Goal: Task Accomplishment & Management: Manage account settings

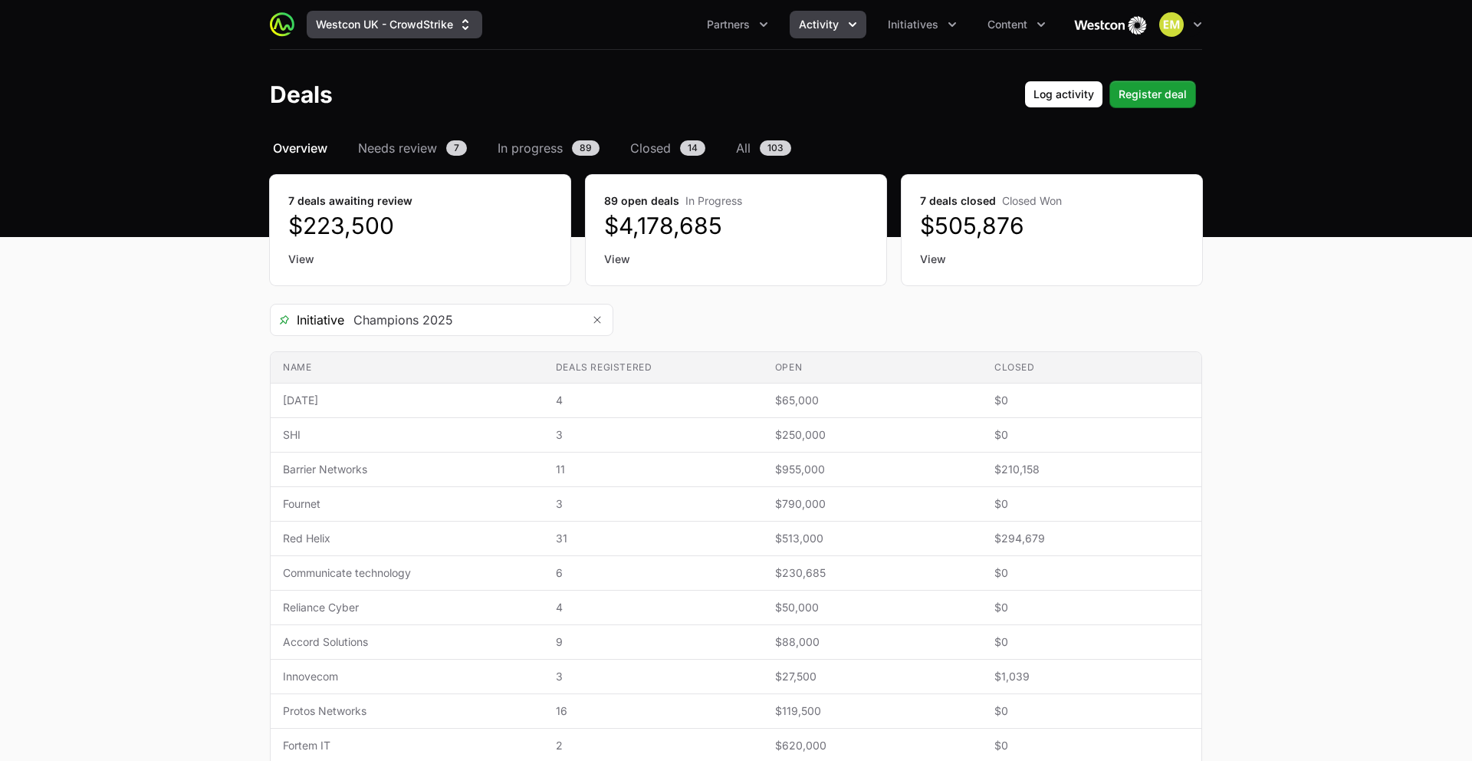
click at [411, 25] on button "Westcon UK - CrowdStrike" at bounding box center [395, 25] width 176 height 28
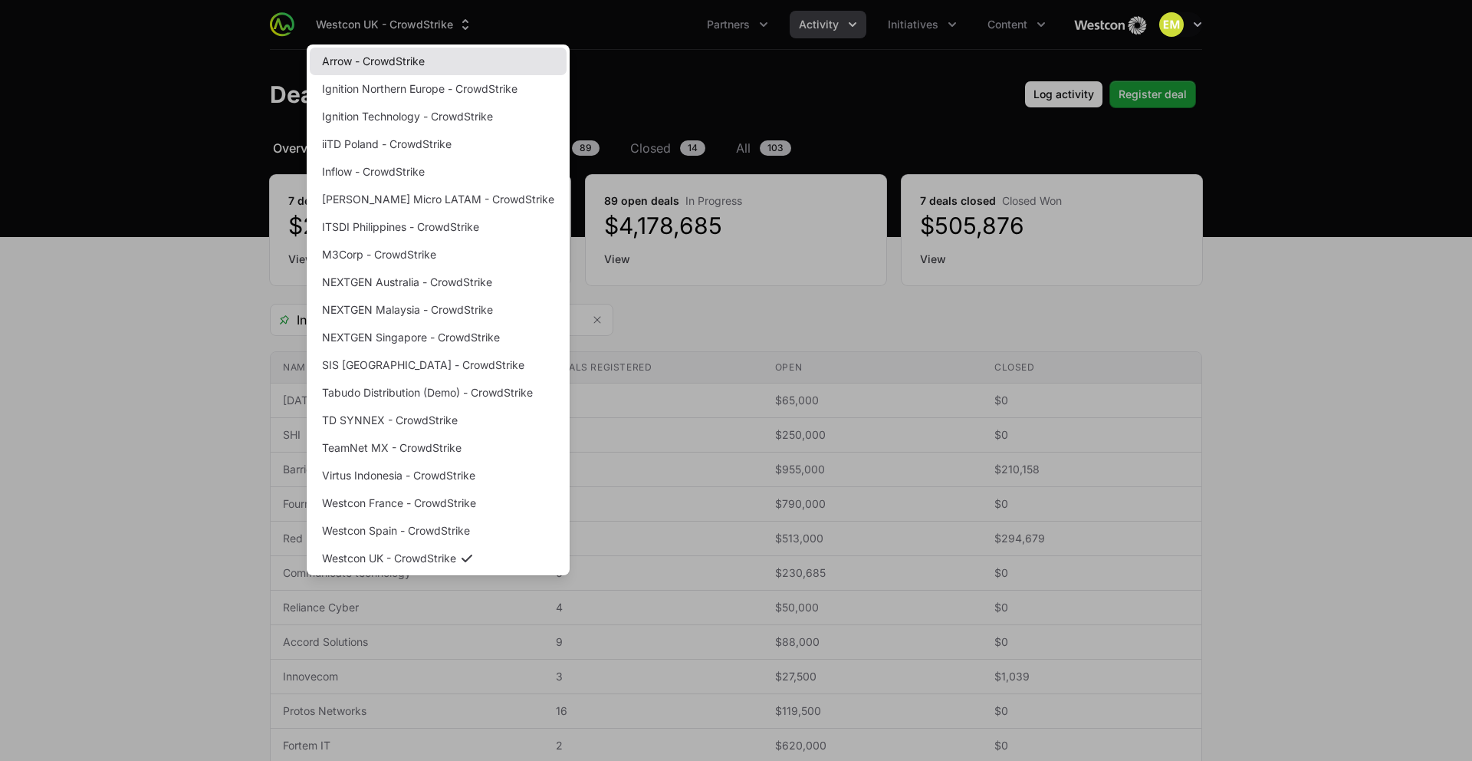
click at [382, 55] on link "Arrow - CrowdStrike" at bounding box center [438, 62] width 257 height 28
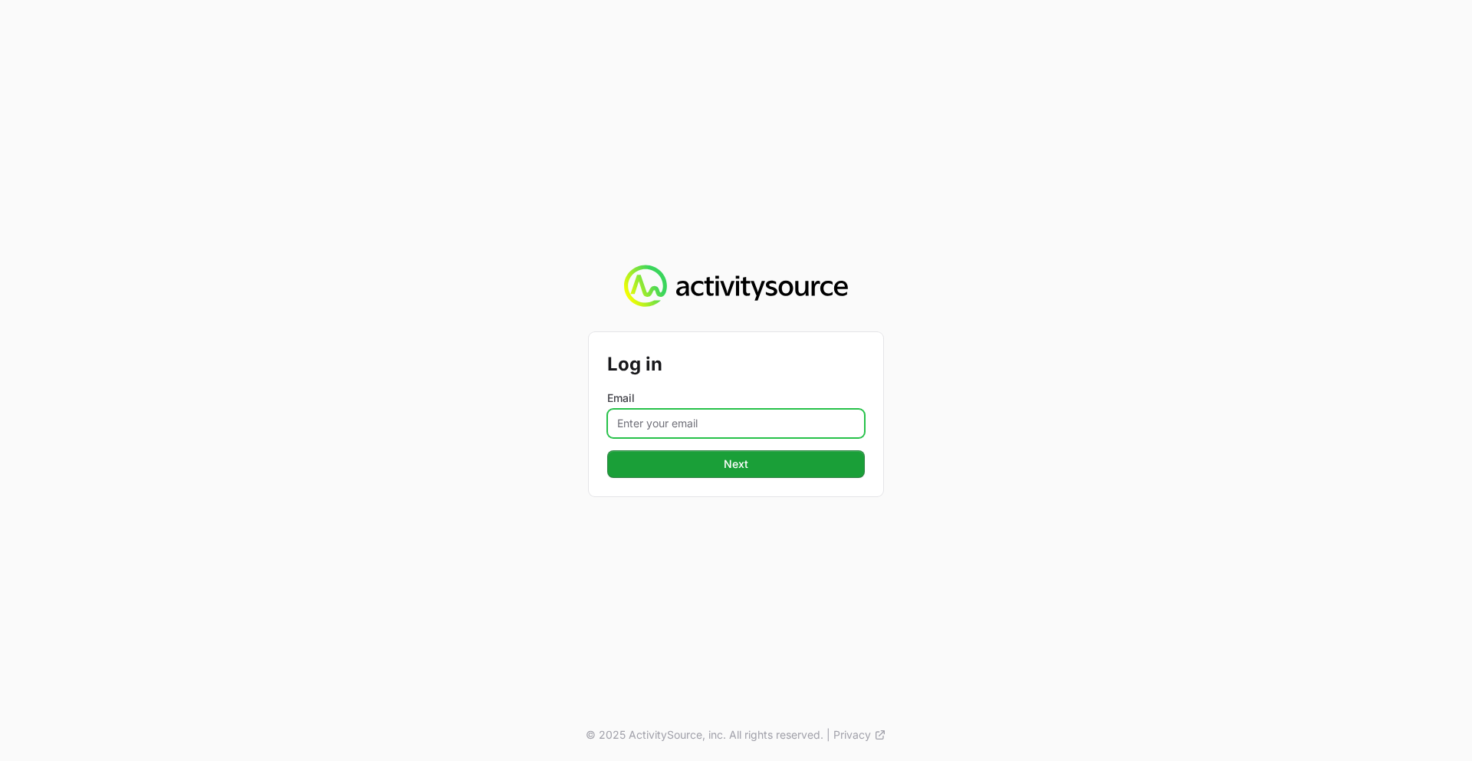
click at [676, 419] on input "Email" at bounding box center [736, 423] width 258 height 29
type input "[PERSON_NAME][EMAIL_ADDRESS][PERSON_NAME][DOMAIN_NAME]"
click at [607, 450] on button "Next" at bounding box center [736, 464] width 258 height 28
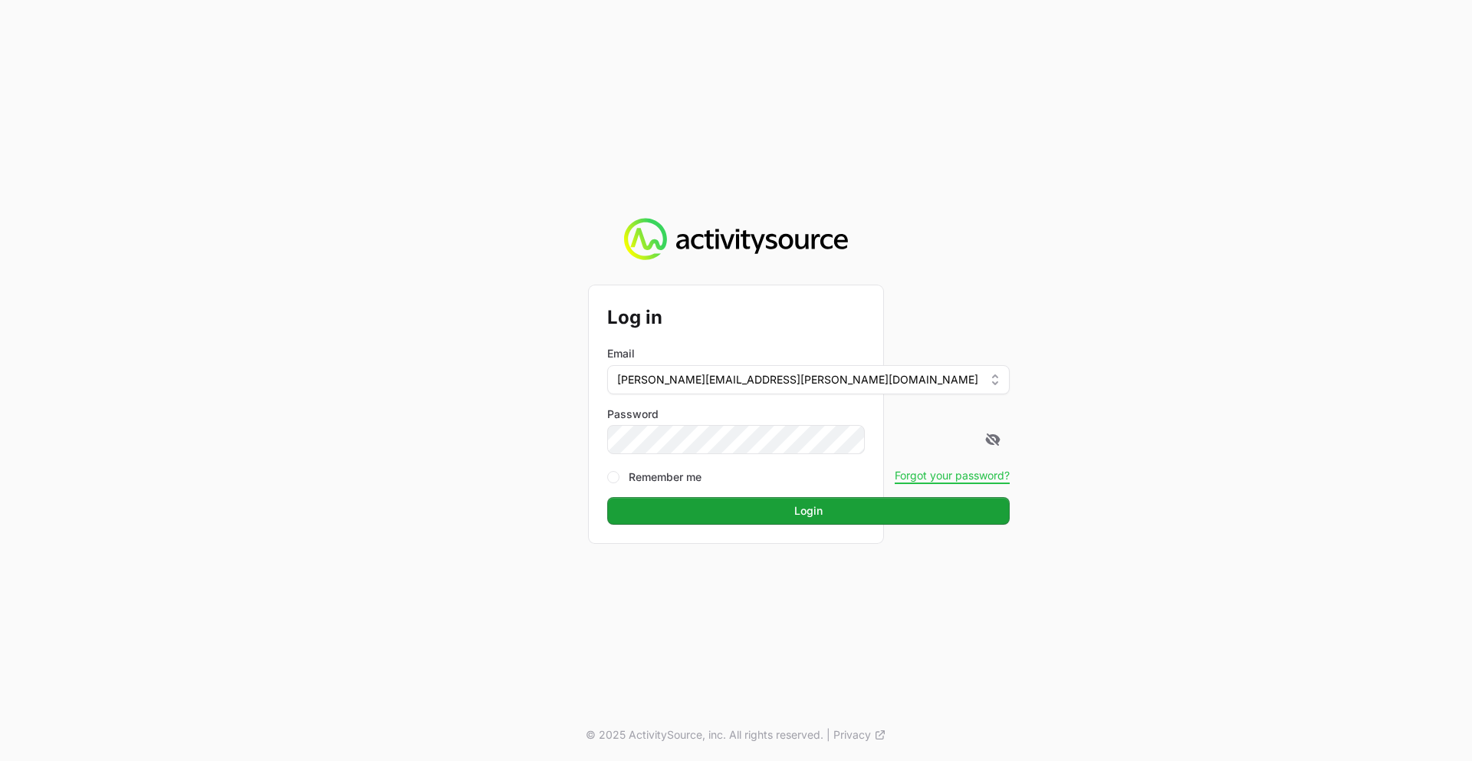
click at [607, 497] on button "Login" at bounding box center [808, 511] width 403 height 28
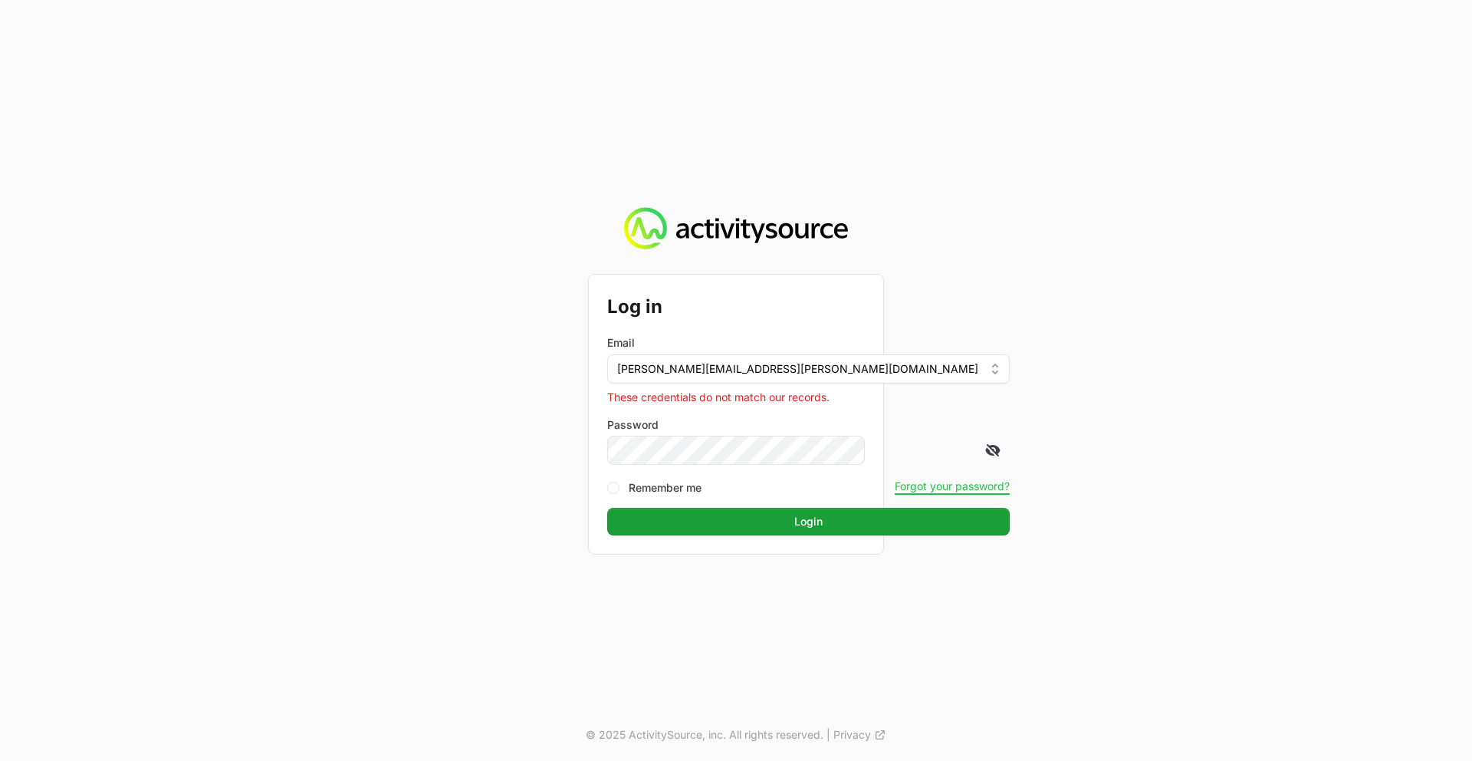
click at [985, 452] on icon at bounding box center [992, 450] width 15 height 15
click at [607, 508] on button "Login" at bounding box center [808, 522] width 403 height 28
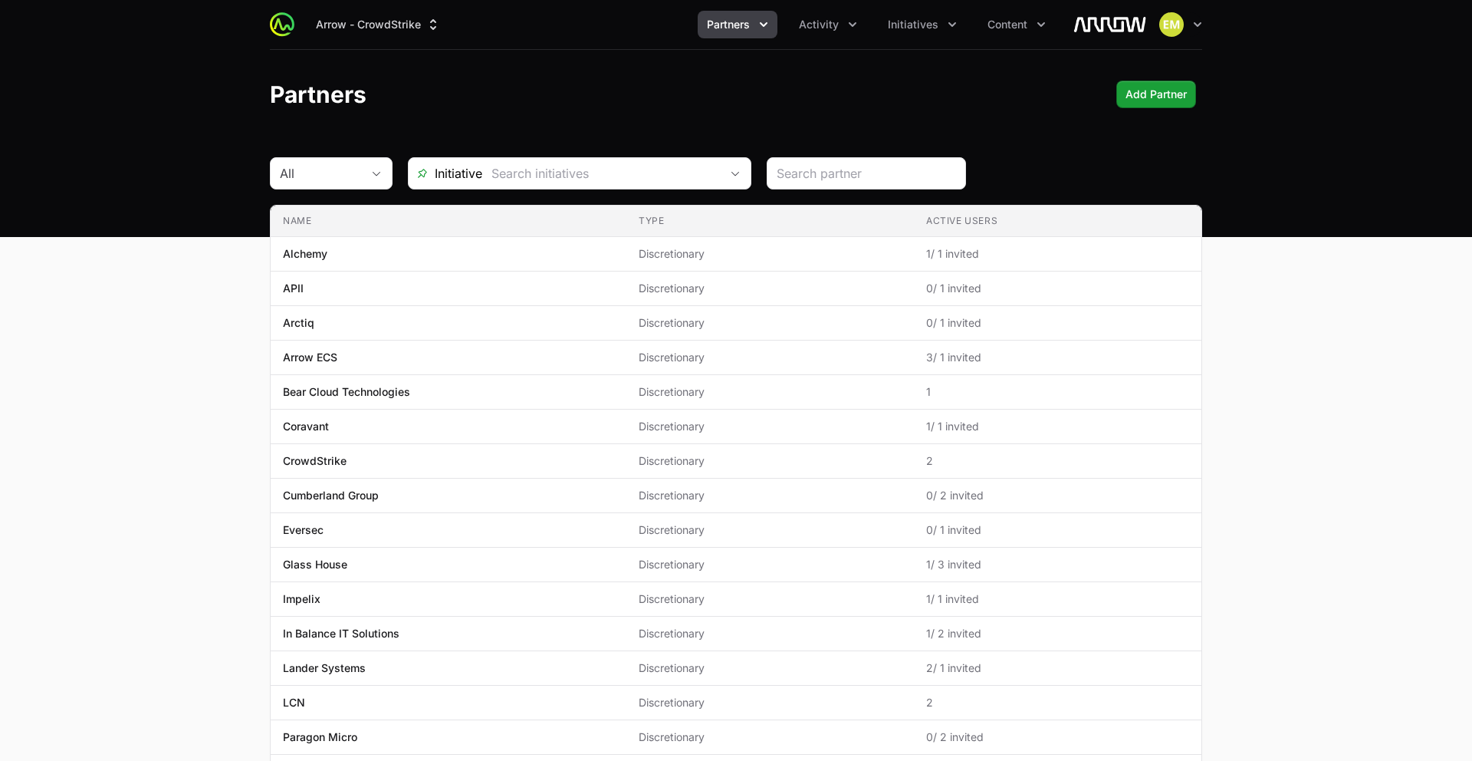
click at [713, 17] on span "Partners" at bounding box center [728, 24] width 43 height 15
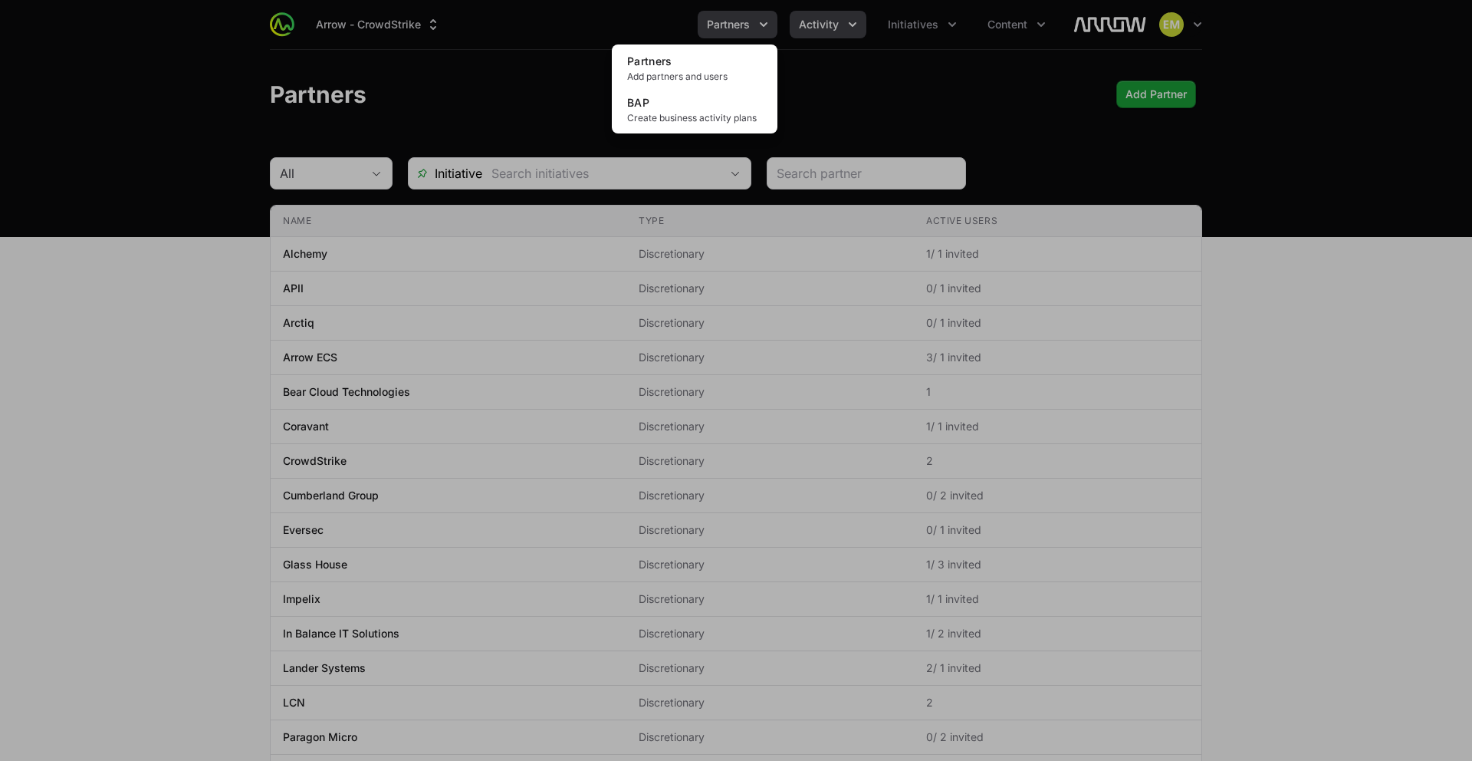
click at [808, 31] on div "Partners menu" at bounding box center [736, 380] width 1472 height 761
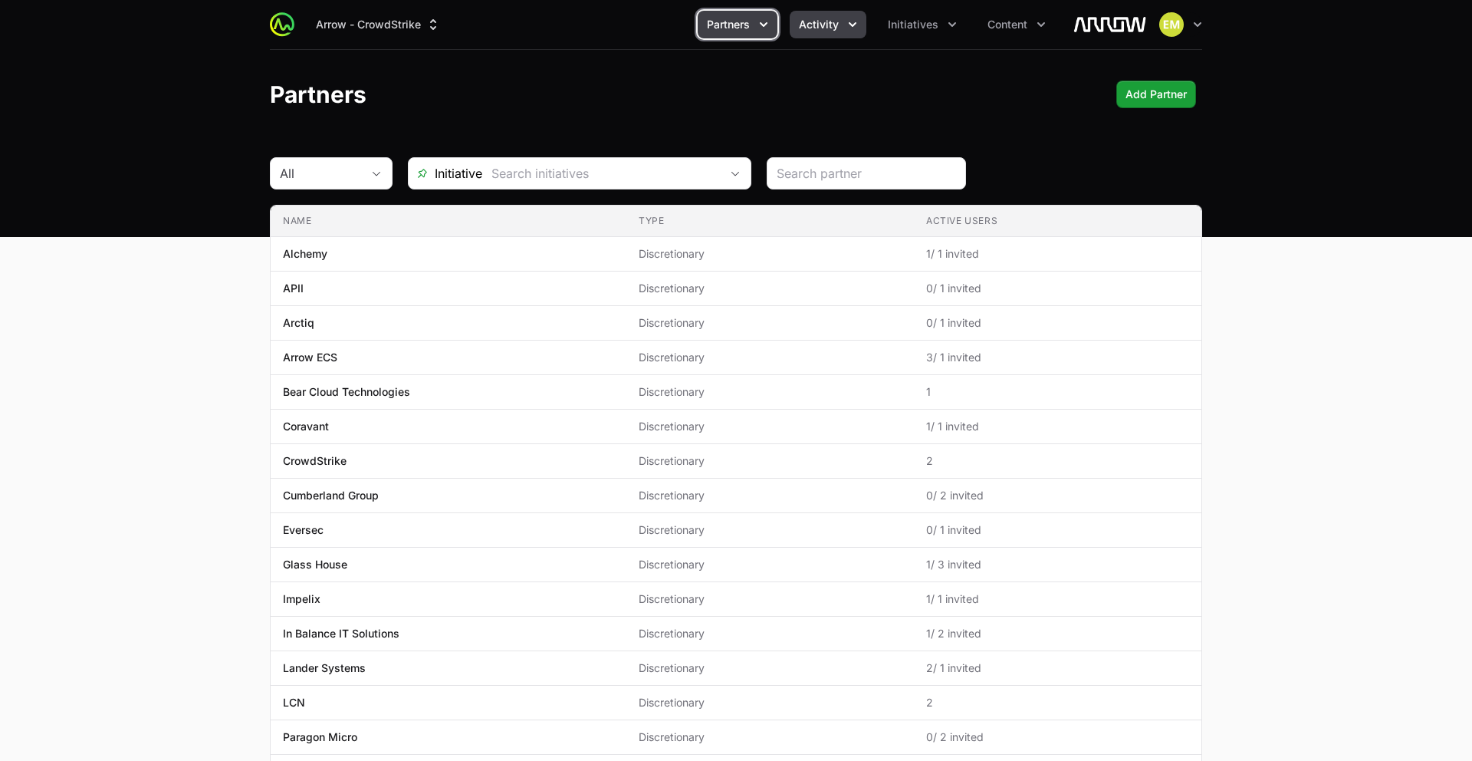
click at [808, 29] on span "Activity" at bounding box center [819, 24] width 40 height 15
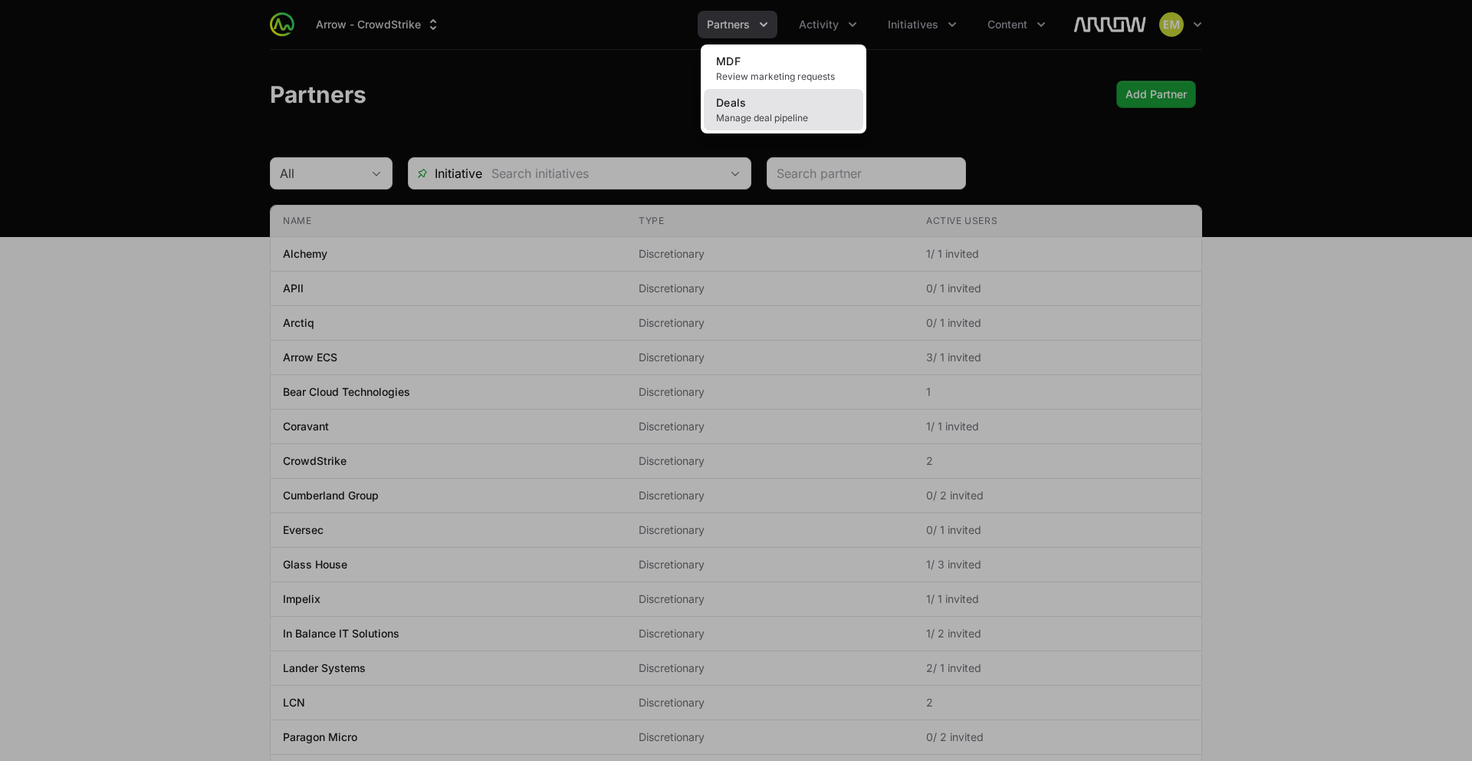
click at [719, 110] on link "Deals Manage deal pipeline" at bounding box center [784, 109] width 160 height 41
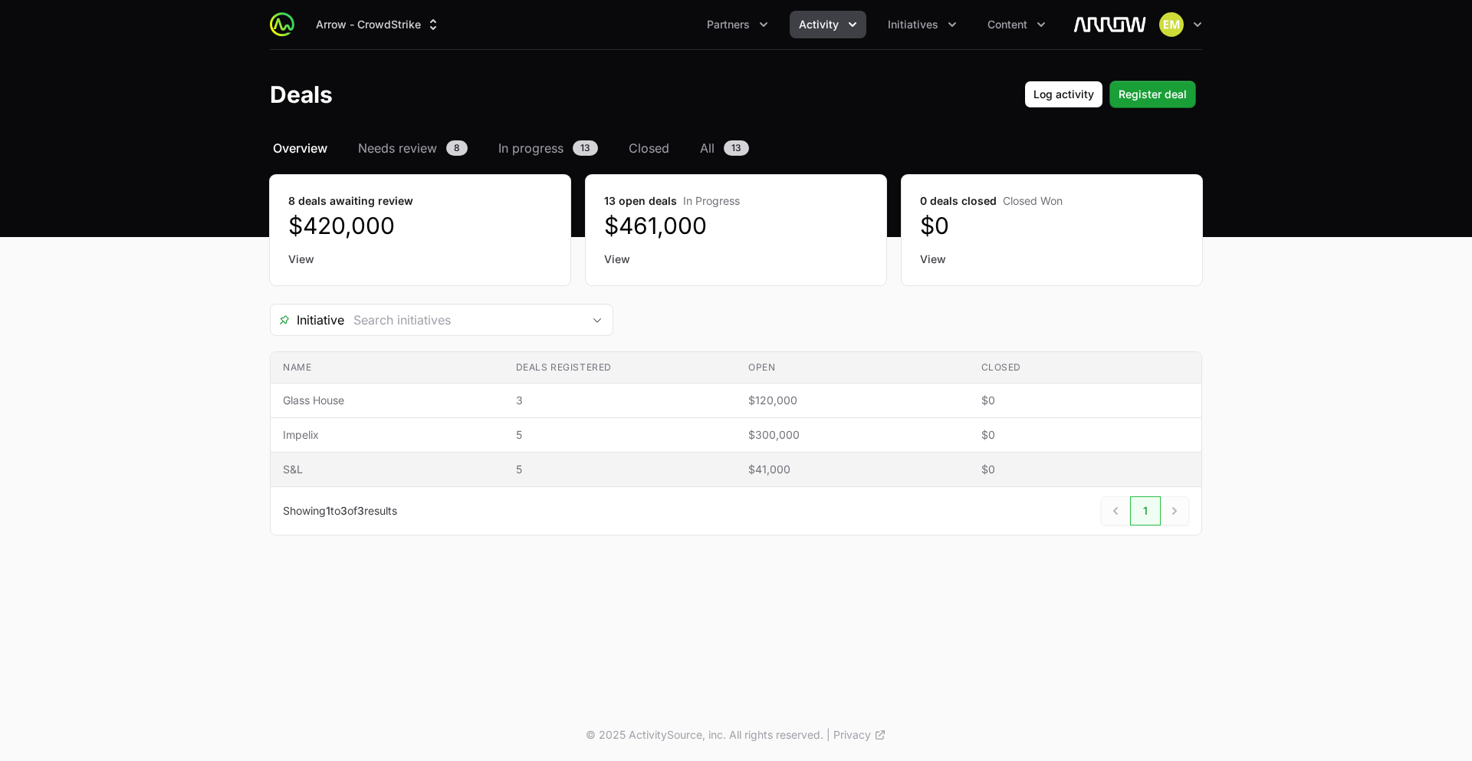
click at [471, 469] on span "S&L" at bounding box center [387, 469] width 209 height 15
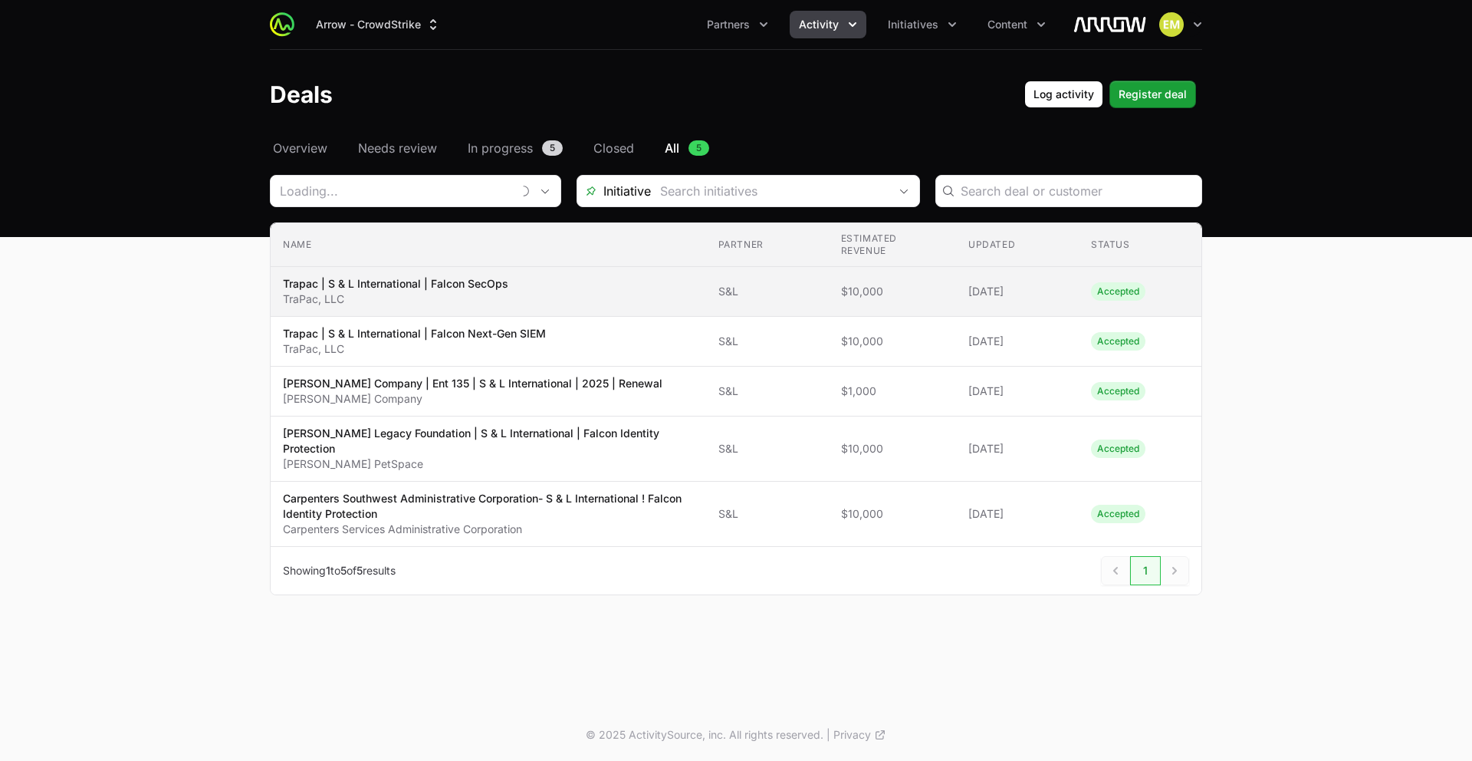
type input "S&L"
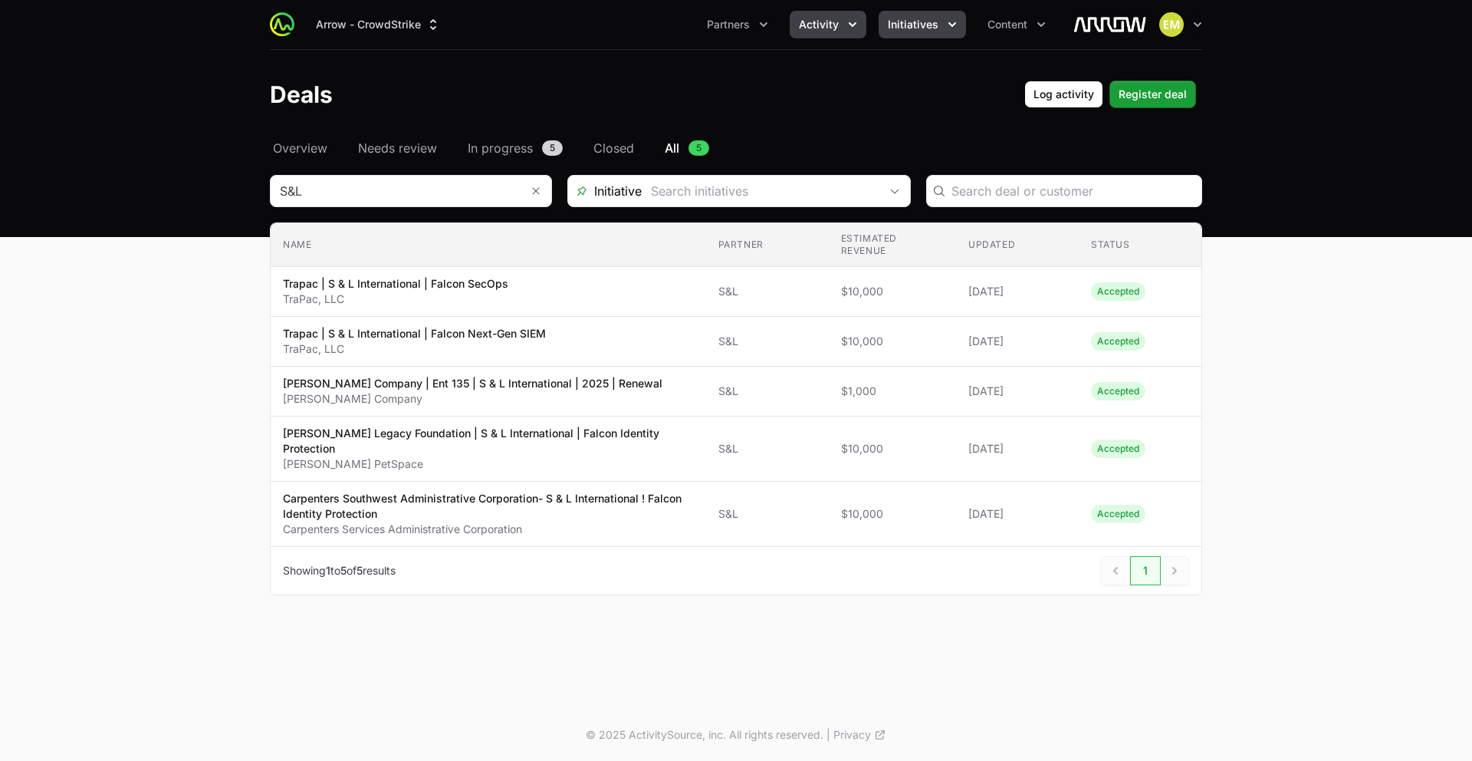
click at [900, 36] on button "Initiatives" at bounding box center [922, 25] width 87 height 28
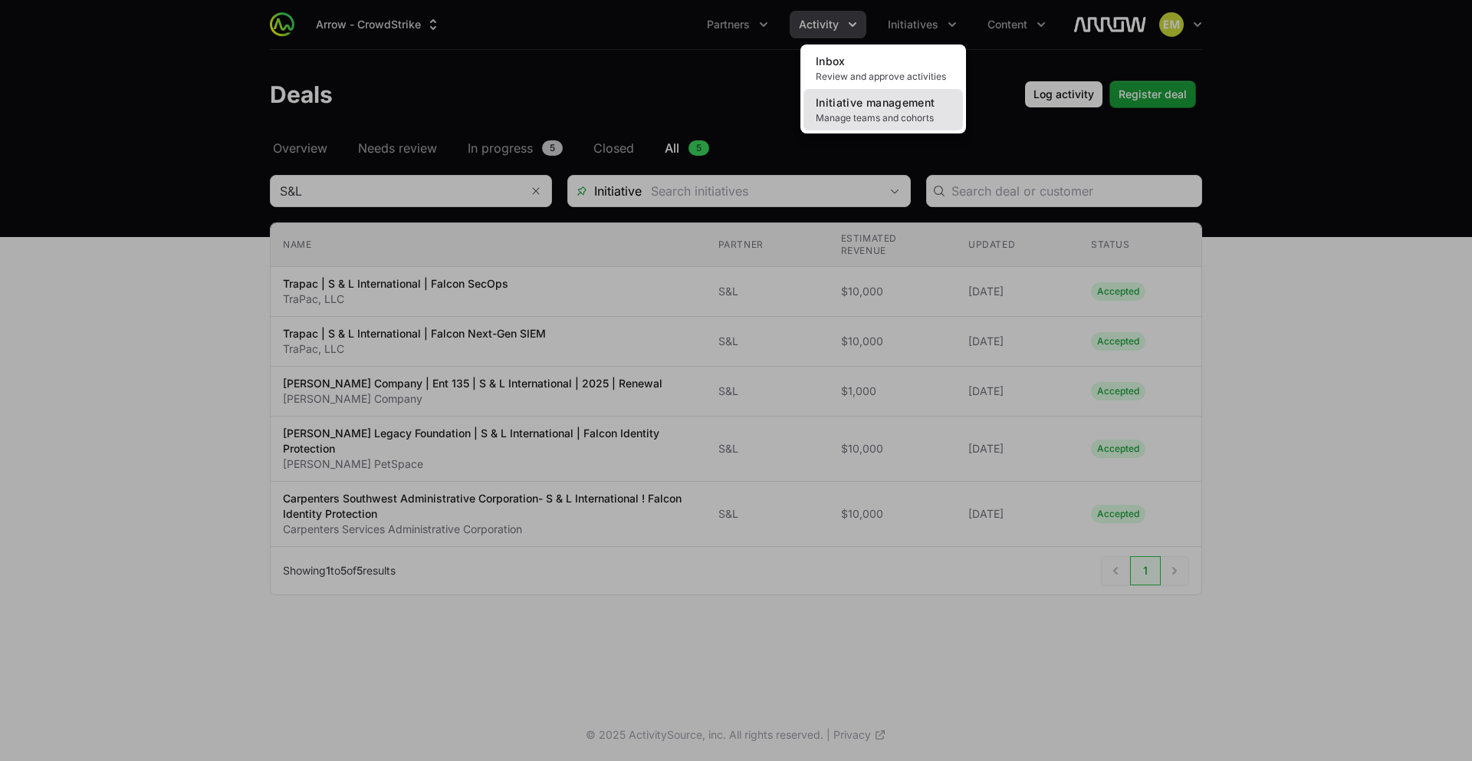
click at [877, 114] on span "Manage teams and cohorts" at bounding box center [883, 118] width 135 height 12
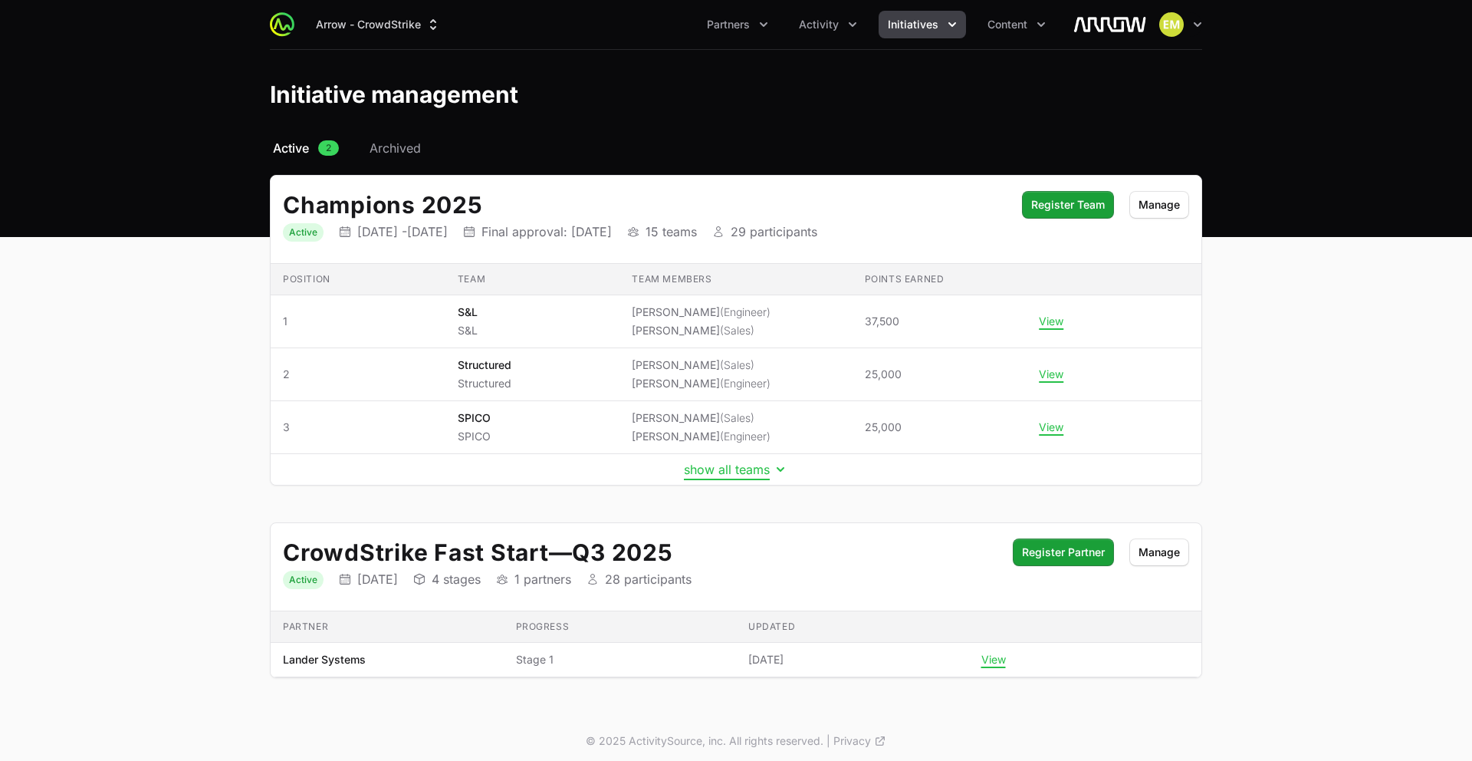
click at [712, 471] on button "show all teams" at bounding box center [736, 469] width 104 height 15
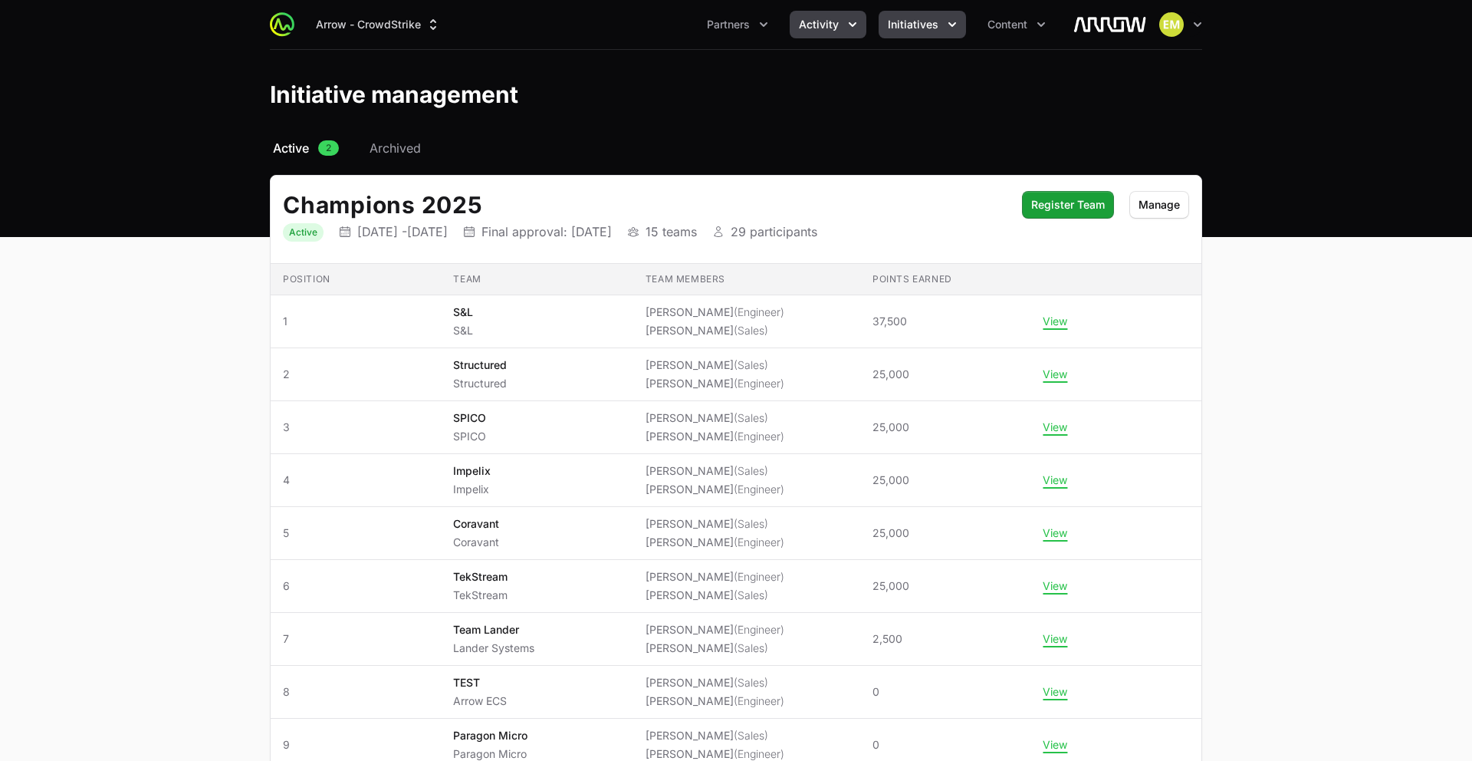
click at [809, 12] on button "Activity" at bounding box center [828, 25] width 77 height 28
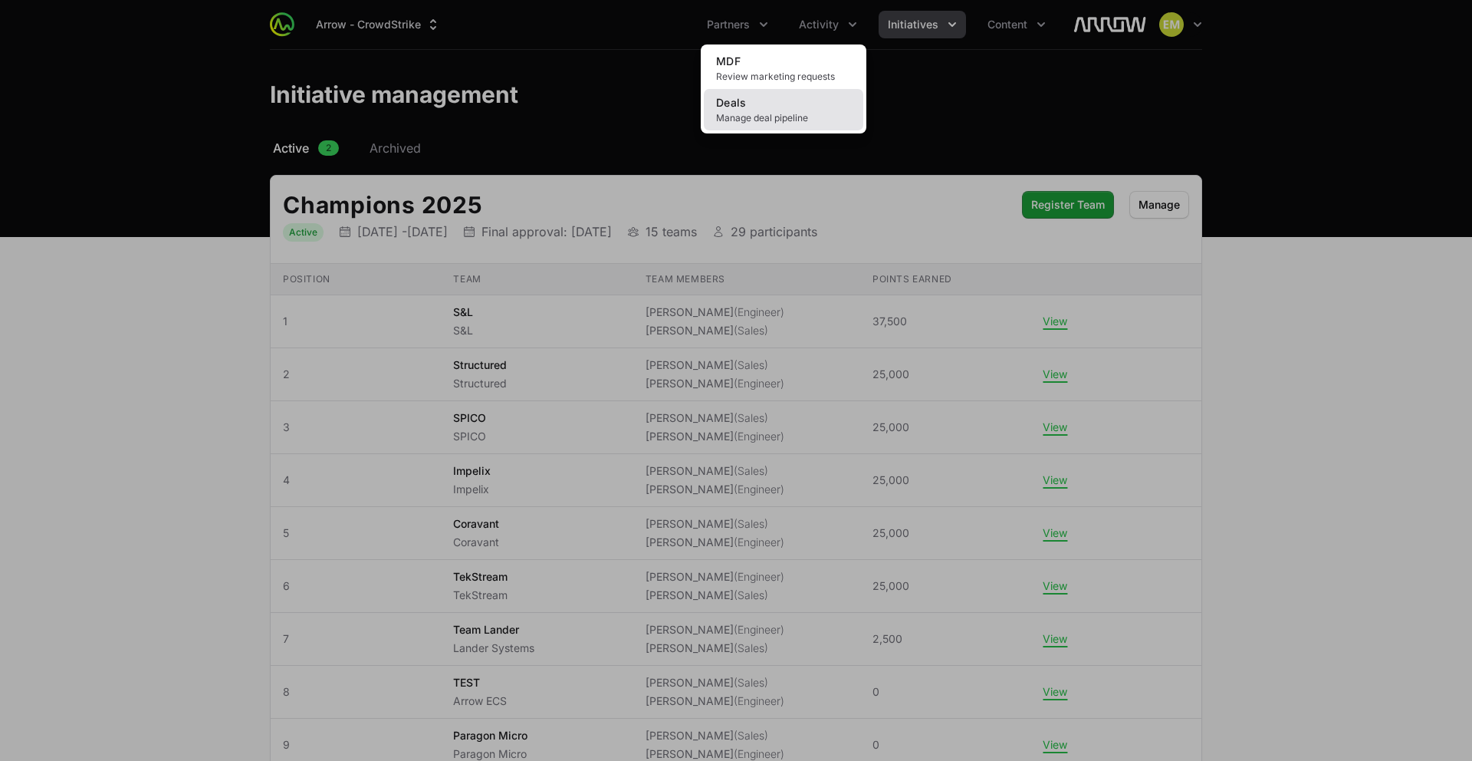
click at [798, 115] on span "Manage deal pipeline" at bounding box center [783, 118] width 135 height 12
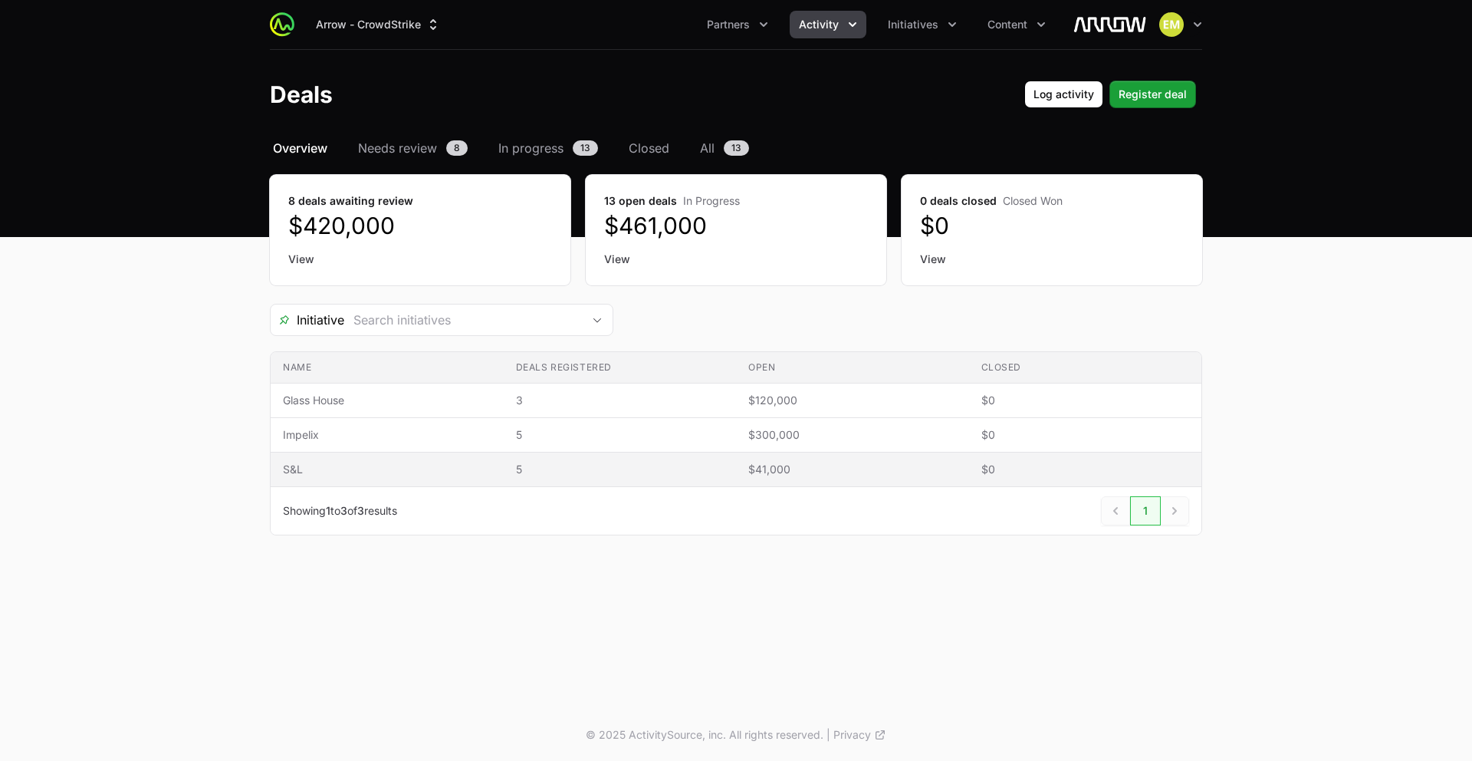
click at [512, 479] on td "Deals registered 5" at bounding box center [620, 469] width 233 height 35
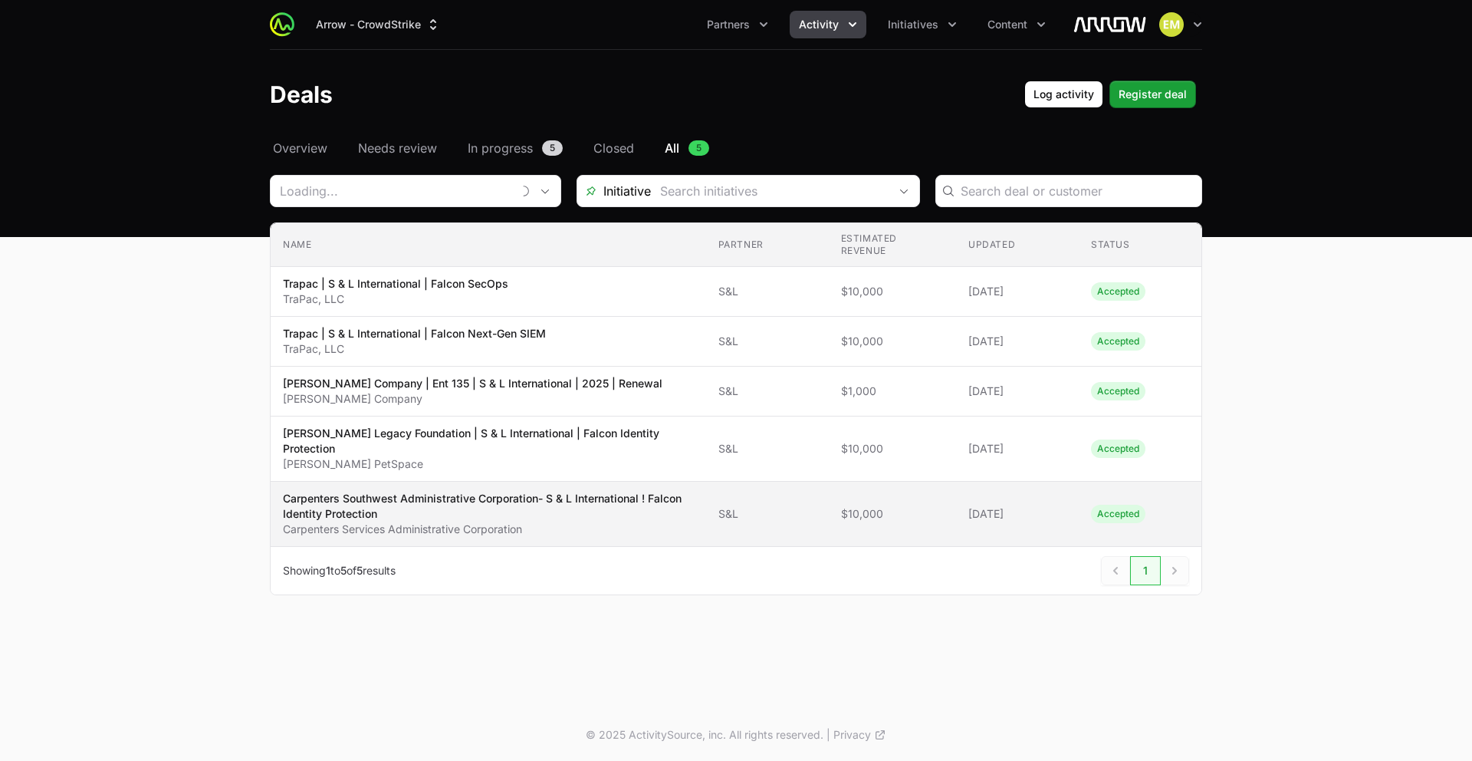
type input "S&L"
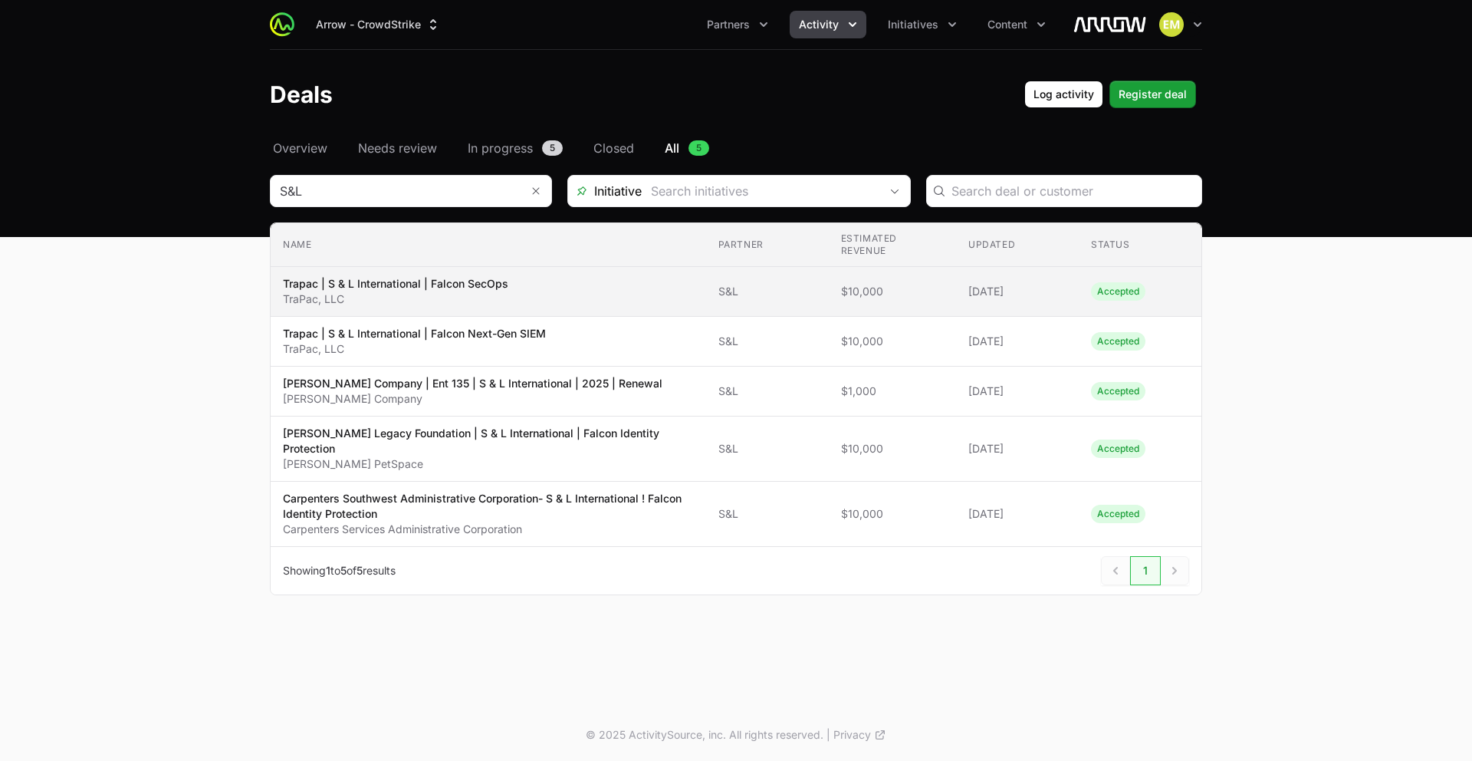
click at [482, 285] on p "Trapac | S & L International | Falcon SecOps" at bounding box center [395, 283] width 225 height 15
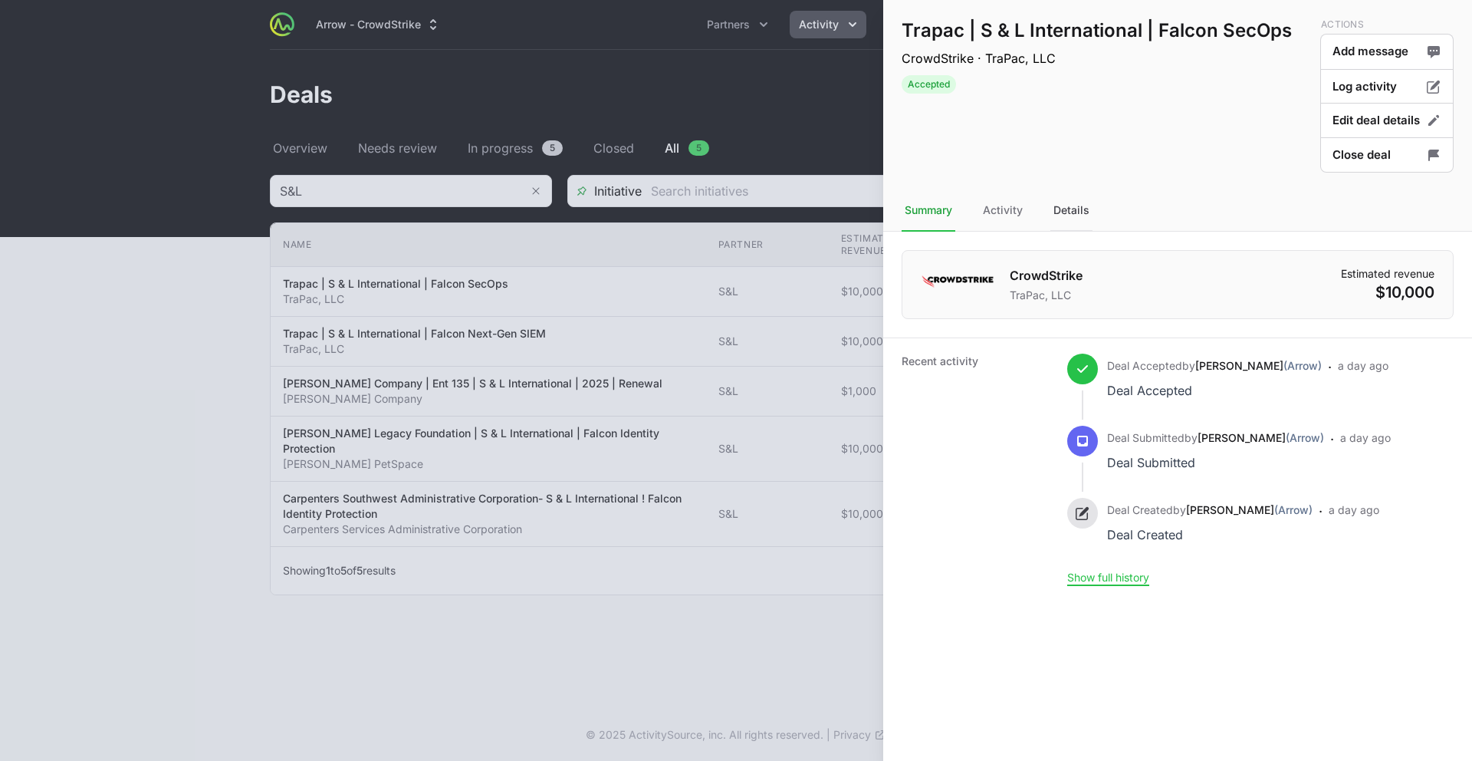
click at [1083, 207] on div "Details" at bounding box center [1072, 210] width 42 height 41
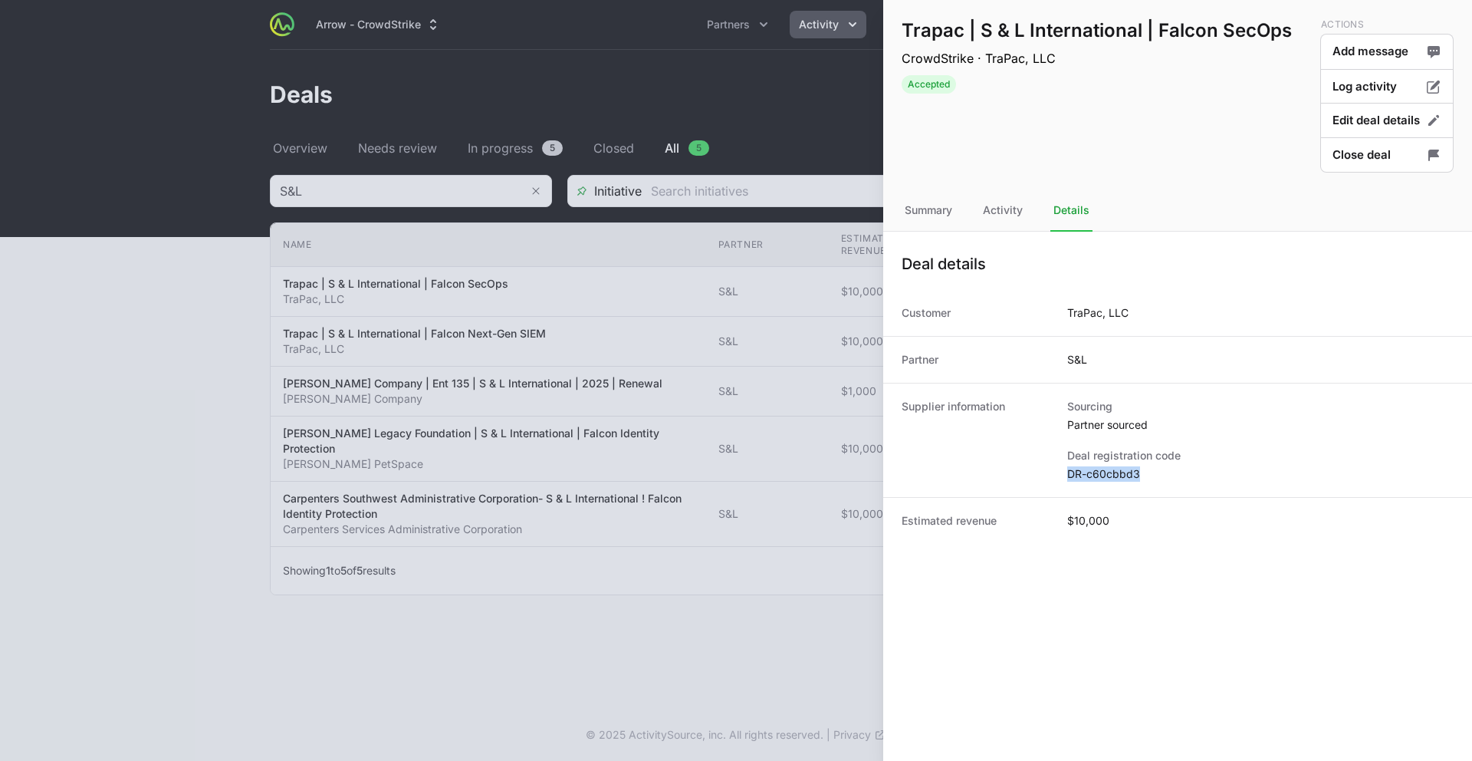
drag, startPoint x: 1142, startPoint y: 479, endPoint x: 1068, endPoint y: 479, distance: 74.4
click at [1068, 479] on dd "DR-c60cbbd3" at bounding box center [1261, 473] width 387 height 15
copy dd "DR-c60cbbd3"
drag, startPoint x: 1222, startPoint y: 35, endPoint x: 902, endPoint y: 35, distance: 320.6
click at [903, 35] on h1 "Trapac | S & L International | Falcon SecOps" at bounding box center [1097, 30] width 390 height 25
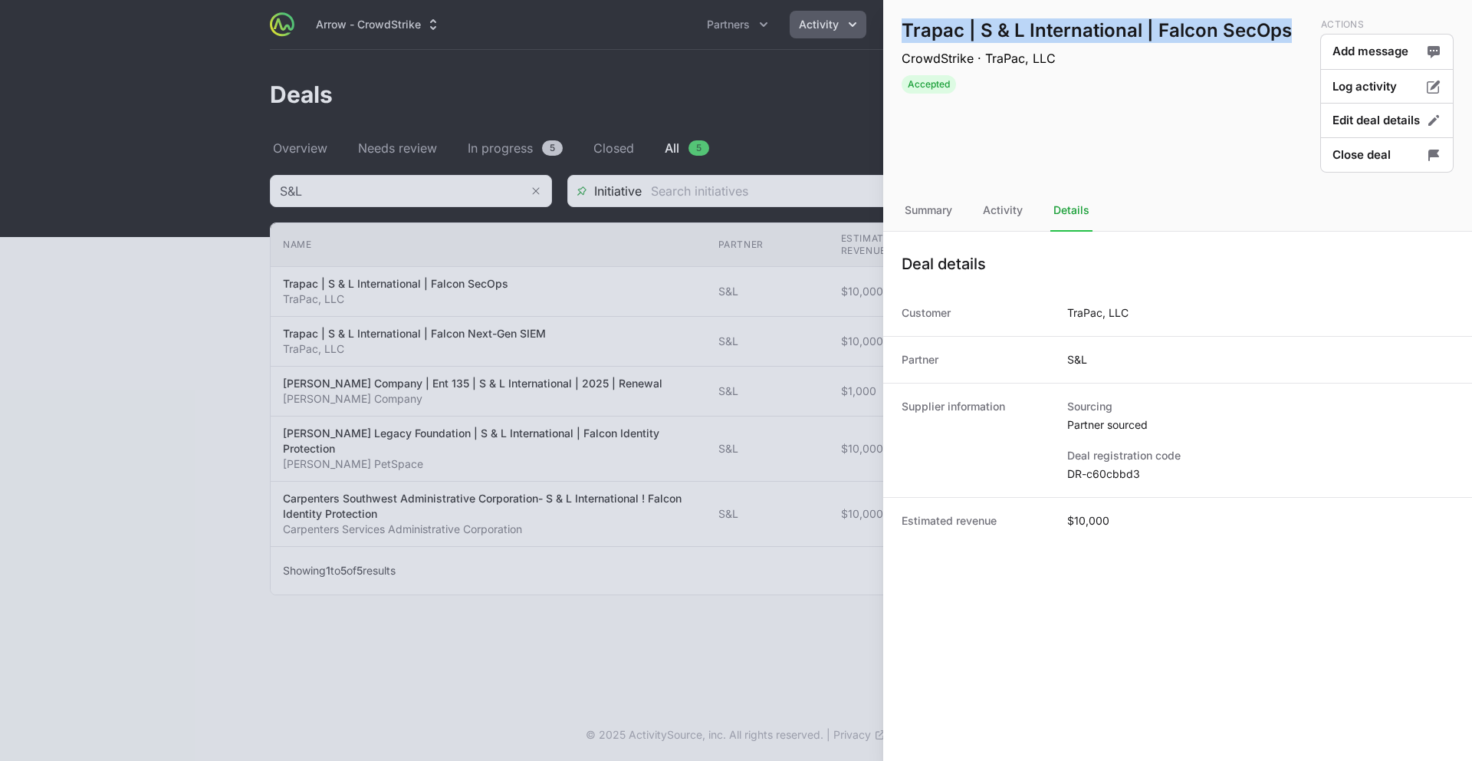
copy h1 "Trapac | S & L International | Falcon SecOps"
click at [151, 350] on div at bounding box center [736, 380] width 1472 height 761
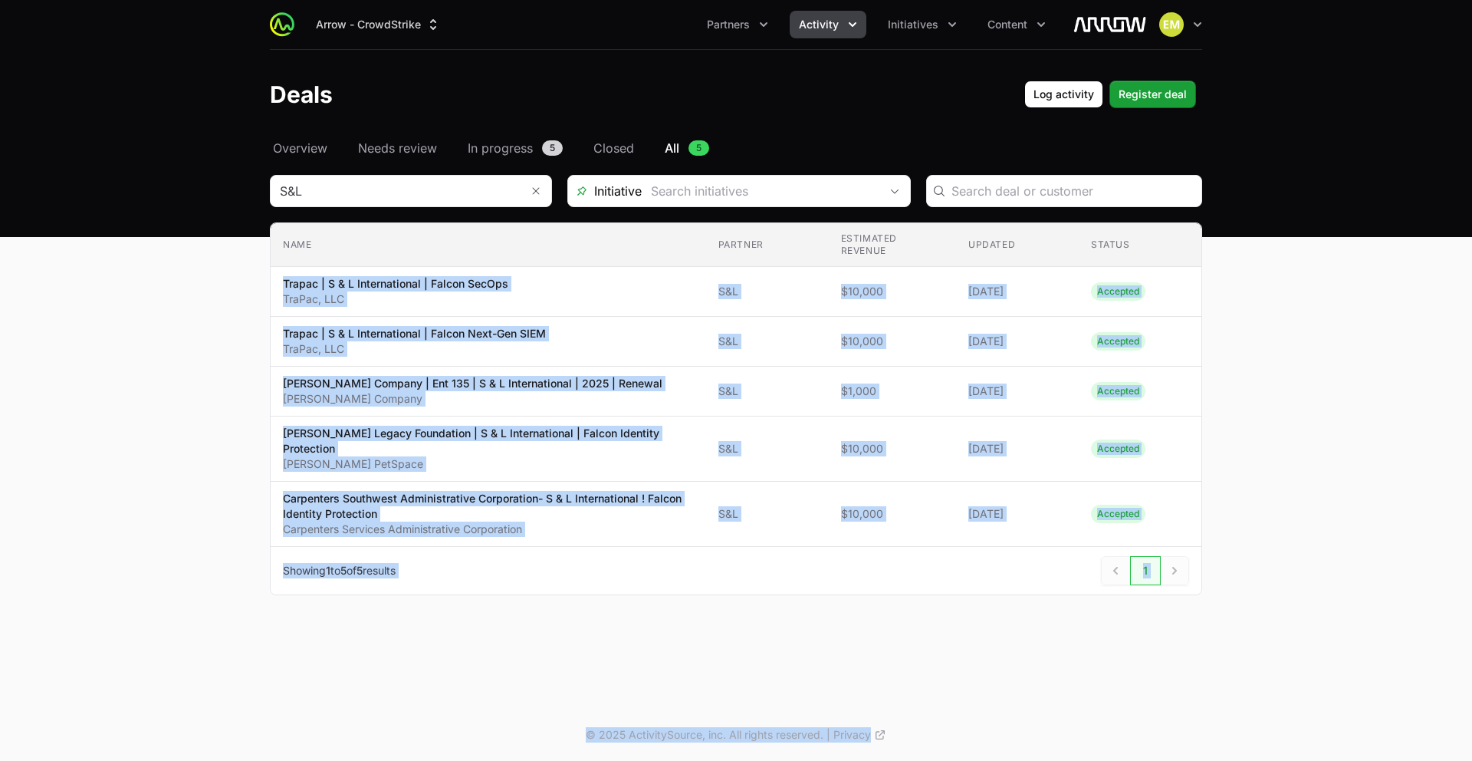
drag, startPoint x: 508, startPoint y: 285, endPoint x: 268, endPoint y: 282, distance: 239.3
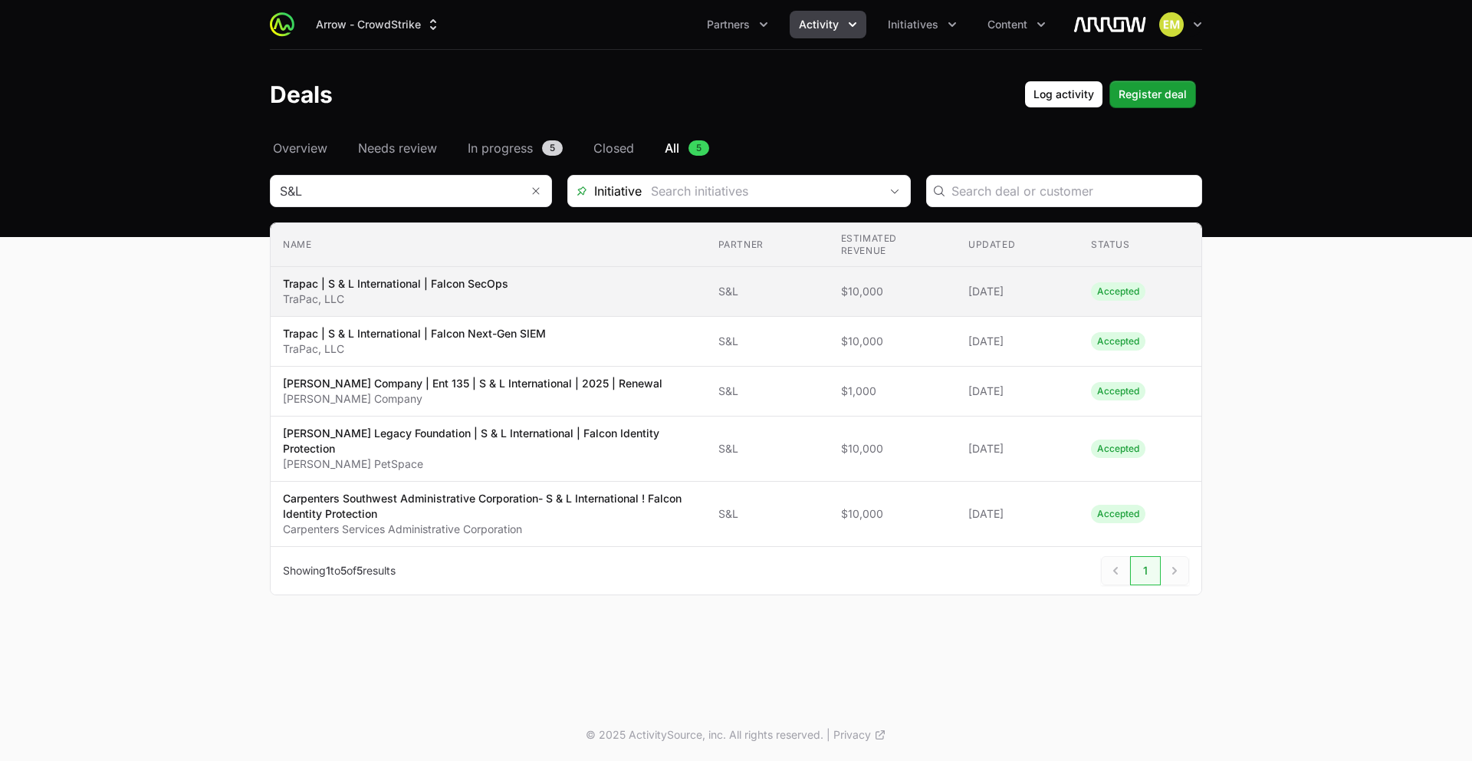
click at [269, 281] on div "Select a tab Overview Needs review In progress Closed All Overview Needs review…" at bounding box center [736, 385] width 982 height 493
click at [499, 278] on p "Trapac | S & L International | Falcon SecOps" at bounding box center [395, 283] width 225 height 15
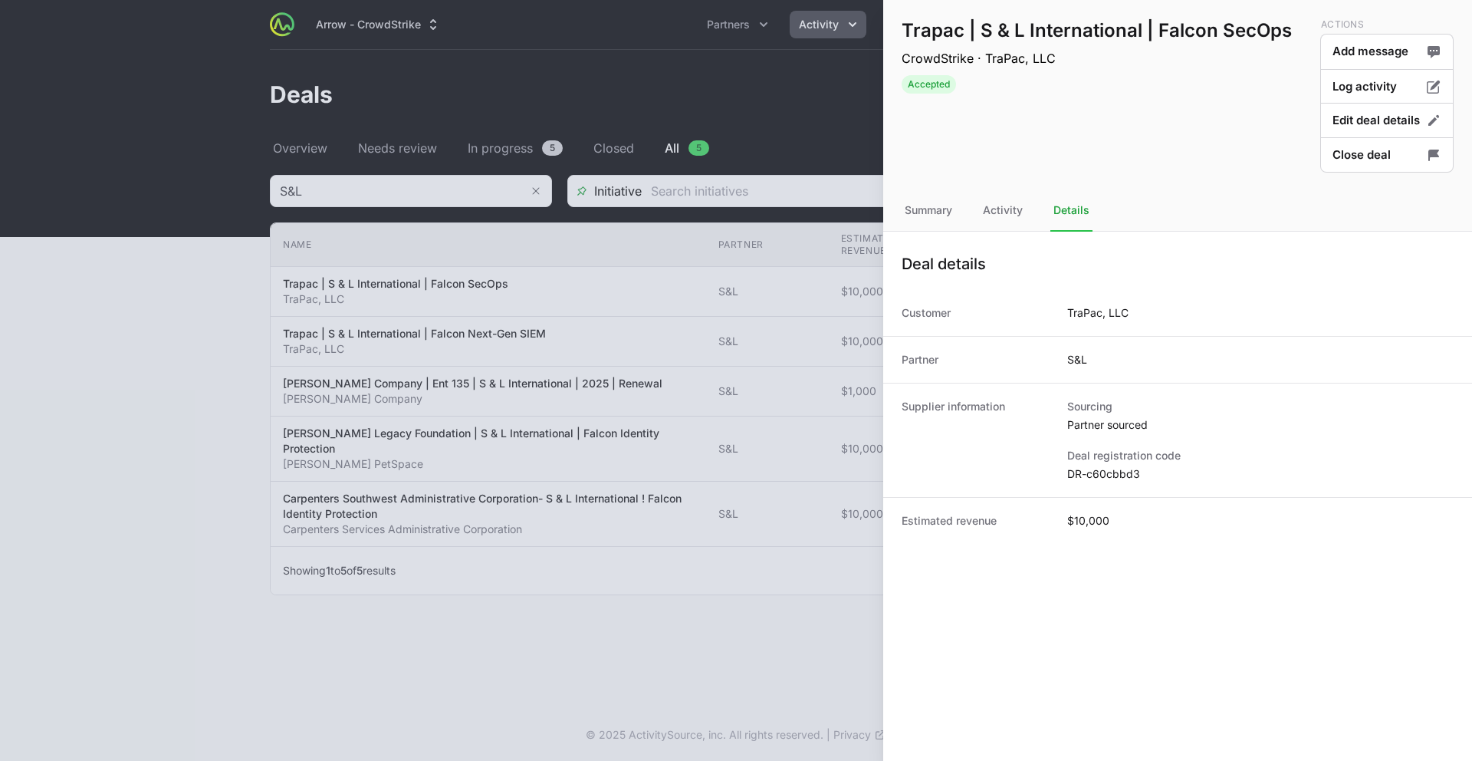
click at [498, 293] on div at bounding box center [736, 380] width 1472 height 761
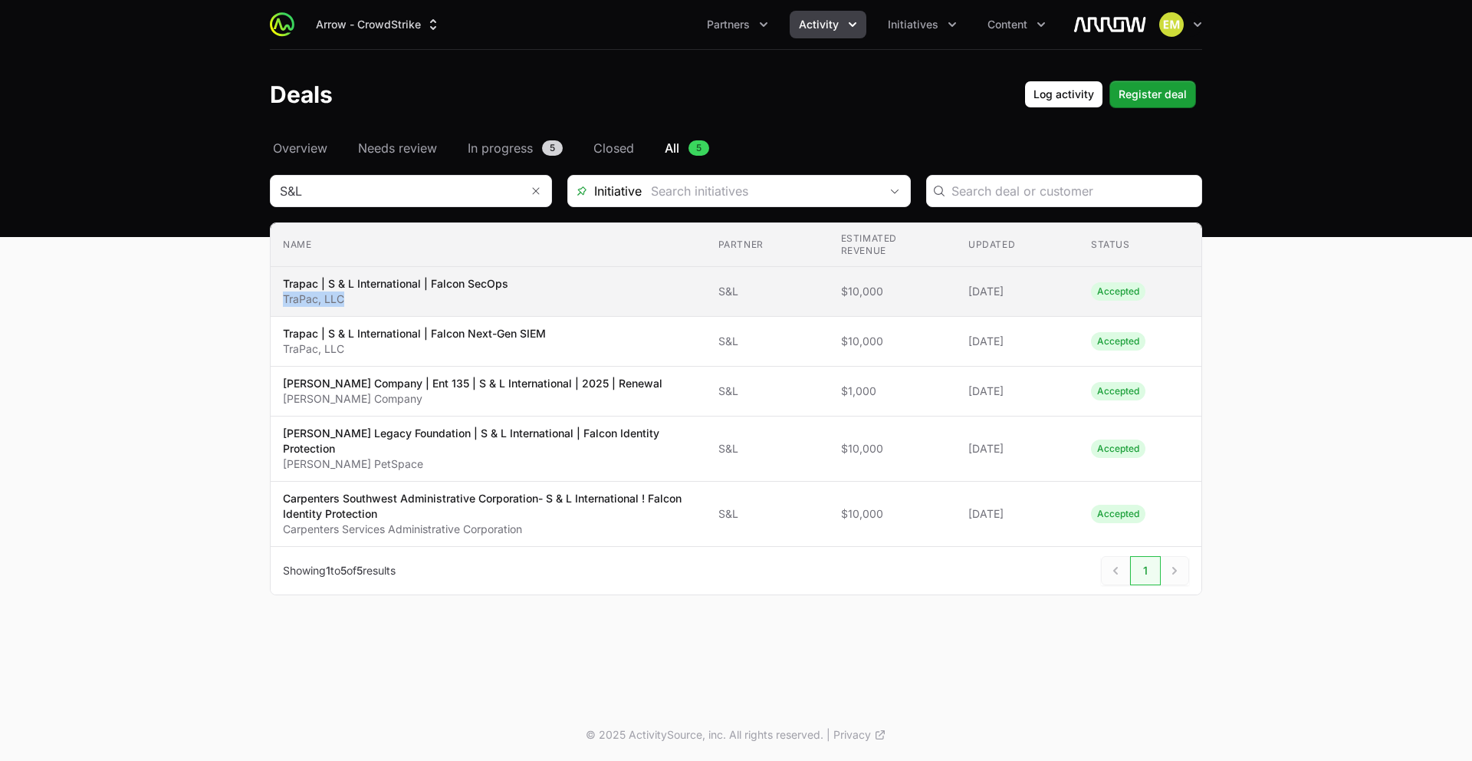
drag, startPoint x: 342, startPoint y: 301, endPoint x: 281, endPoint y: 302, distance: 60.6
click at [281, 302] on td "Name Trapac | S & L International | Falcon SecOps TraPac, LLC" at bounding box center [489, 292] width 436 height 50
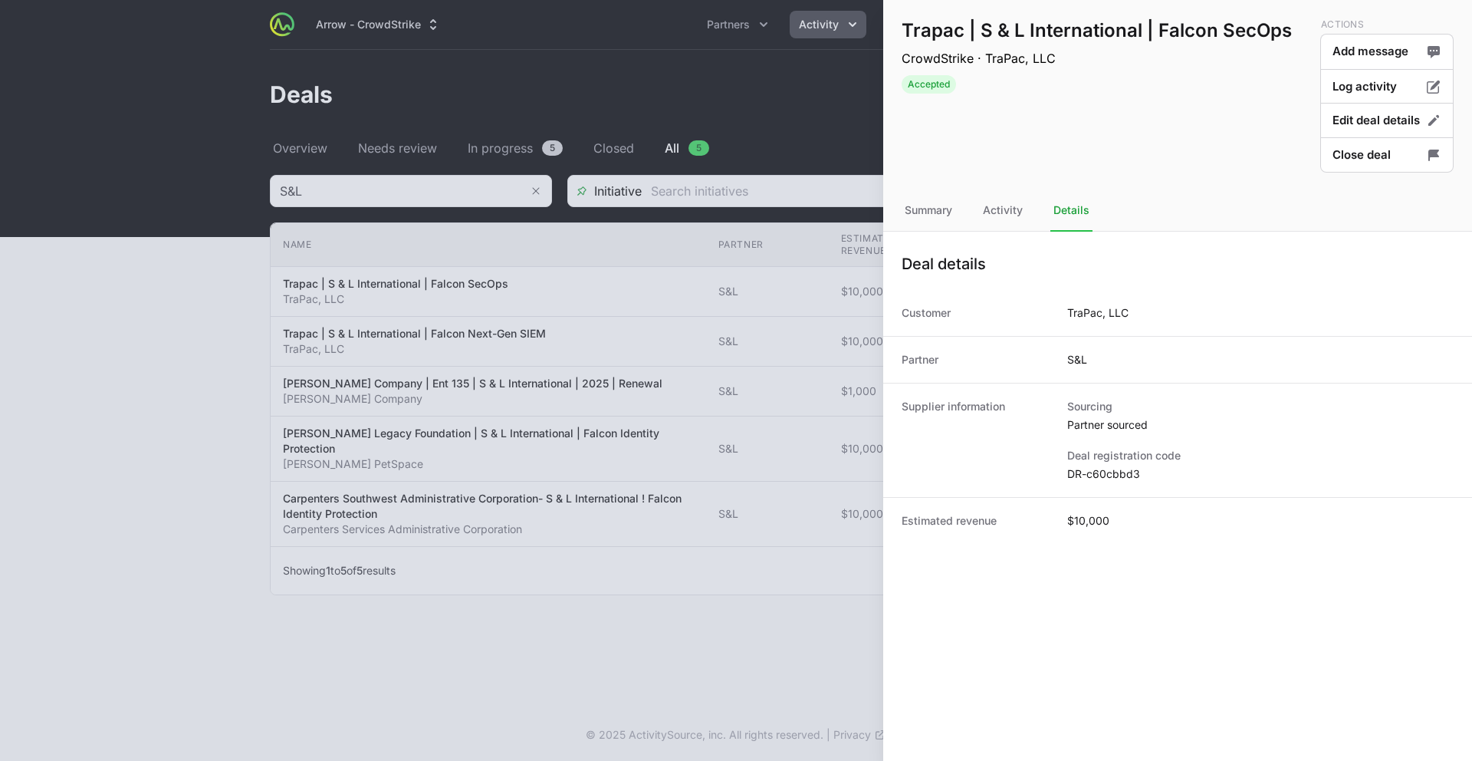
copy p "TraPac, LLC"
click at [390, 343] on div at bounding box center [736, 380] width 1472 height 761
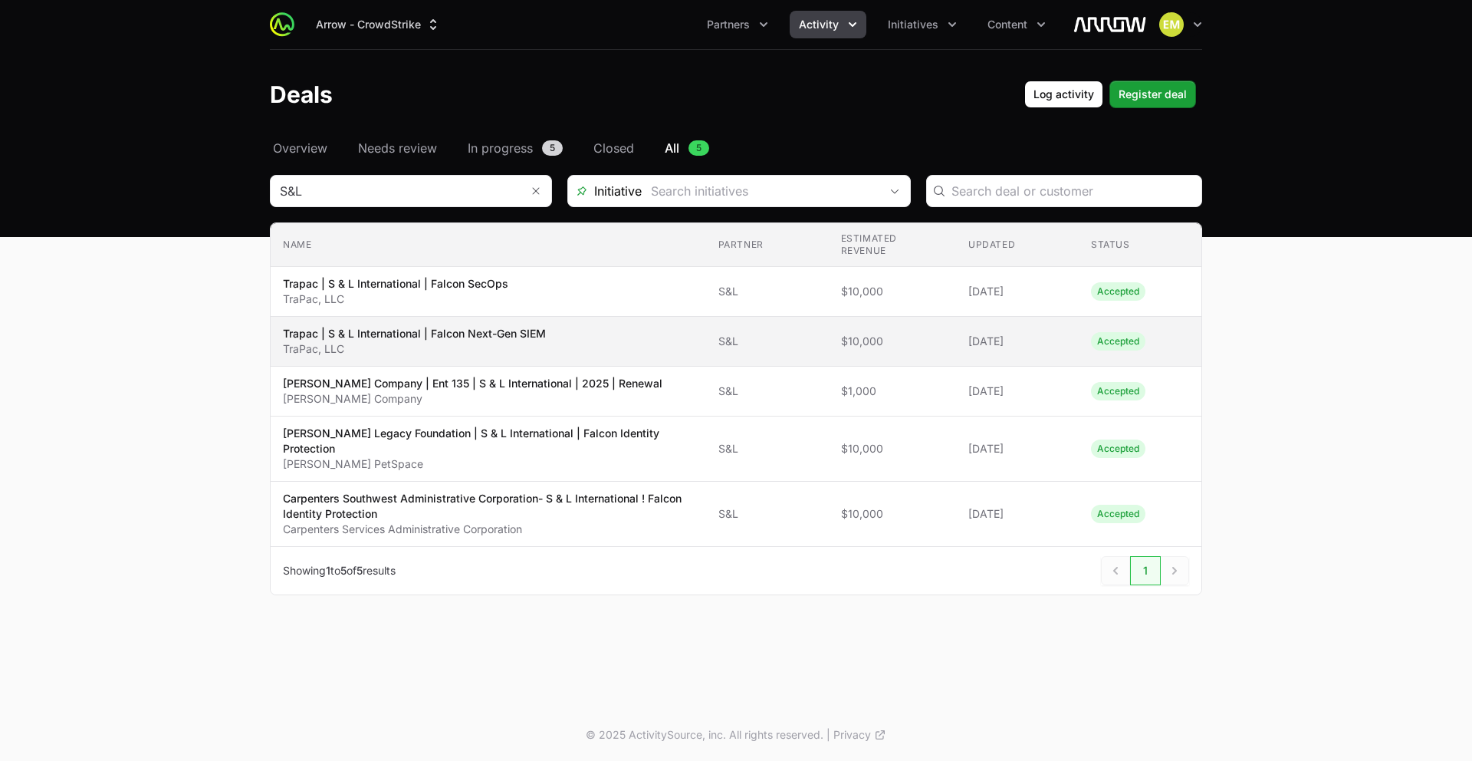
click at [408, 338] on p "Trapac | S & L International | Falcon Next-Gen SIEM" at bounding box center [414, 333] width 263 height 15
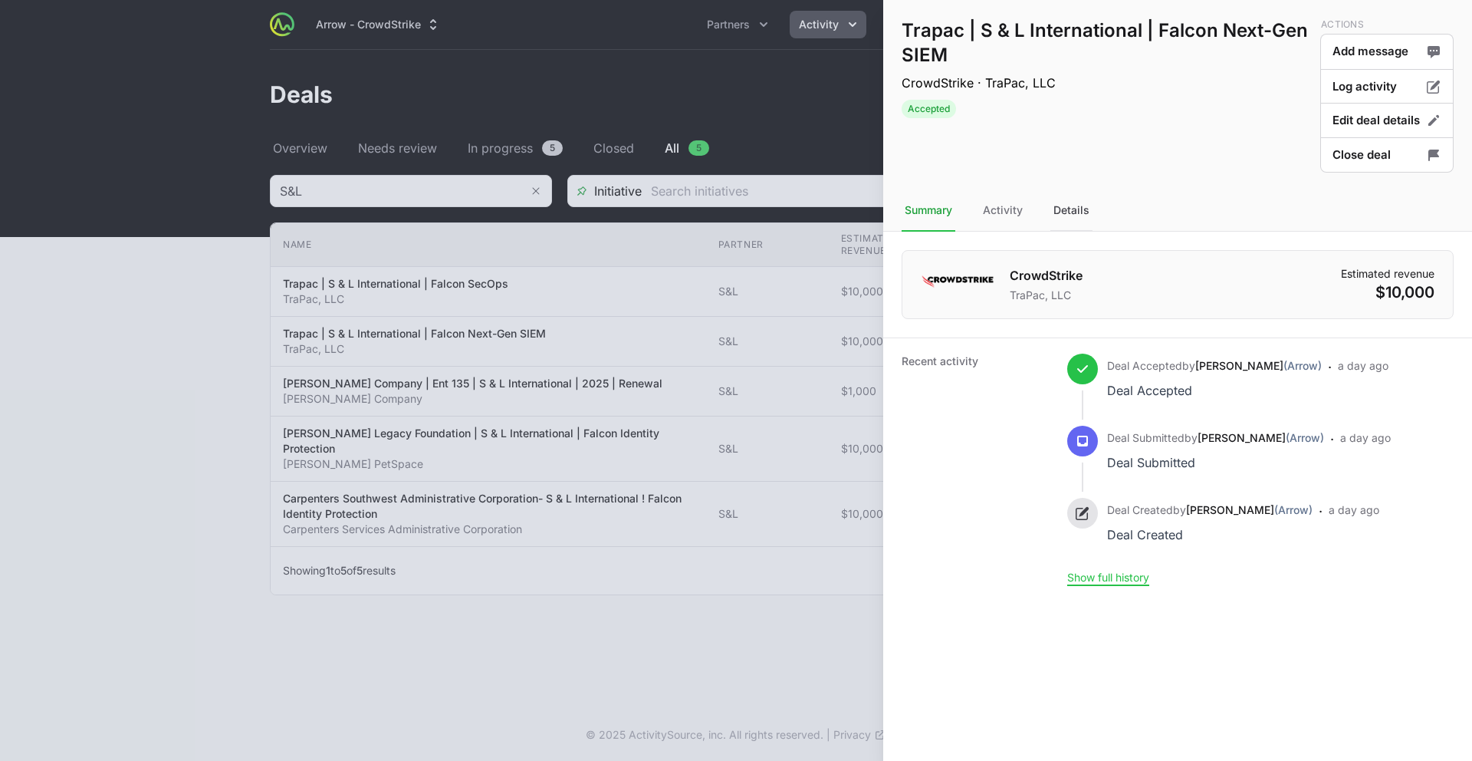
click at [1066, 206] on div "Details" at bounding box center [1072, 210] width 42 height 41
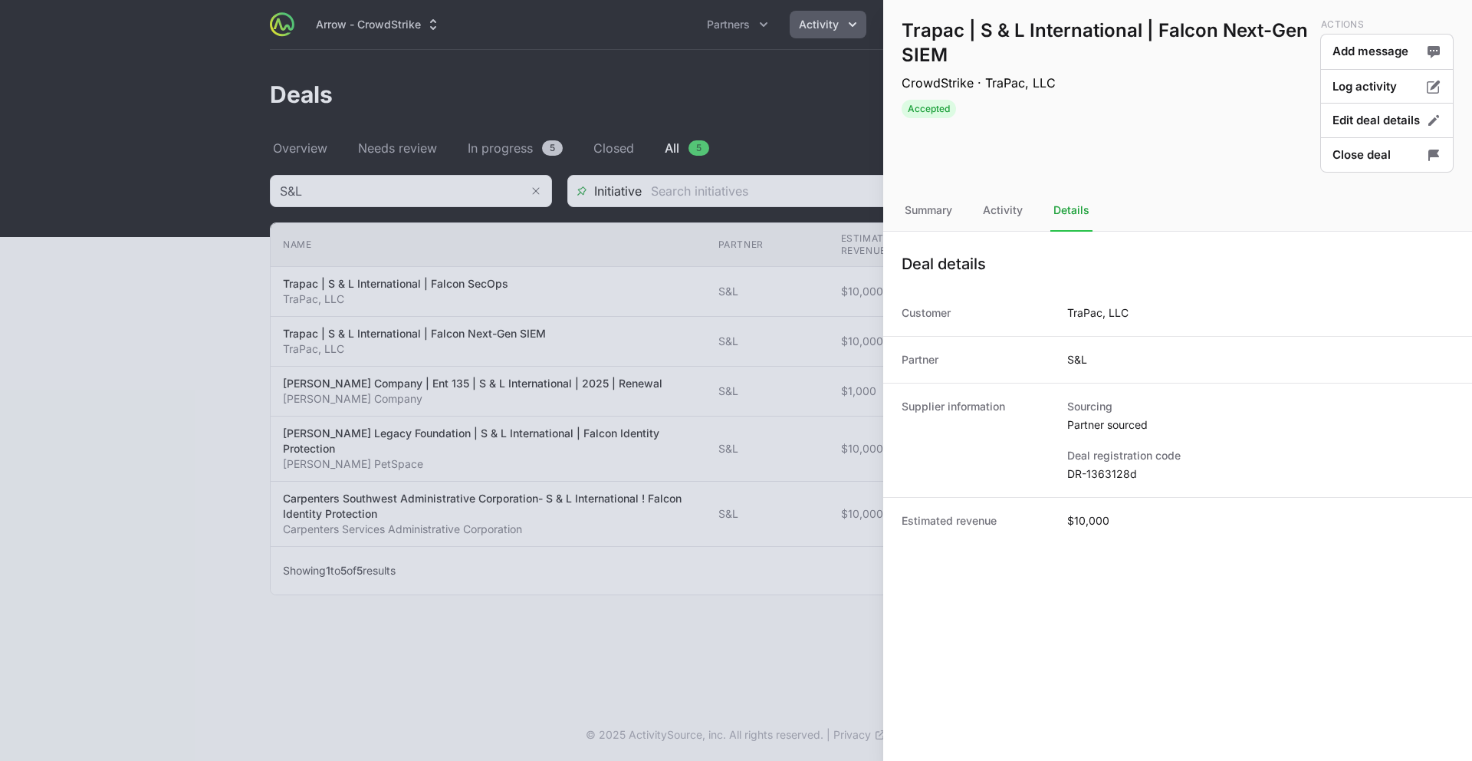
drag, startPoint x: 1134, startPoint y: 474, endPoint x: 1055, endPoint y: 475, distance: 79.8
click at [1055, 476] on div "Supplier information Sourcing Partner sourced Deal registration code DR-1363128d" at bounding box center [1177, 440] width 589 height 114
drag, startPoint x: 1057, startPoint y: 475, endPoint x: 1134, endPoint y: 477, distance: 76.7
click at [1058, 475] on div "Supplier information Sourcing Partner sourced Deal registration code DR-1363128d" at bounding box center [1177, 440] width 589 height 114
click at [1141, 475] on dd "DR-1363128d" at bounding box center [1261, 473] width 387 height 15
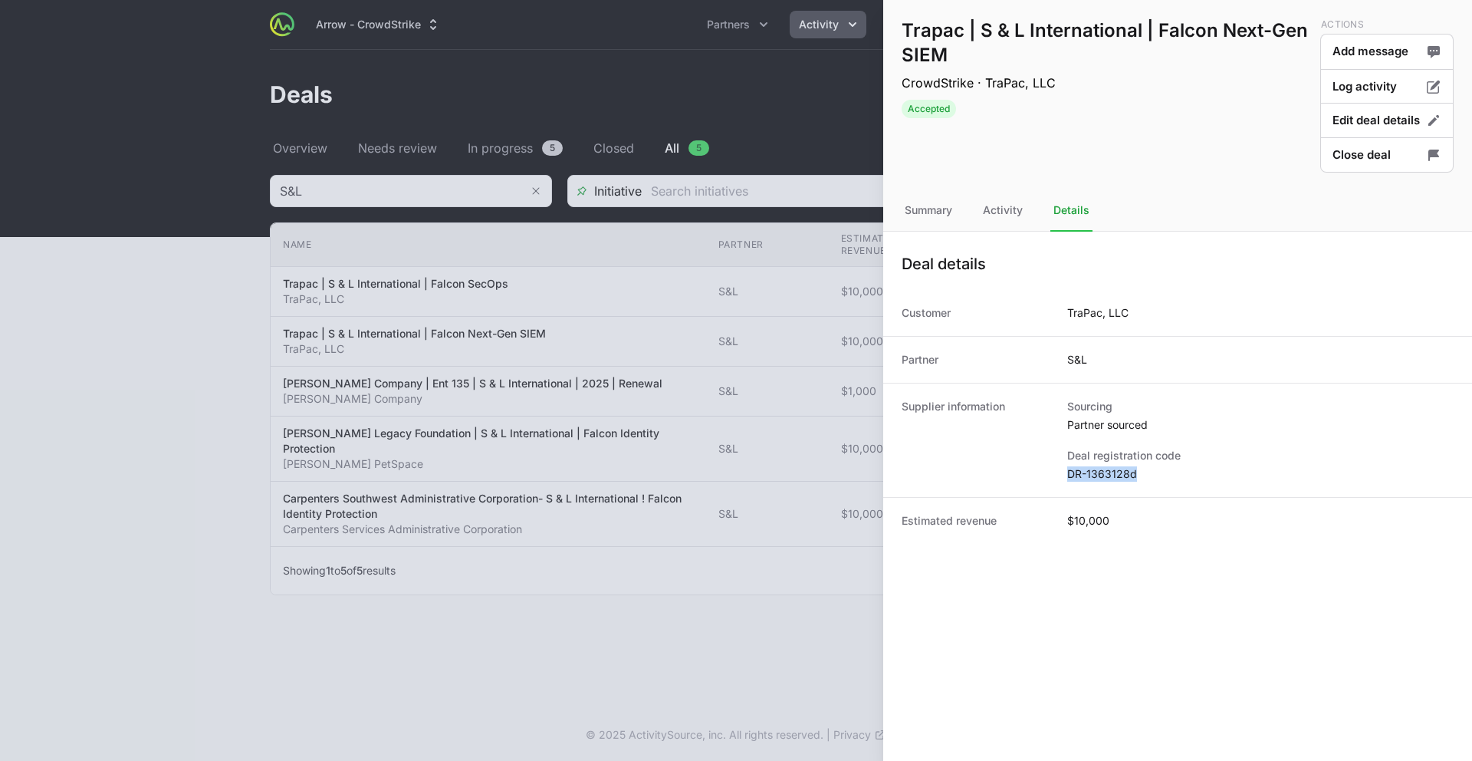
drag, startPoint x: 1124, startPoint y: 475, endPoint x: 1065, endPoint y: 474, distance: 58.3
click at [1064, 475] on div "Supplier information Sourcing Partner sourced Deal registration code DR-1363128d" at bounding box center [1177, 440] width 589 height 114
copy dd "DR-1363128d"
click at [491, 475] on div at bounding box center [736, 380] width 1472 height 761
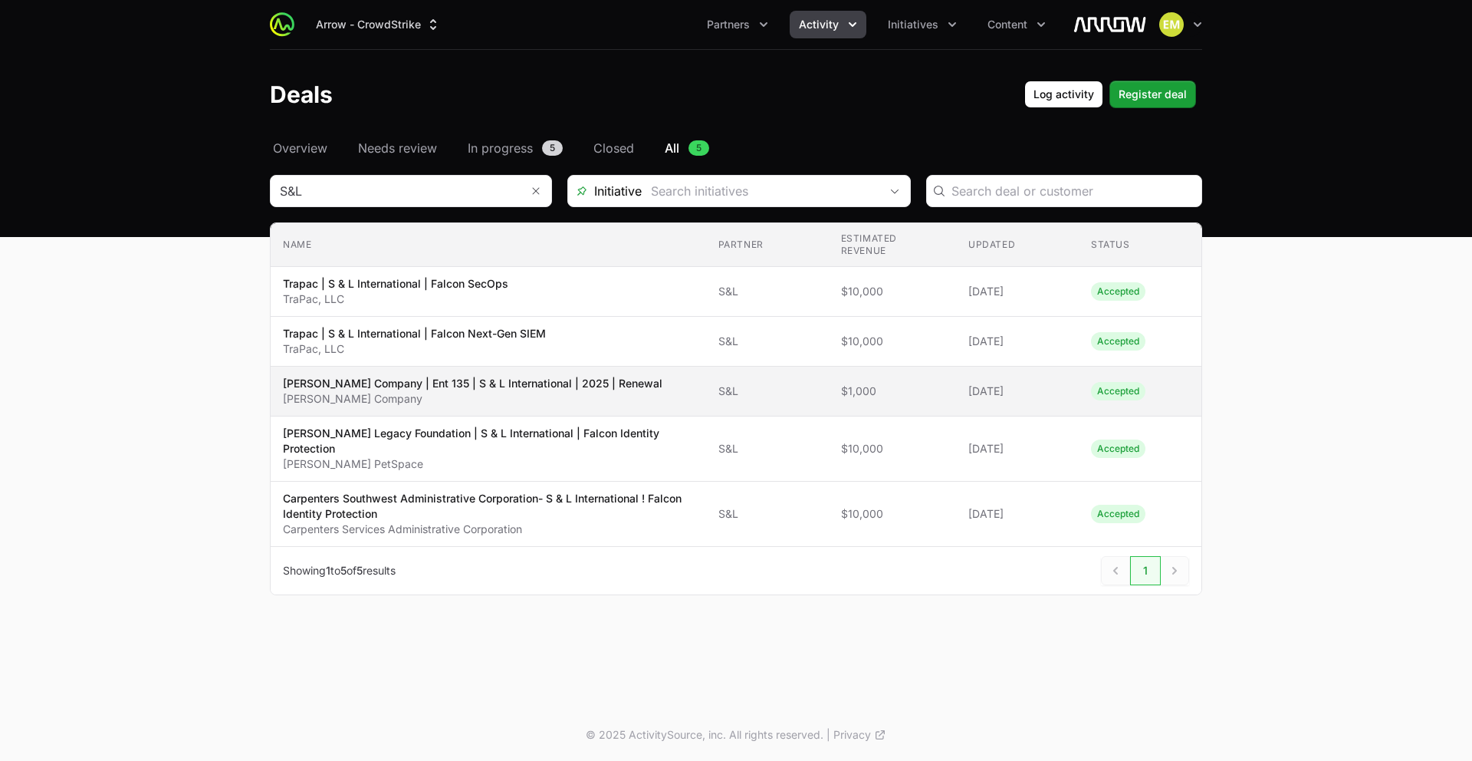
click at [494, 381] on p "[PERSON_NAME] Company | Ent 135 | S & L International | 2025 | Renewal" at bounding box center [473, 383] width 380 height 15
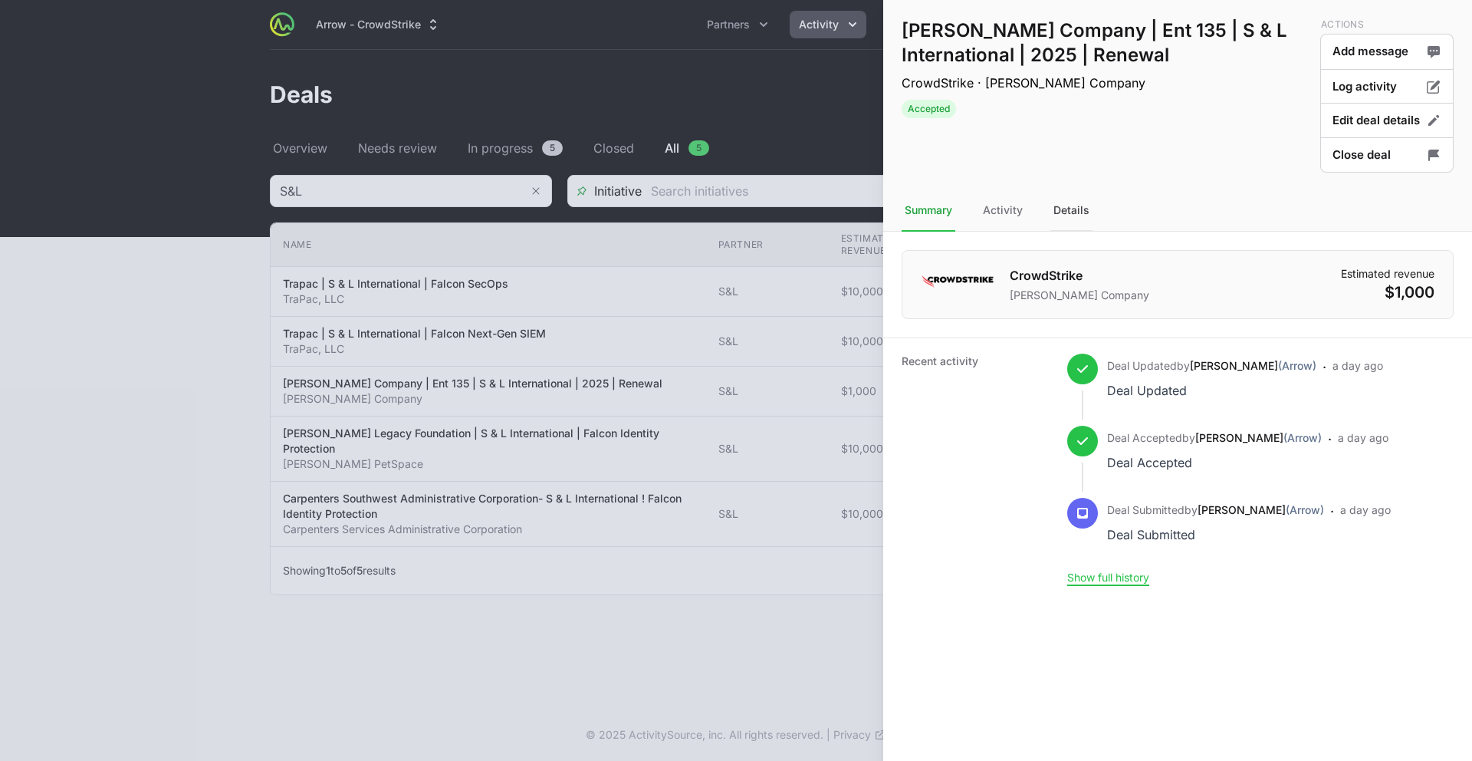
click at [1067, 215] on div "Details" at bounding box center [1072, 210] width 42 height 41
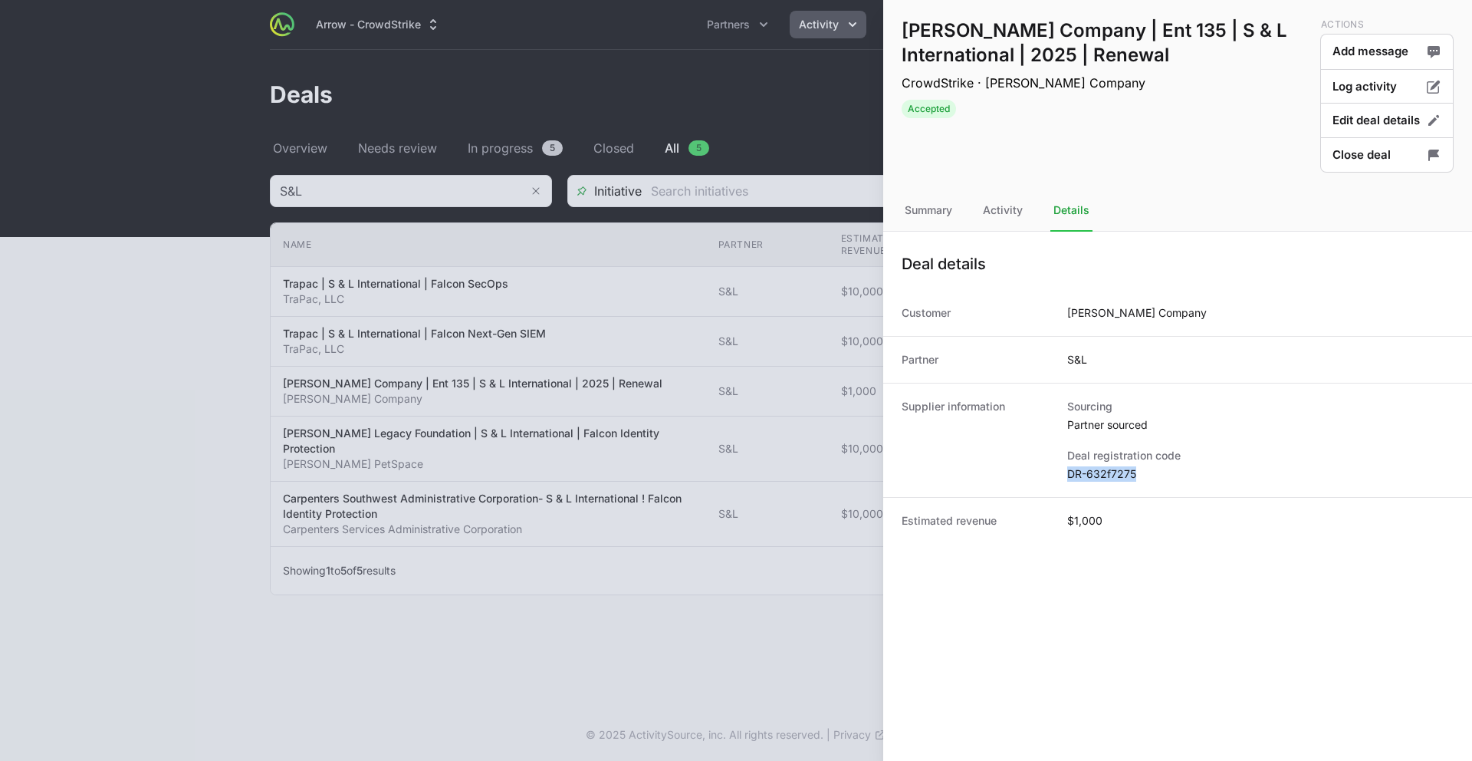
drag, startPoint x: 1125, startPoint y: 475, endPoint x: 1073, endPoint y: 482, distance: 52.5
click at [1068, 478] on dd "DR-632f7275" at bounding box center [1261, 473] width 387 height 15
copy dd "DR-632f7275"
click at [197, 552] on div at bounding box center [736, 380] width 1472 height 761
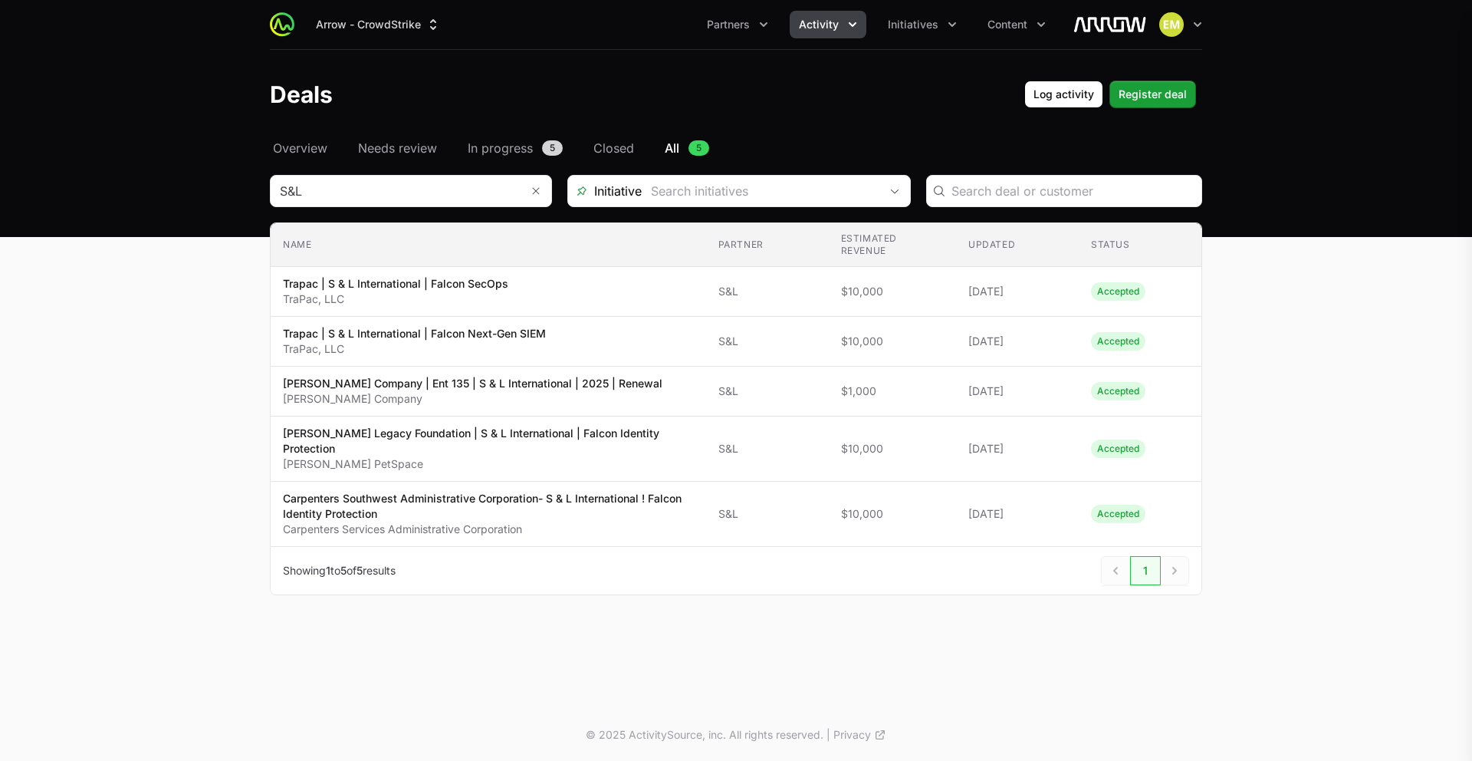
drag, startPoint x: 212, startPoint y: 556, endPoint x: 220, endPoint y: 555, distance: 7.7
click at [213, 556] on div at bounding box center [736, 380] width 1472 height 761
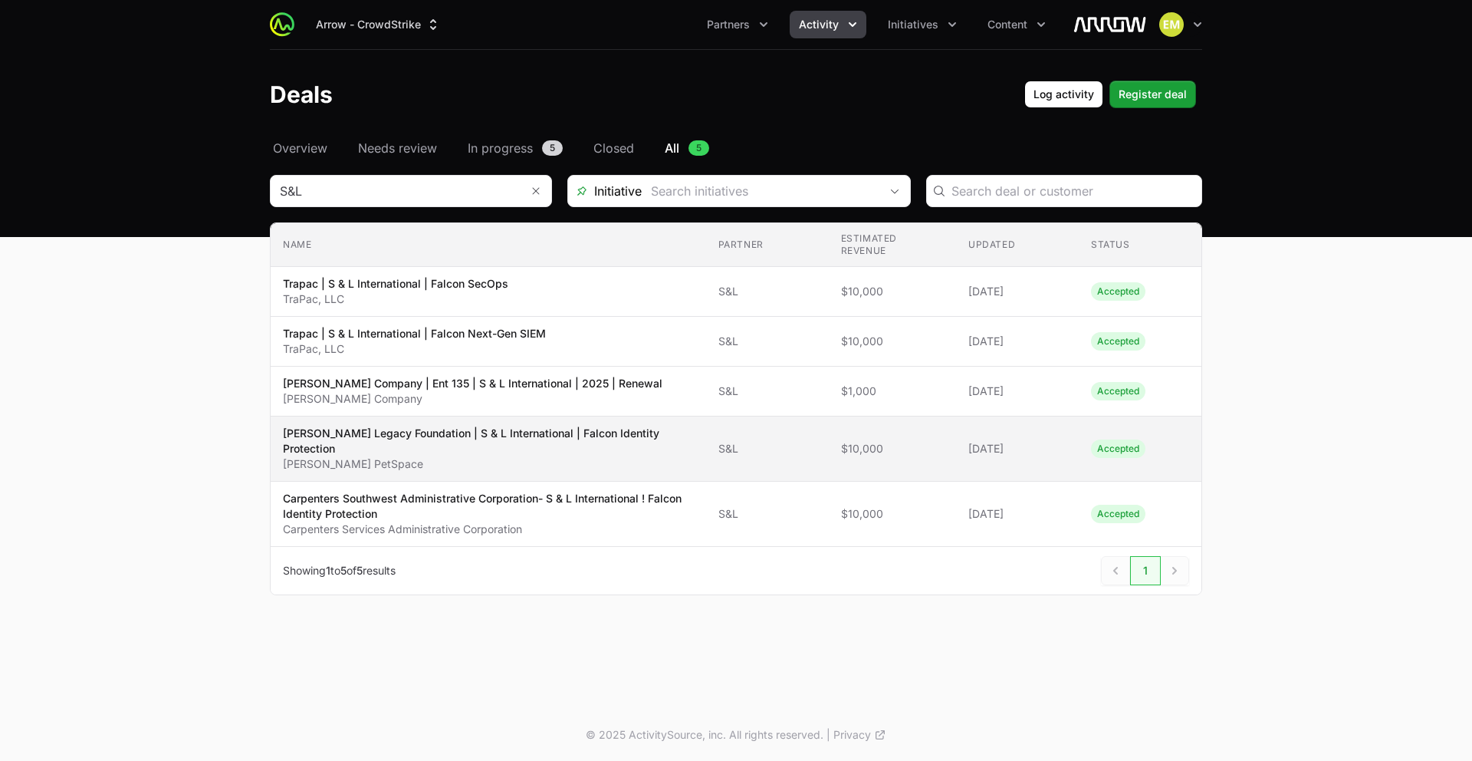
click at [469, 431] on p "[PERSON_NAME] Legacy Foundation | S & L International | Falcon Identity Protect…" at bounding box center [488, 441] width 411 height 31
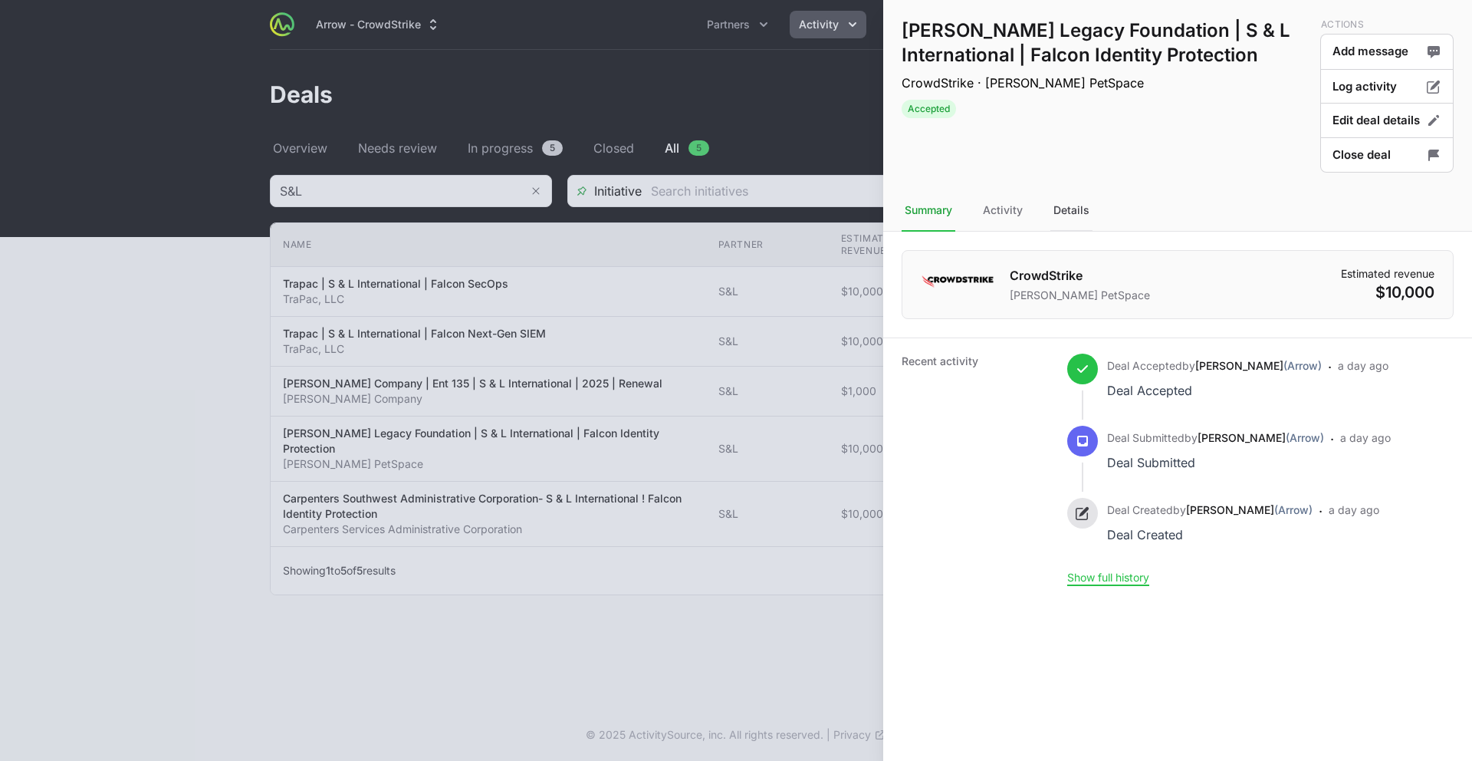
click at [1070, 215] on div "Details" at bounding box center [1072, 210] width 42 height 41
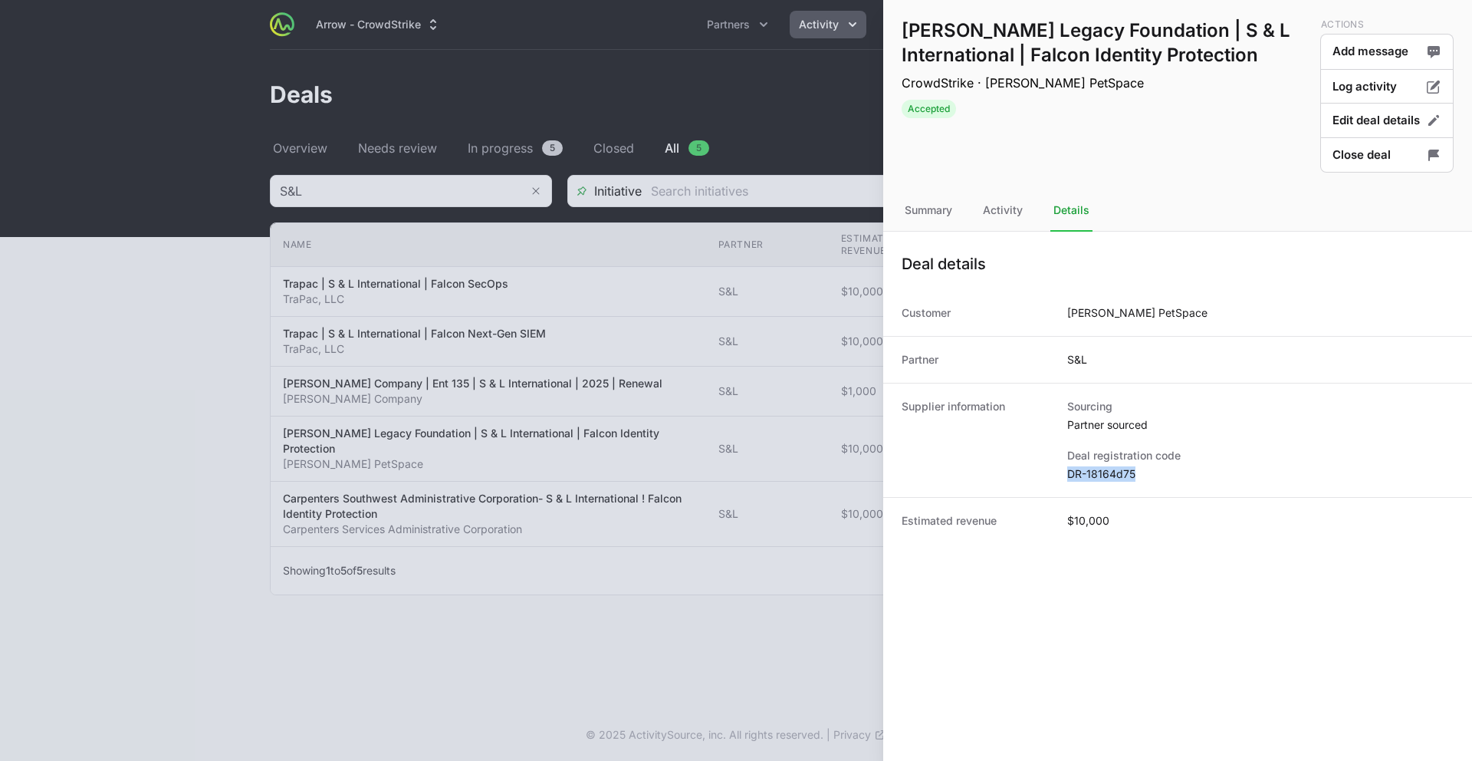
drag, startPoint x: 1137, startPoint y: 473, endPoint x: 1068, endPoint y: 474, distance: 69.0
click at [1068, 475] on dd "DR-18164d75" at bounding box center [1261, 473] width 387 height 15
copy dd "DR-18164d75"
click at [407, 392] on div at bounding box center [736, 380] width 1472 height 761
drag, startPoint x: 407, startPoint y: 392, endPoint x: 418, endPoint y: 402, distance: 14.7
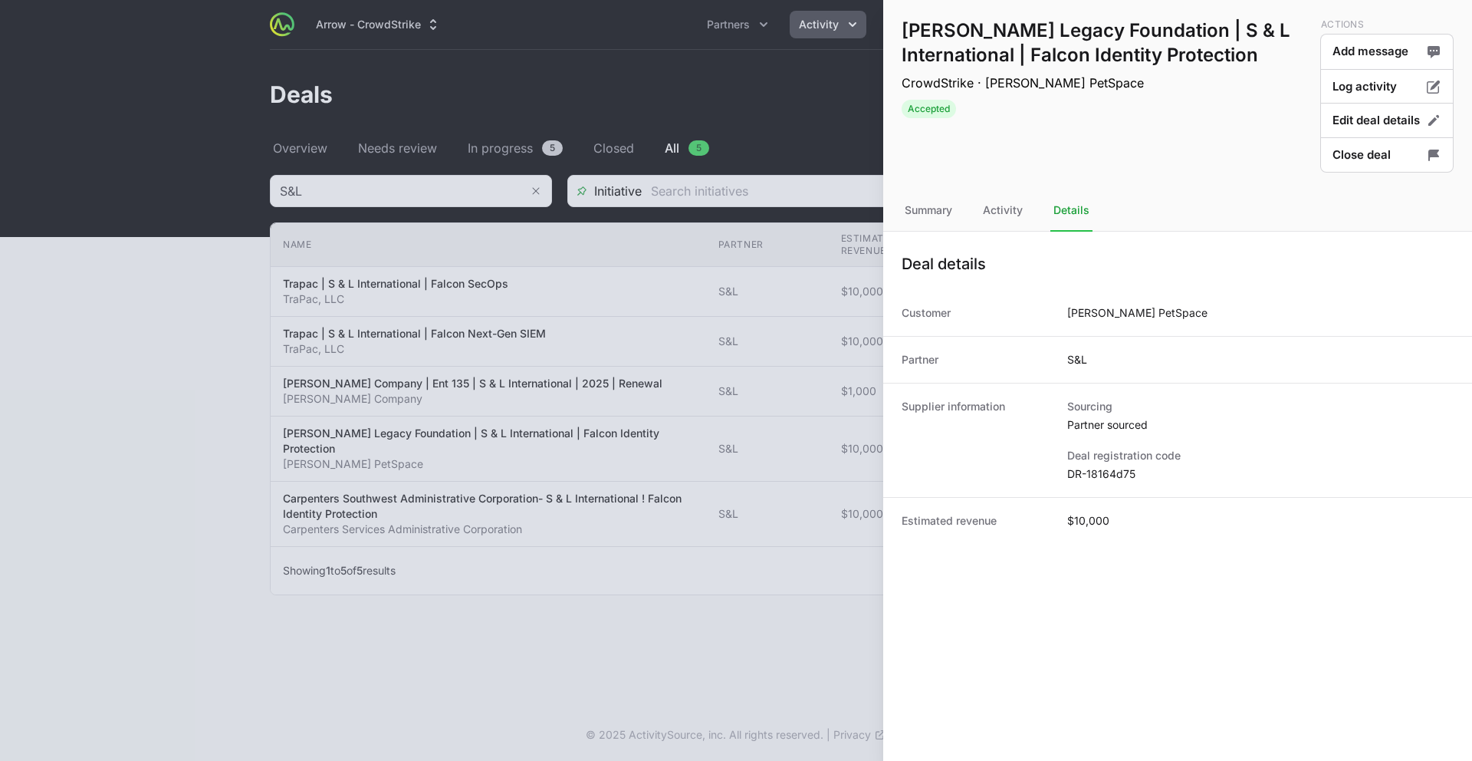
click at [407, 392] on div at bounding box center [736, 380] width 1472 height 761
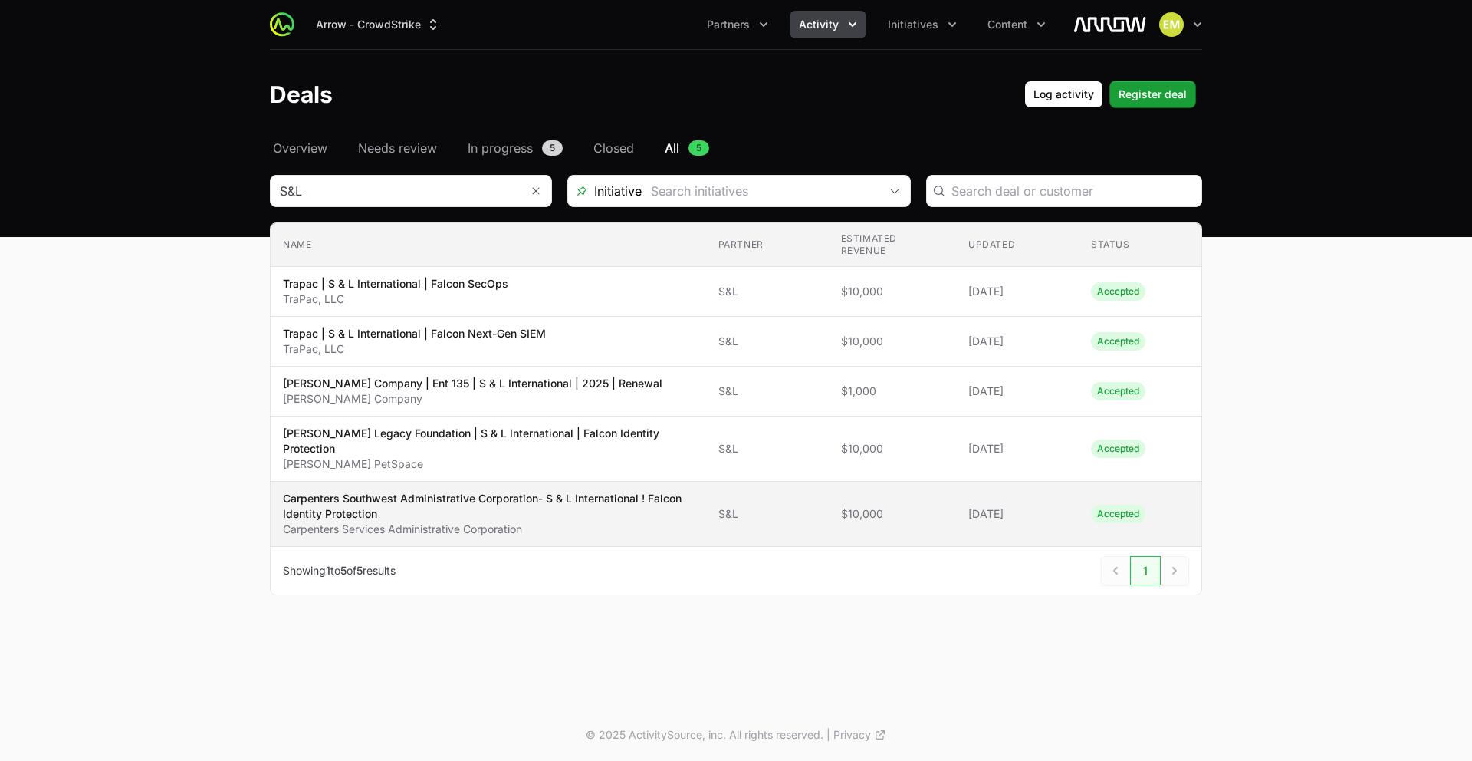
click at [588, 500] on p "Carpenters Southwest Administrative Corporation- S & L International ! Falcon I…" at bounding box center [488, 506] width 411 height 31
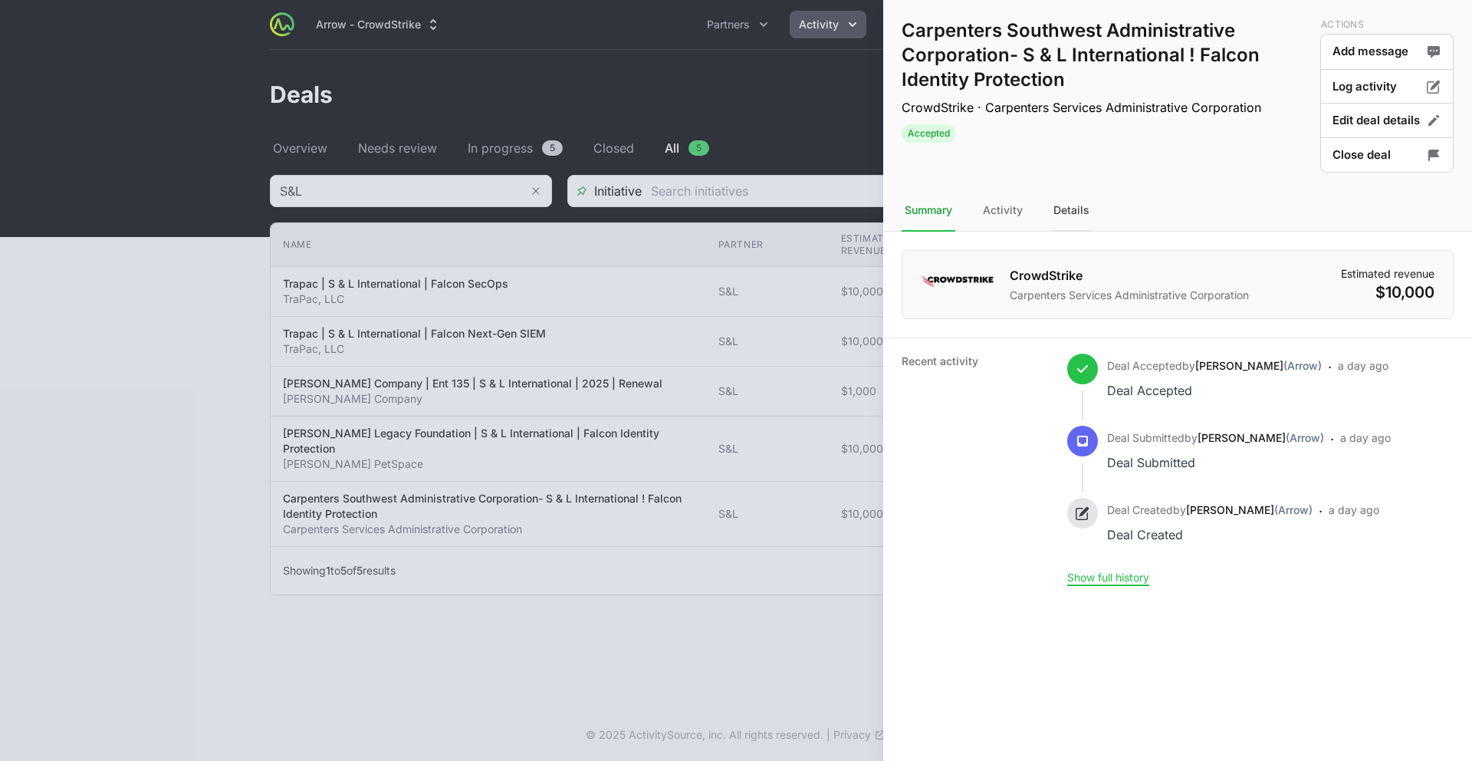
click at [1078, 212] on div "Details" at bounding box center [1072, 210] width 42 height 41
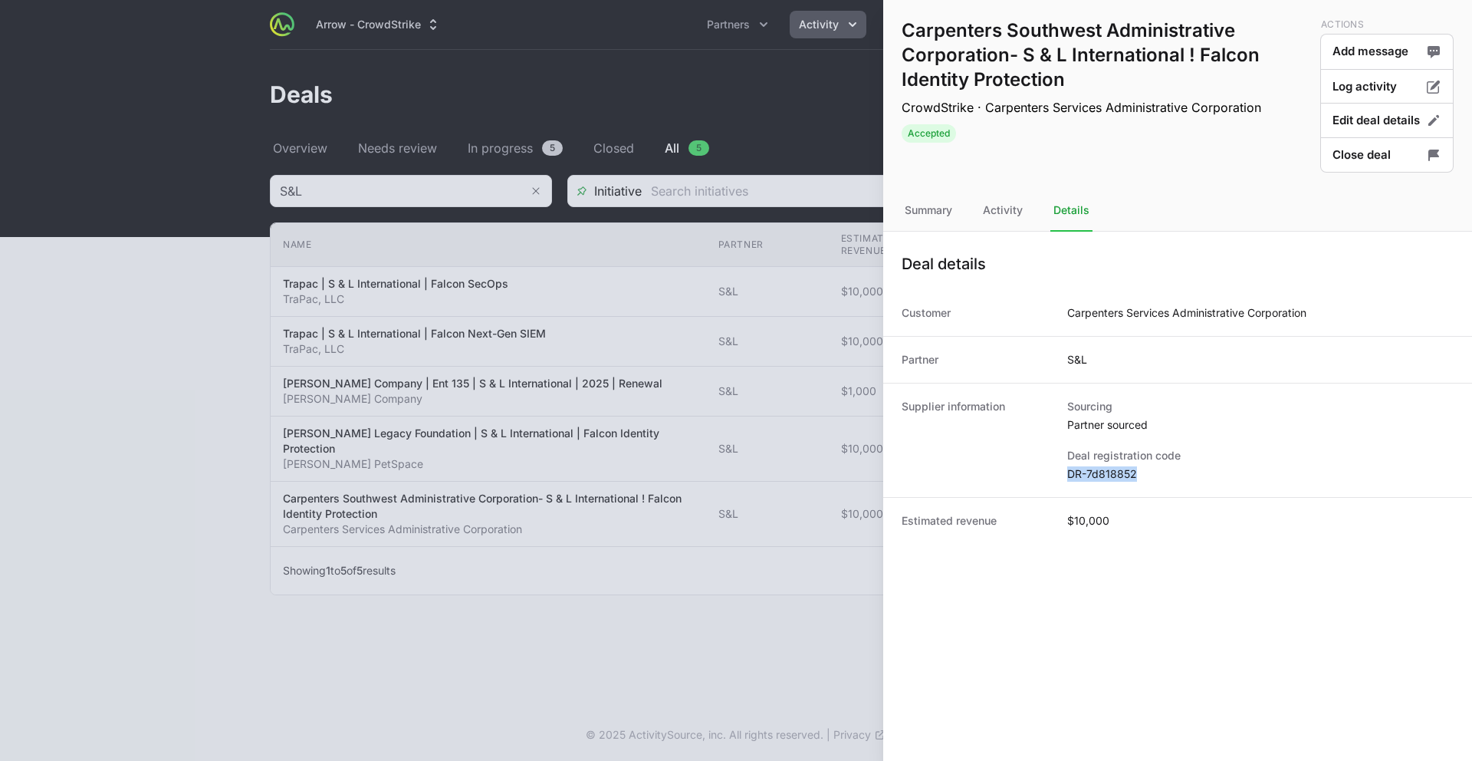
drag, startPoint x: 1143, startPoint y: 470, endPoint x: 1058, endPoint y: 472, distance: 84.4
click at [1058, 472] on div "Supplier information Sourcing Partner sourced Deal registration code DR-7d818852" at bounding box center [1177, 440] width 589 height 114
copy dd "DR-7d818852"
click at [828, 138] on div at bounding box center [736, 380] width 1472 height 761
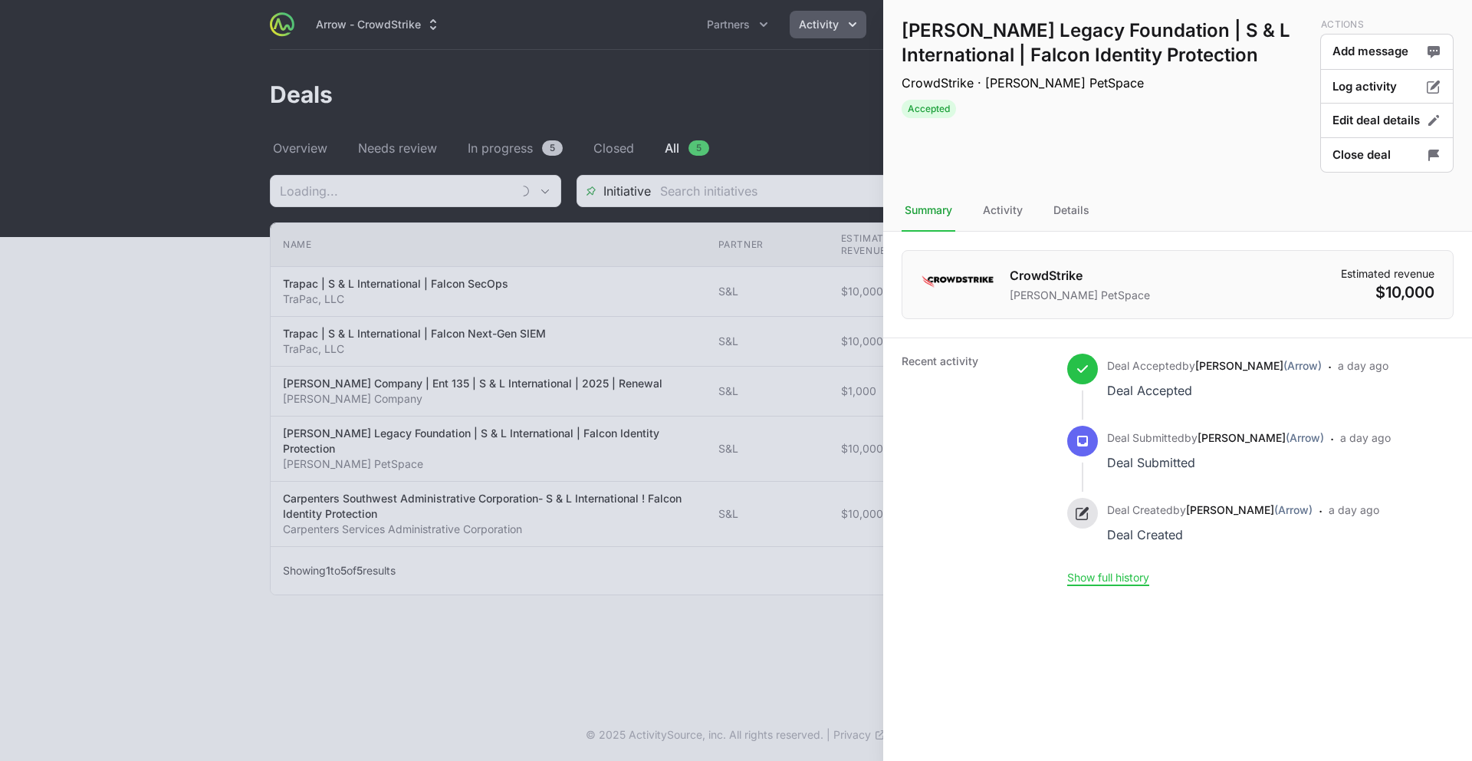
type input "S&L"
click at [239, 337] on div at bounding box center [736, 380] width 1472 height 761
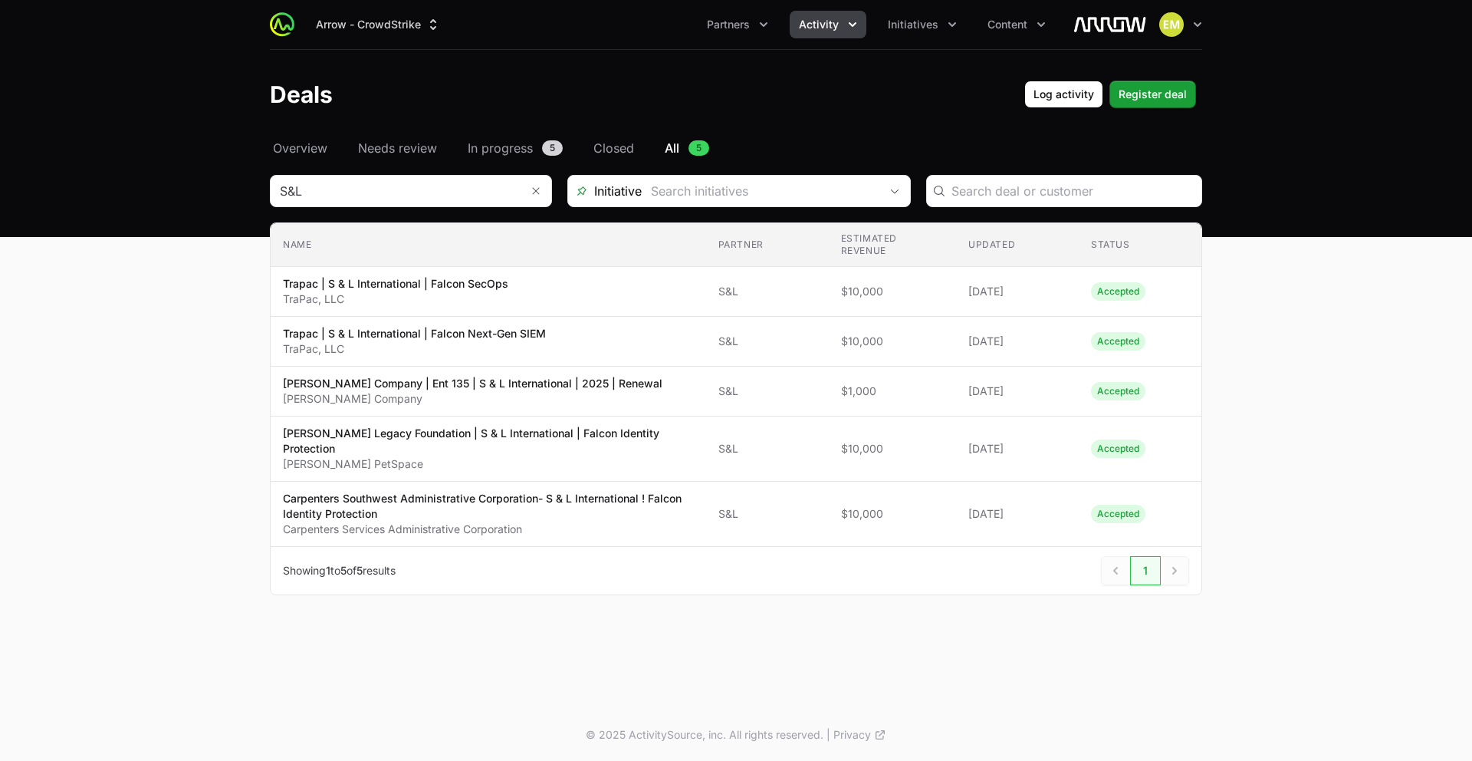
click at [851, 29] on icon "Activity menu" at bounding box center [852, 24] width 15 height 15
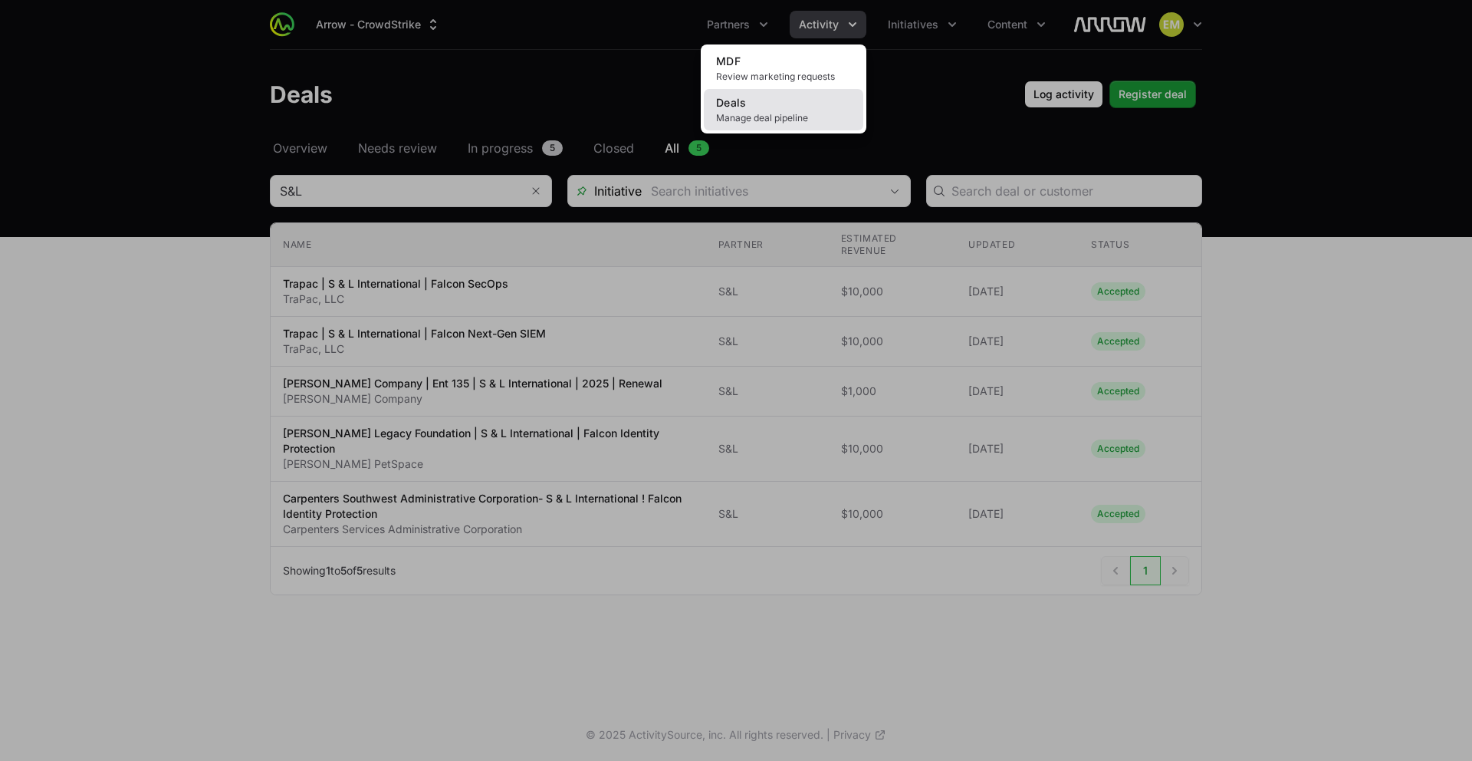
click at [773, 105] on link "Deals Manage deal pipeline" at bounding box center [784, 109] width 160 height 41
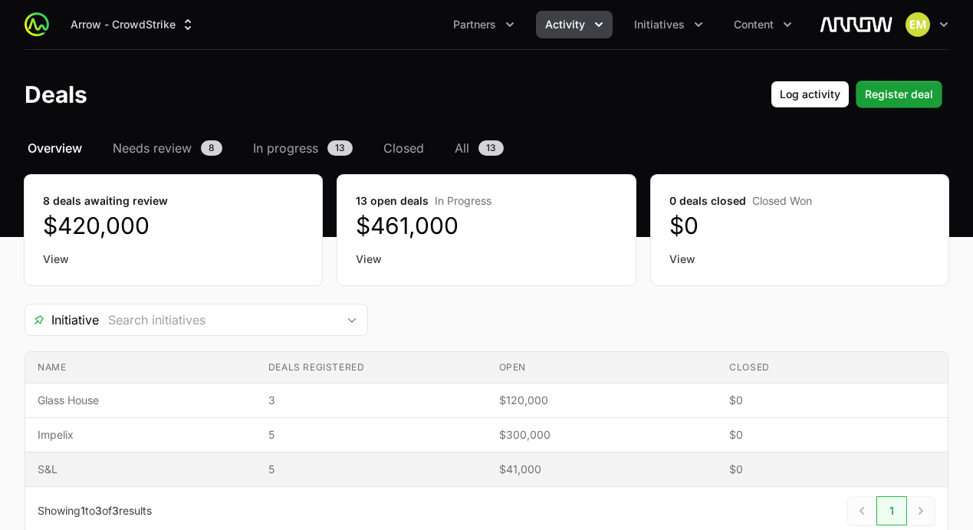
click at [250, 464] on td "Name S&L" at bounding box center [140, 469] width 231 height 35
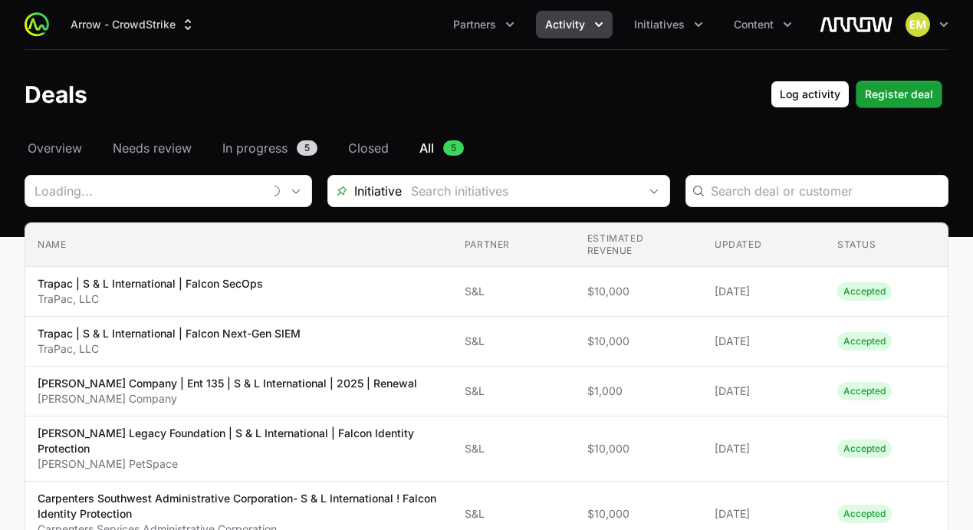
type input "S&L"
click at [455, 29] on span "Partners" at bounding box center [474, 24] width 43 height 15
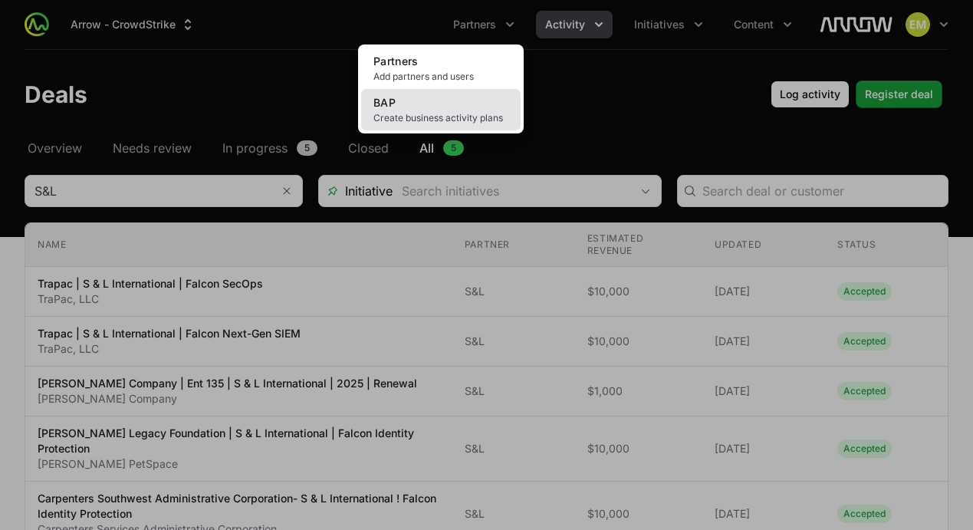
click at [429, 112] on span "Create business activity plans" at bounding box center [440, 118] width 135 height 12
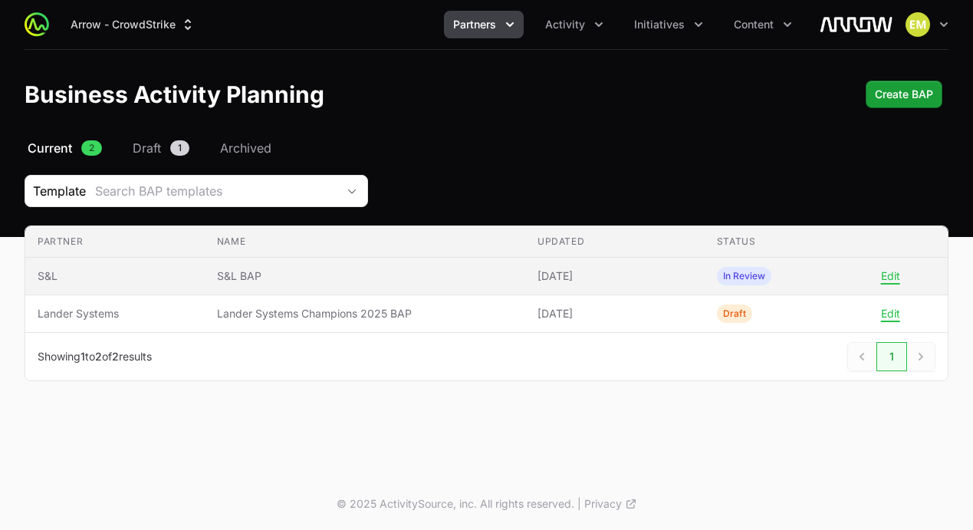
click at [235, 279] on span "S&L BAP" at bounding box center [365, 275] width 296 height 15
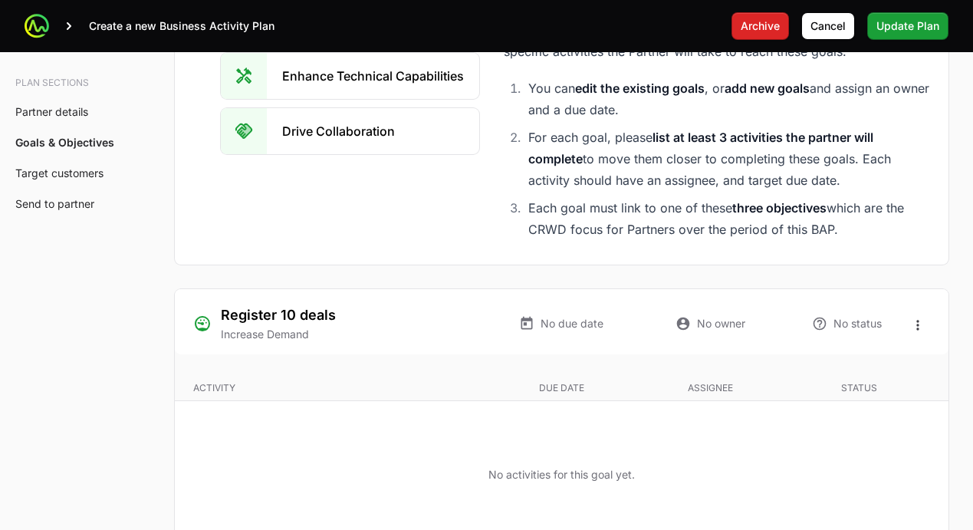
scroll to position [2800, 0]
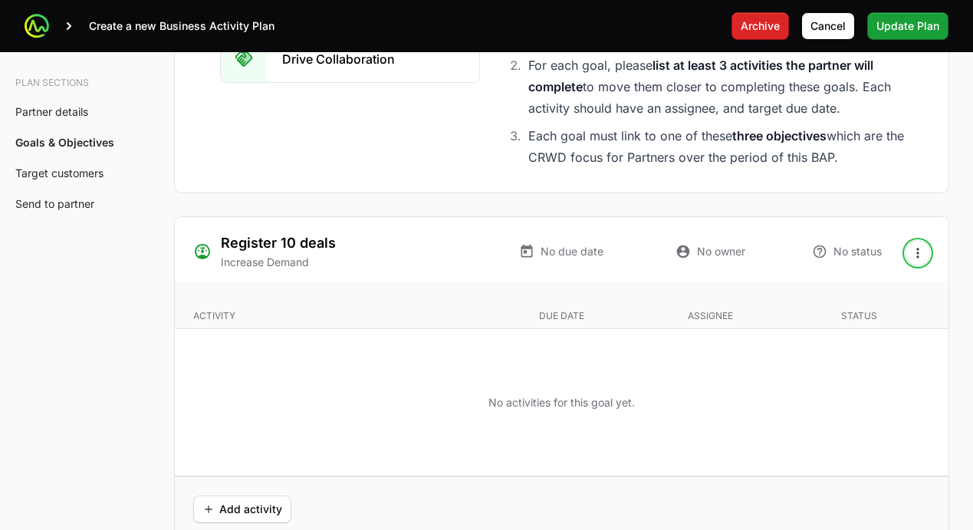
click at [919, 251] on icon "Open options" at bounding box center [917, 252] width 15 height 15
click at [883, 292] on div "Edit" at bounding box center [888, 287] width 161 height 28
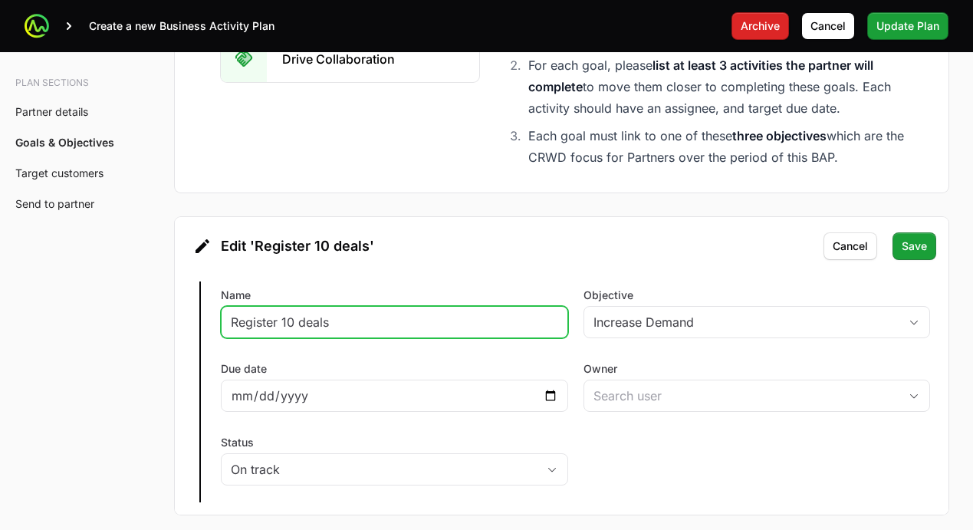
drag, startPoint x: 337, startPoint y: 324, endPoint x: 202, endPoint y: 324, distance: 135.7
click at [202, 324] on div "Edit Register 10 deals Name Register 10 deals Objective Increase Demand Due dat…" at bounding box center [562, 391] width 774 height 245
type input "Register 25 Deal Registrations"
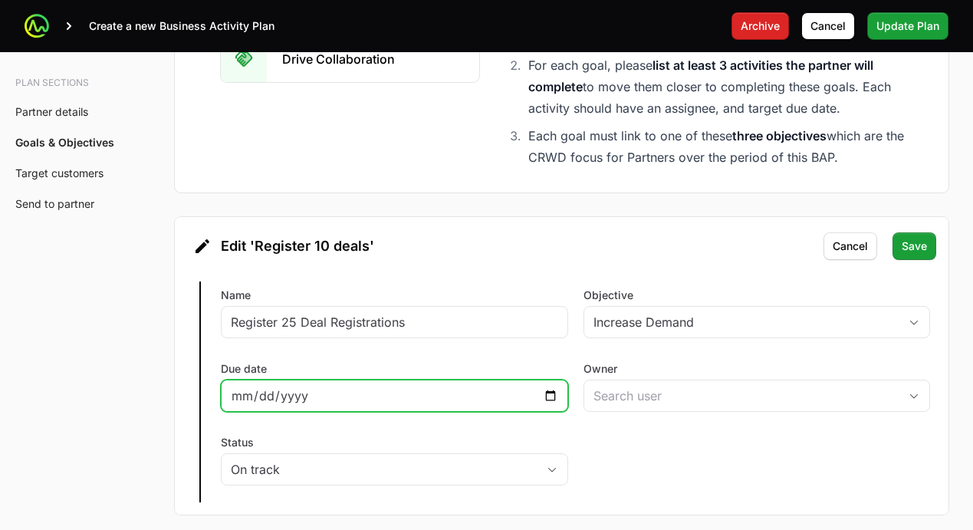
click at [431, 401] on input "Due date" at bounding box center [394, 396] width 327 height 18
click at [547, 398] on input "Due date" at bounding box center [394, 396] width 327 height 18
type input "[DATE]"
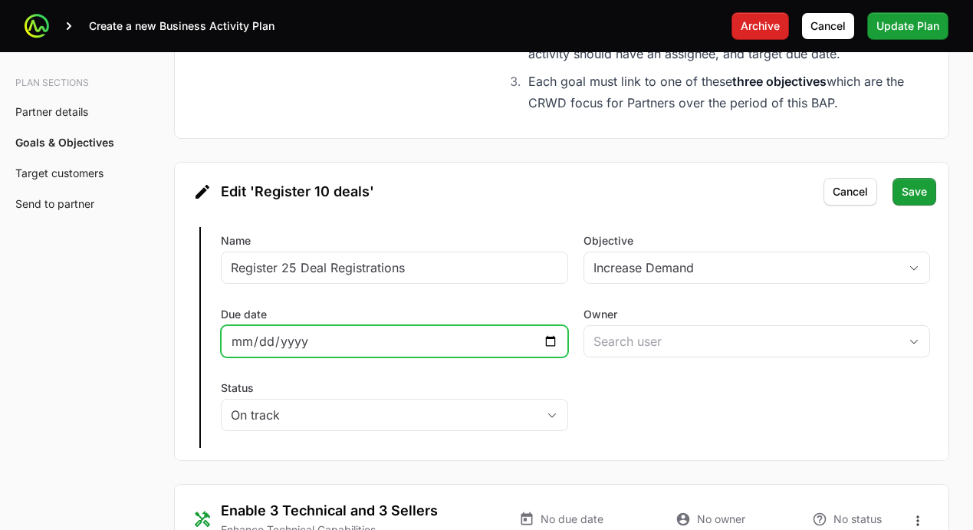
scroll to position [2857, 0]
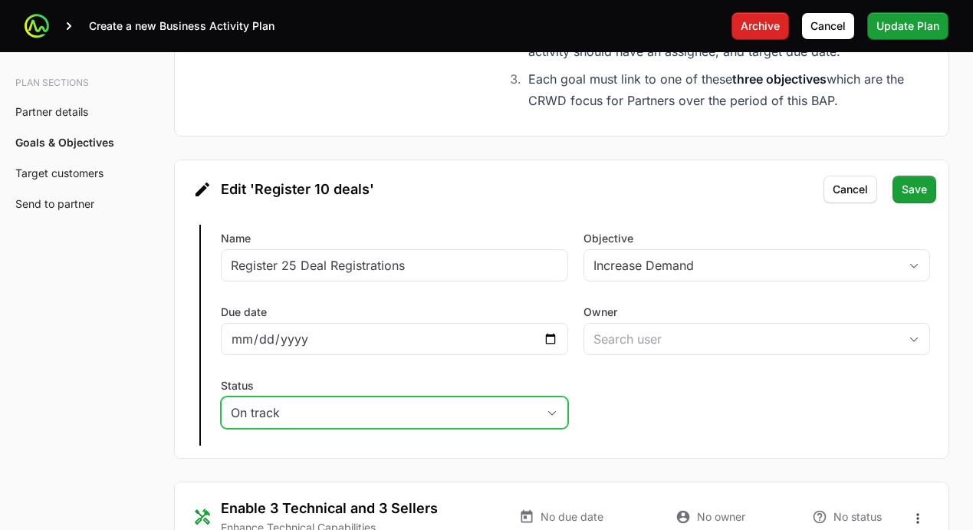
click at [446, 409] on div "On track" at bounding box center [384, 412] width 306 height 18
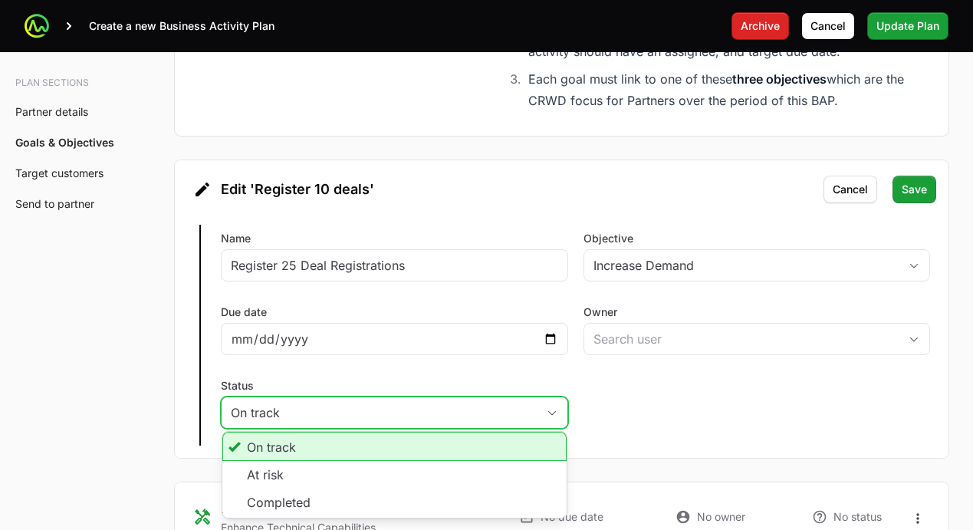
click at [446, 409] on div "On track" at bounding box center [384, 412] width 306 height 18
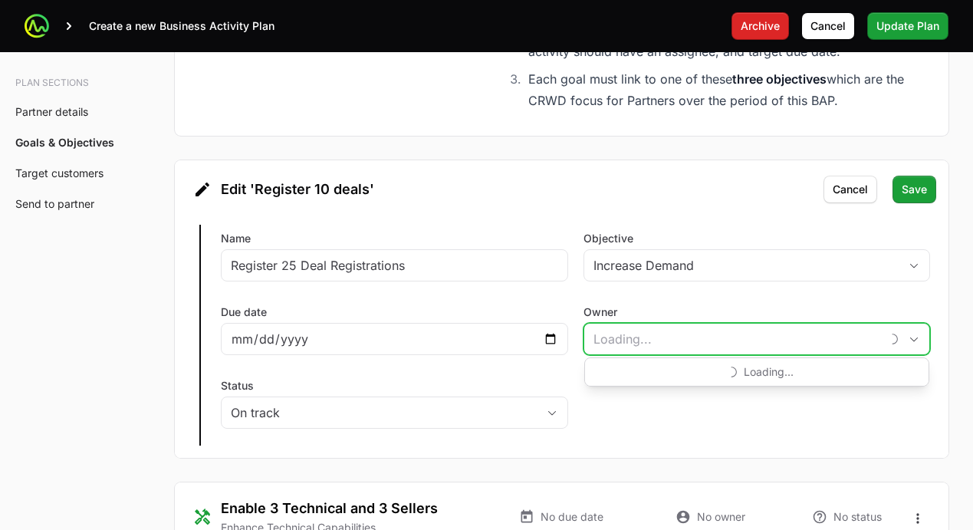
click at [659, 353] on input "Owner" at bounding box center [732, 339] width 297 height 31
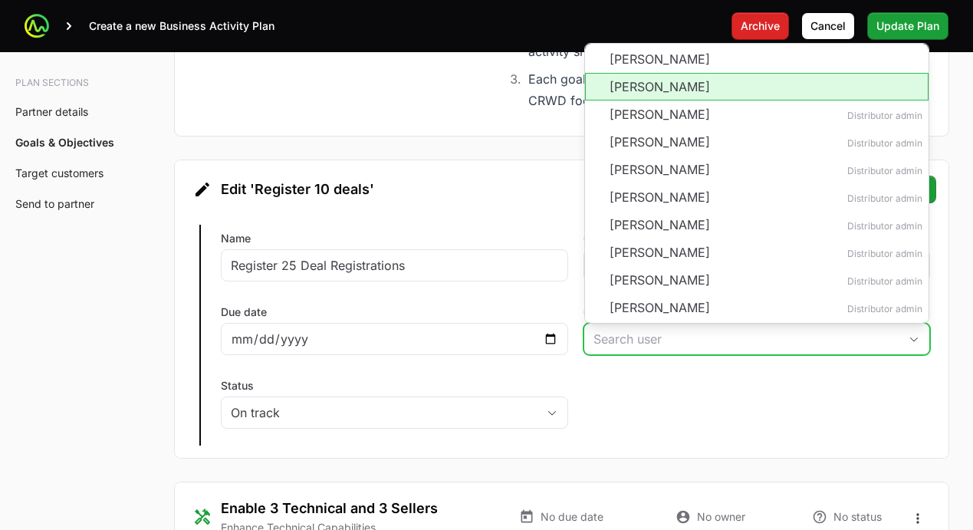
click at [671, 95] on li "[PERSON_NAME]" at bounding box center [757, 87] width 344 height 28
type input "[PERSON_NAME]"
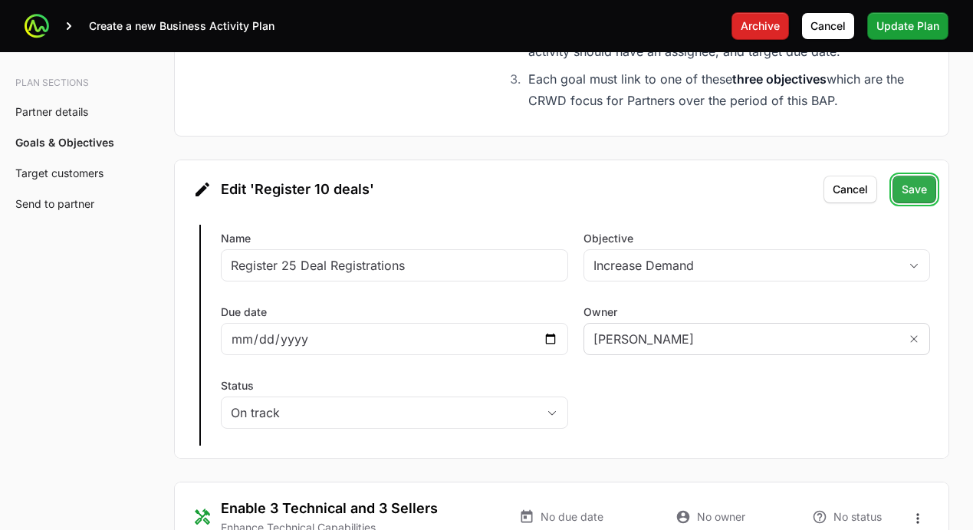
click at [911, 186] on span "Save" at bounding box center [914, 189] width 25 height 18
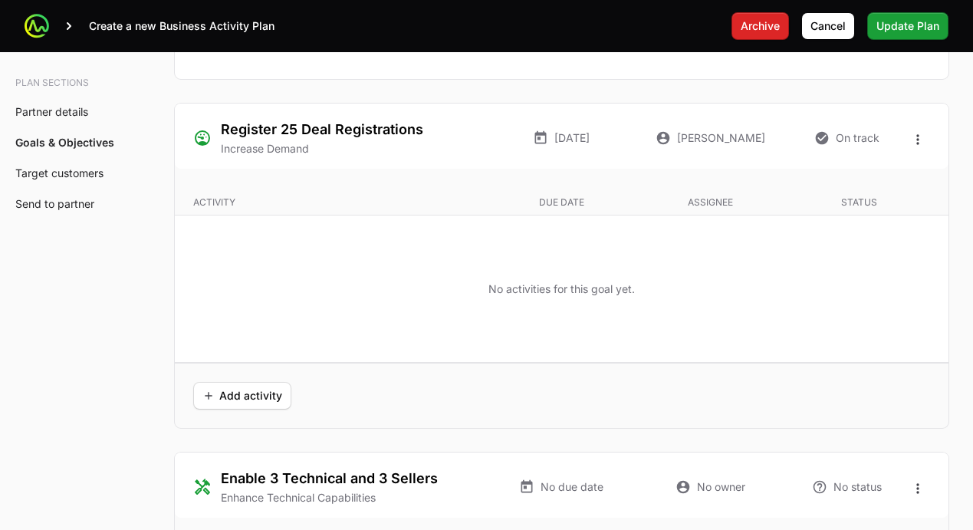
click at [405, 250] on div "No activities for this goal yet." at bounding box center [562, 288] width 774 height 147
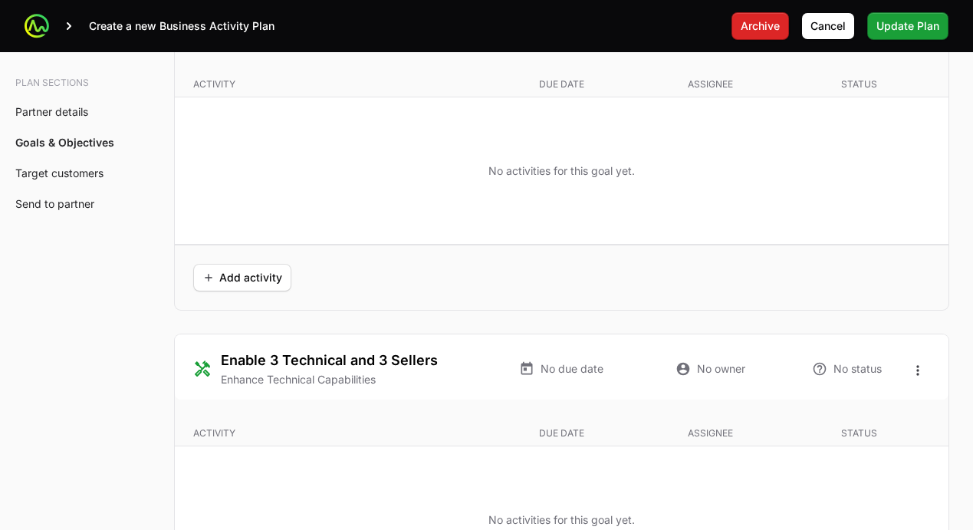
scroll to position [3095, 0]
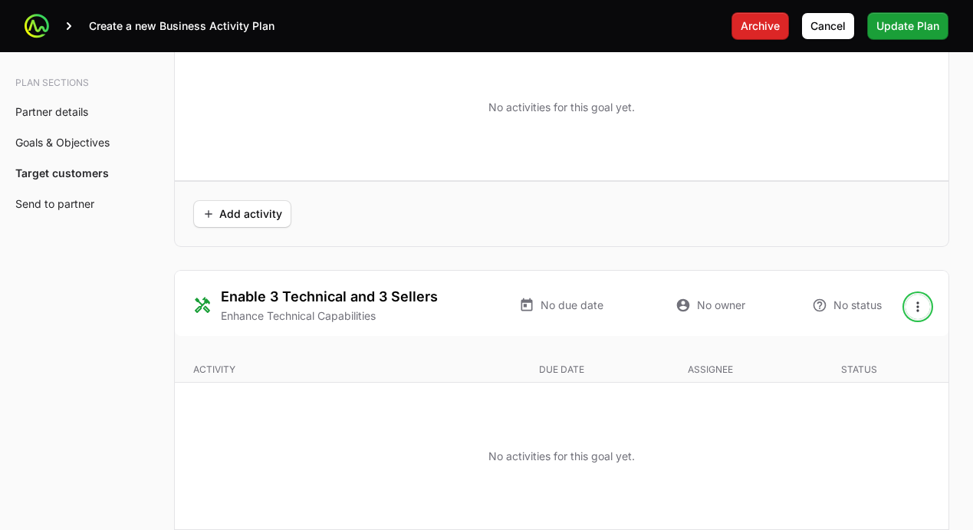
click at [913, 310] on icon "Open options" at bounding box center [917, 306] width 15 height 15
click at [848, 337] on div "Edit" at bounding box center [888, 341] width 161 height 28
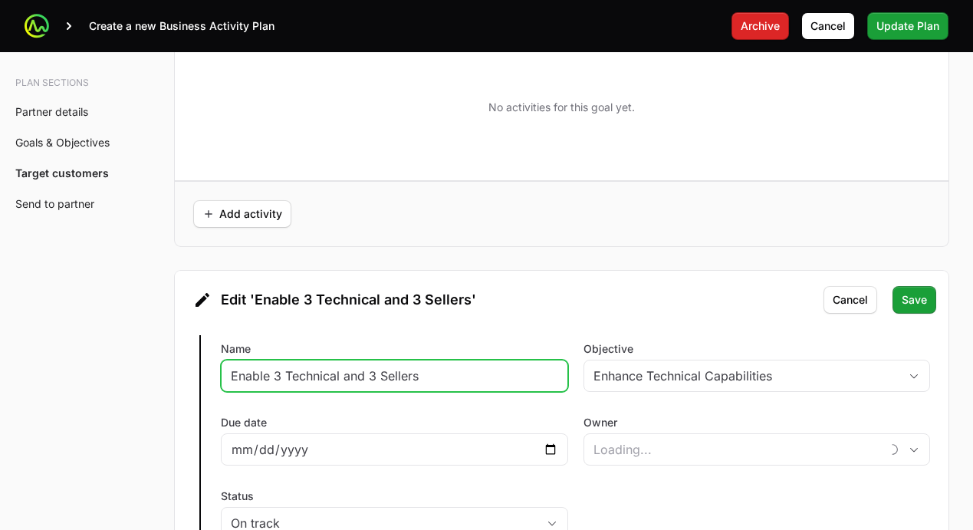
drag, startPoint x: 437, startPoint y: 375, endPoint x: 199, endPoint y: 374, distance: 238.5
click at [196, 375] on div "Edit Enable 3 Technical and 3 Sellers Name Enable 3 Technical and 3 Sellers Obj…" at bounding box center [562, 445] width 774 height 245
type input "Execute Technical Bootcamp - 5 Engineers"
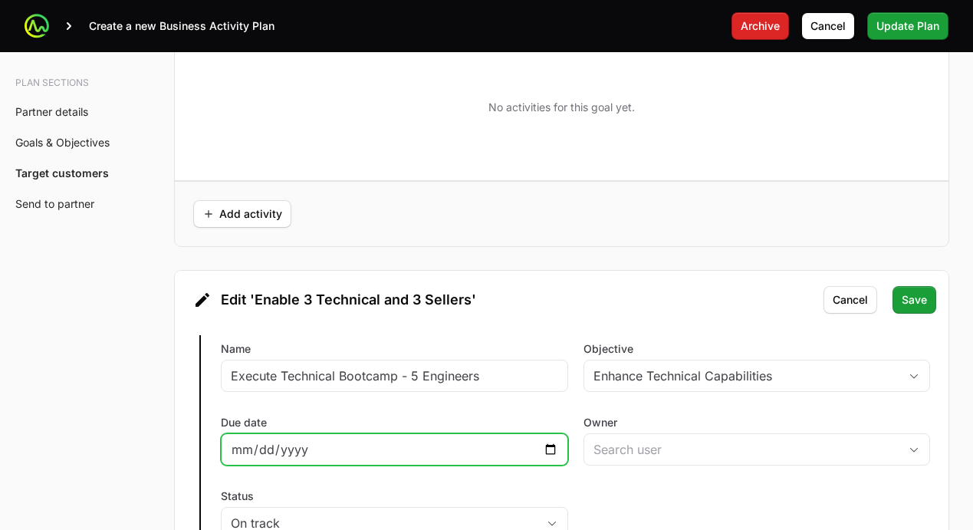
click at [250, 441] on input "Due date" at bounding box center [394, 449] width 327 height 18
click at [537, 445] on input "Due date" at bounding box center [394, 449] width 327 height 18
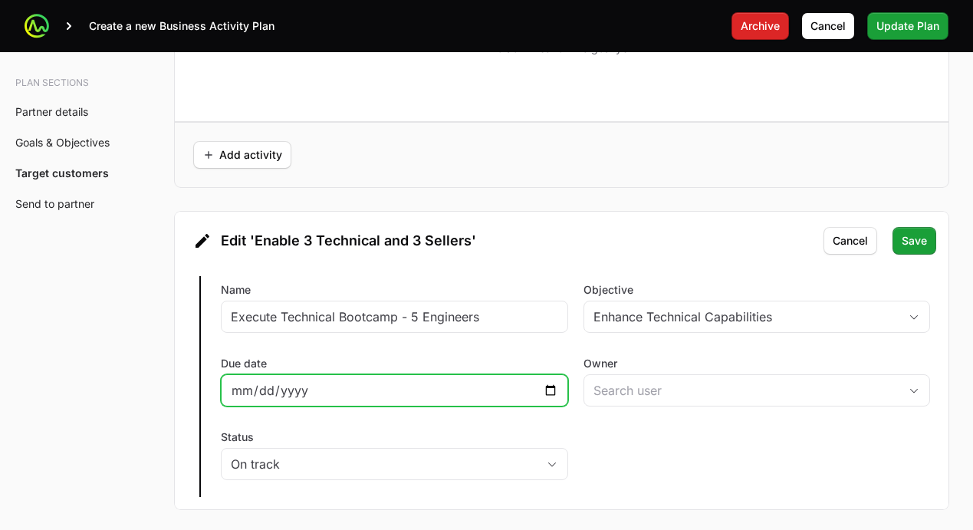
scroll to position [3155, 0]
click at [554, 381] on input "Due date" at bounding box center [394, 389] width 327 height 18
type input "[DATE]"
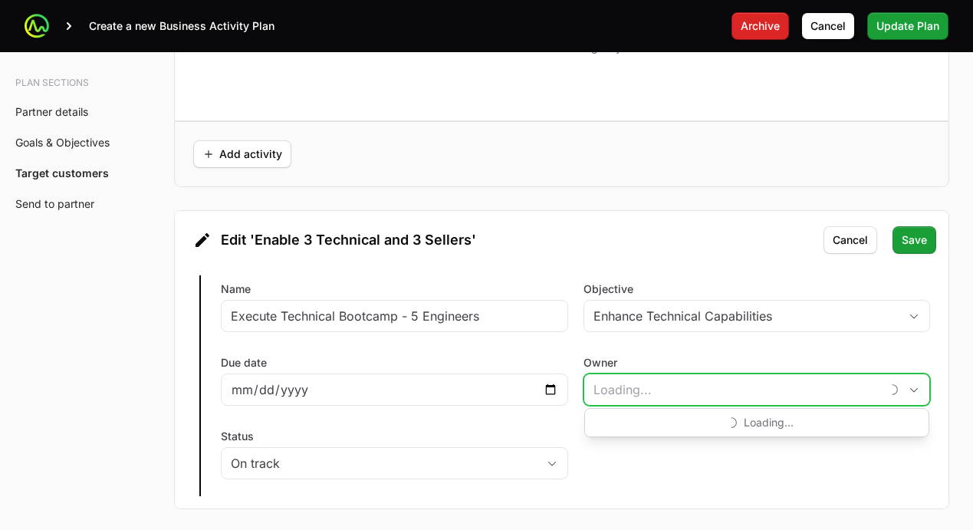
click at [631, 402] on input "Owner" at bounding box center [732, 389] width 297 height 31
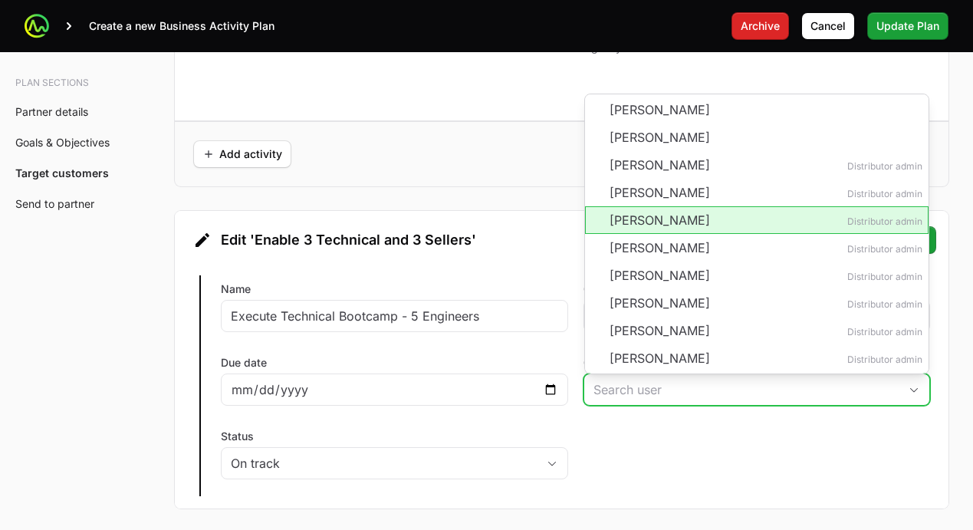
click at [656, 219] on li "[PERSON_NAME] Distributor admin" at bounding box center [757, 220] width 344 height 28
type input "[PERSON_NAME]"
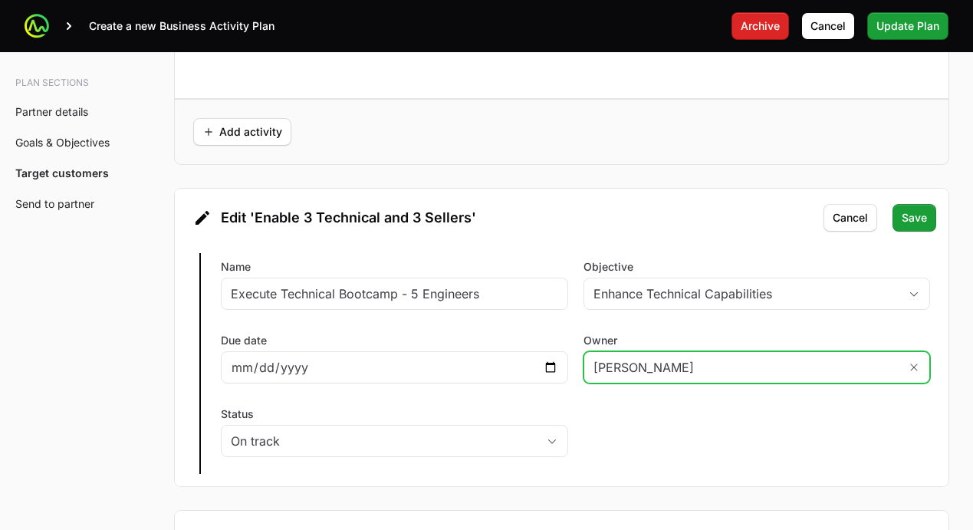
scroll to position [3187, 0]
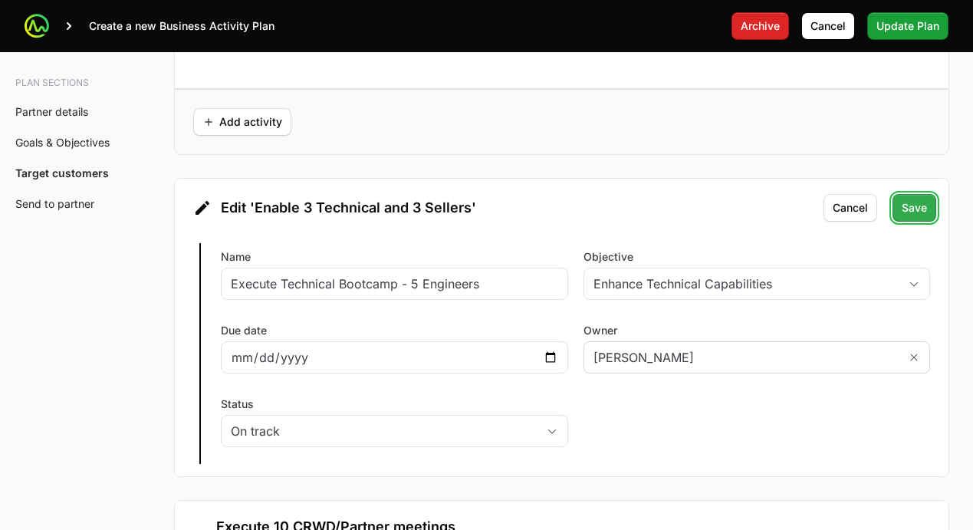
click at [909, 215] on span "Save" at bounding box center [914, 208] width 25 height 18
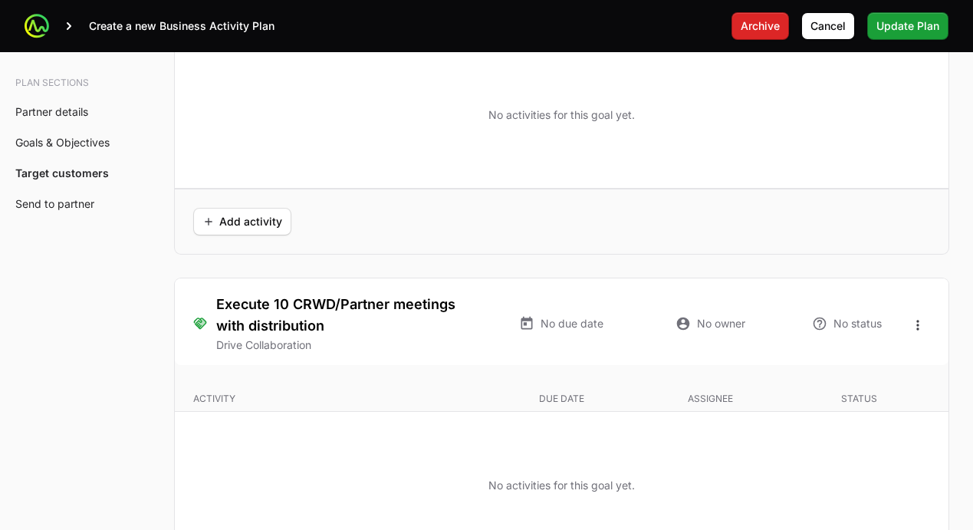
scroll to position [3440, 0]
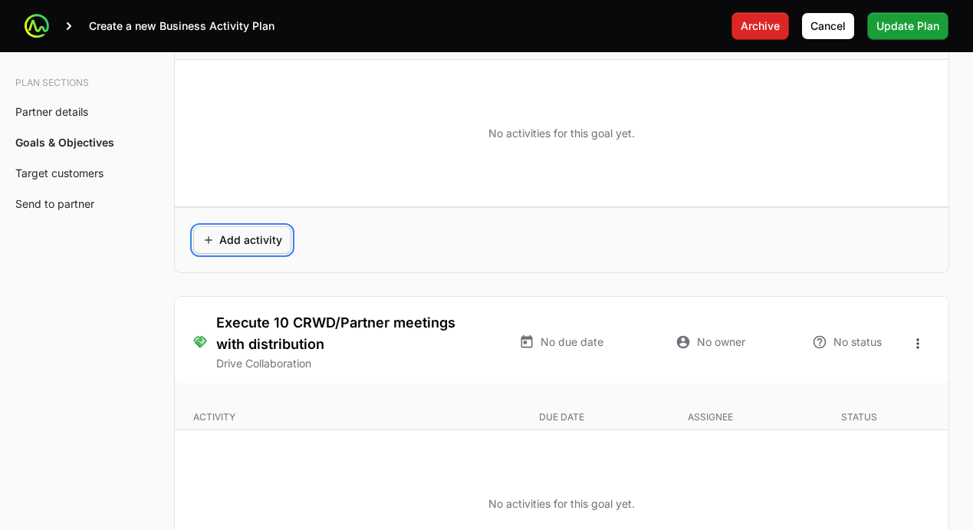
click at [236, 248] on span "Add activity" at bounding box center [242, 240] width 80 height 18
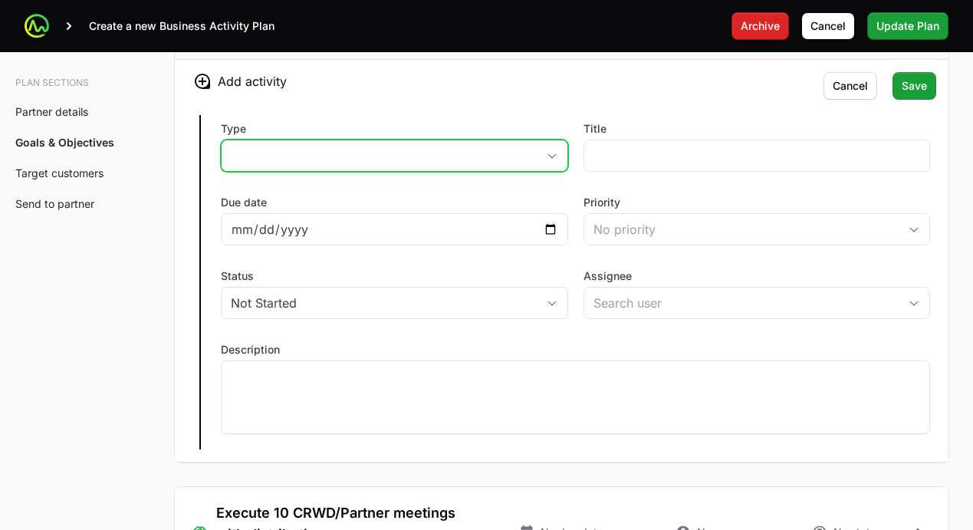
click at [266, 156] on button "placeholder" at bounding box center [395, 155] width 346 height 31
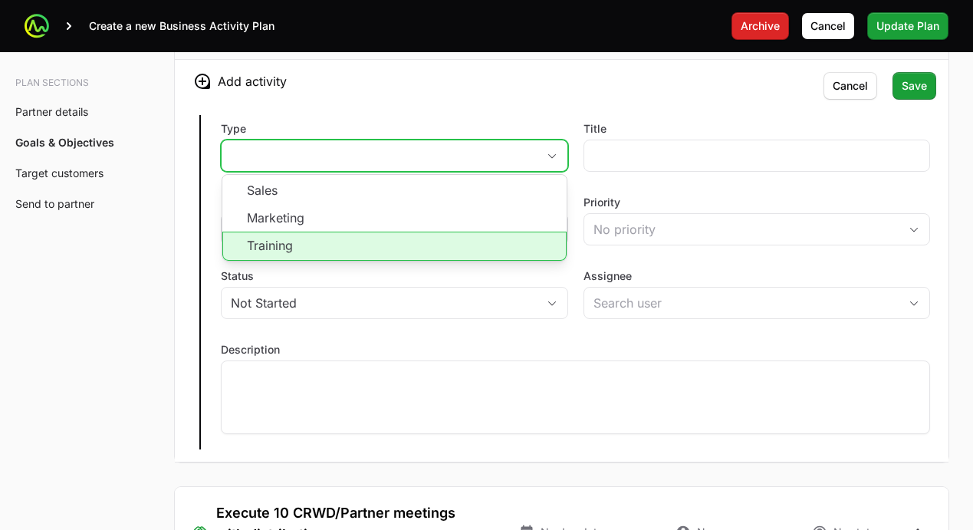
drag, startPoint x: 282, startPoint y: 242, endPoint x: 302, endPoint y: 242, distance: 20.0
click at [282, 242] on li "Training" at bounding box center [394, 246] width 344 height 29
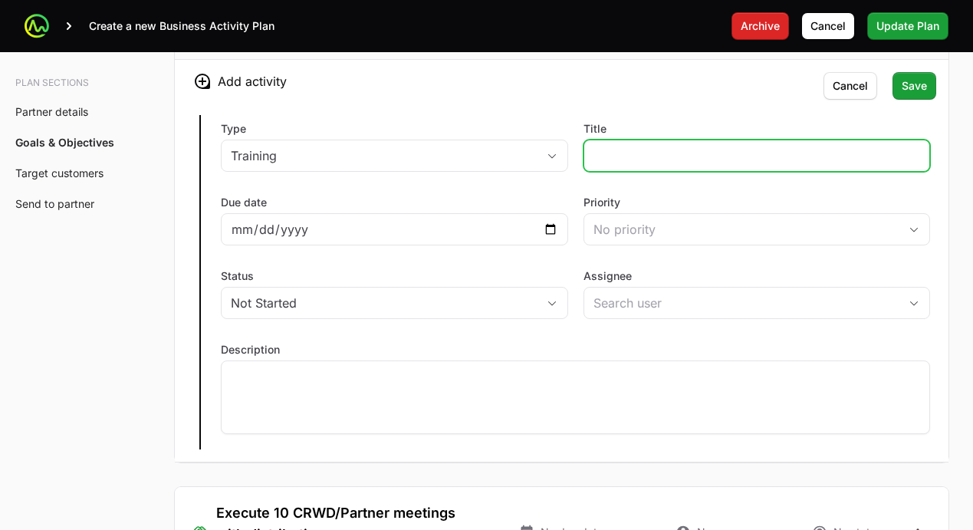
click at [596, 158] on input "Title" at bounding box center [757, 155] width 327 height 18
type input "T"
type input "A"
type input "Champions Program"
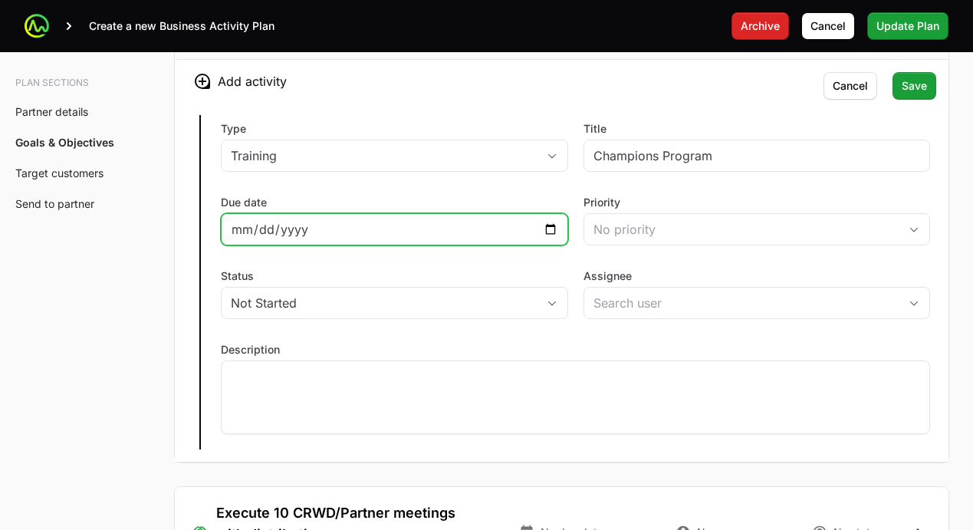
click at [551, 234] on input "Due date" at bounding box center [394, 229] width 327 height 18
type input "[DATE]"
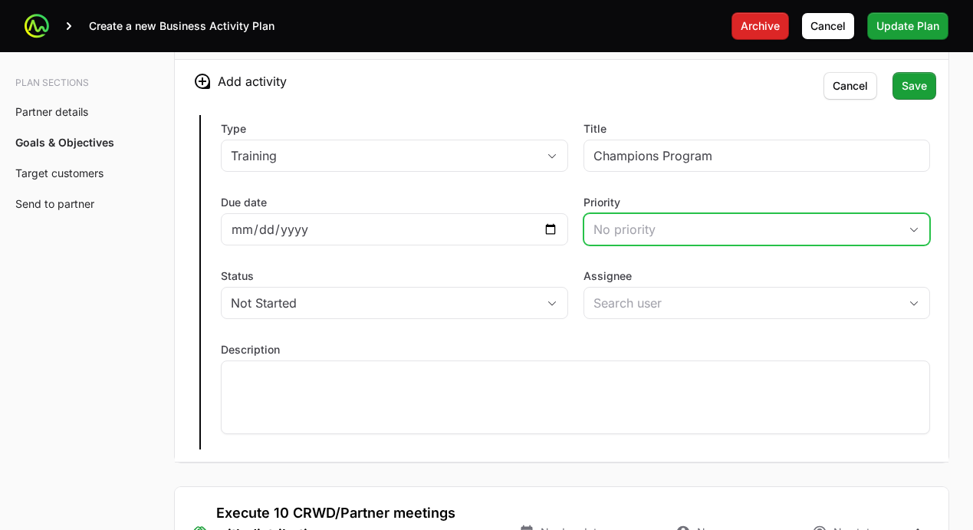
click at [636, 233] on div "No priority" at bounding box center [747, 229] width 306 height 18
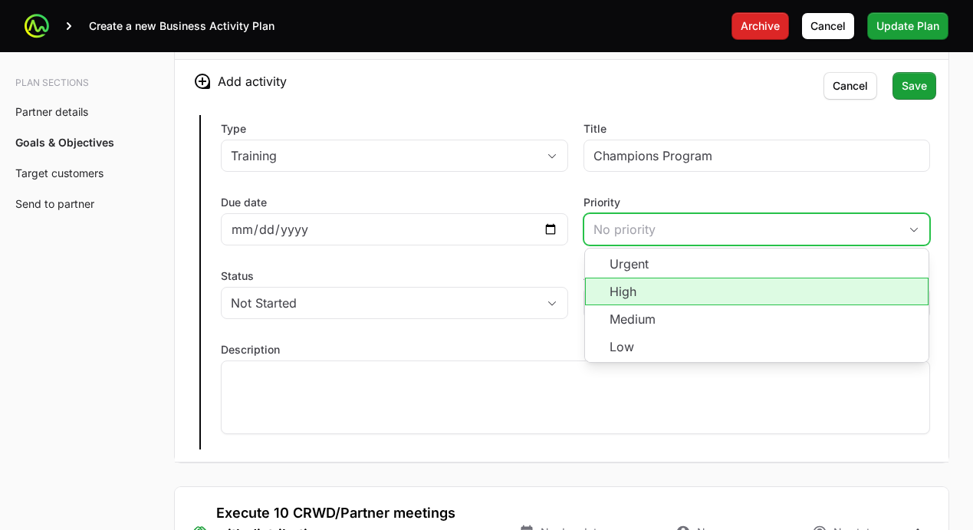
click at [623, 291] on li "High" at bounding box center [757, 292] width 344 height 28
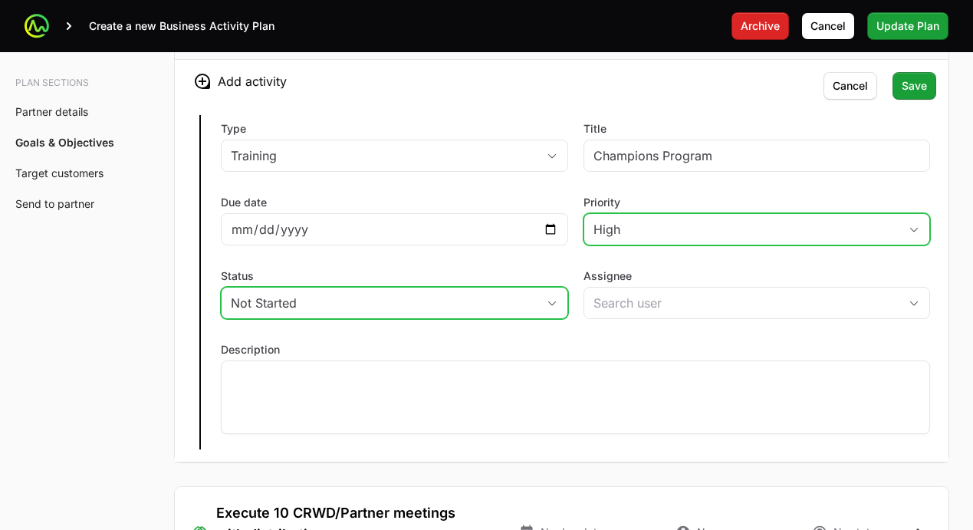
click at [475, 296] on div "Not Started" at bounding box center [384, 303] width 306 height 18
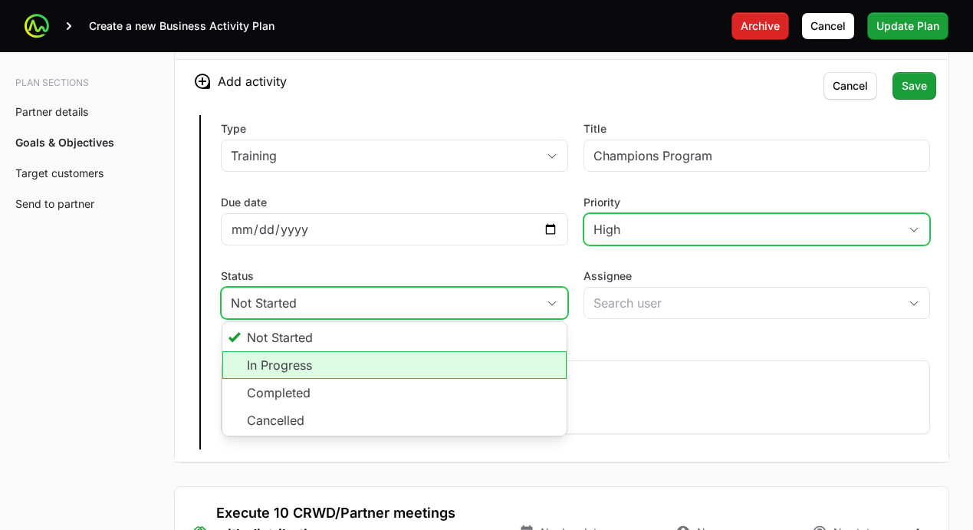
click at [401, 368] on li "In Progress" at bounding box center [394, 365] width 344 height 28
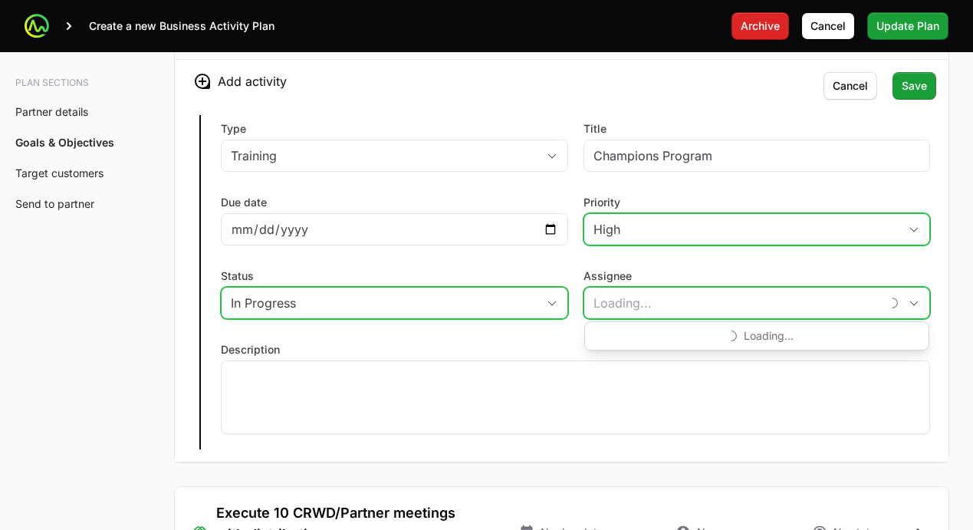
click at [604, 300] on input "Assignee" at bounding box center [732, 303] width 297 height 31
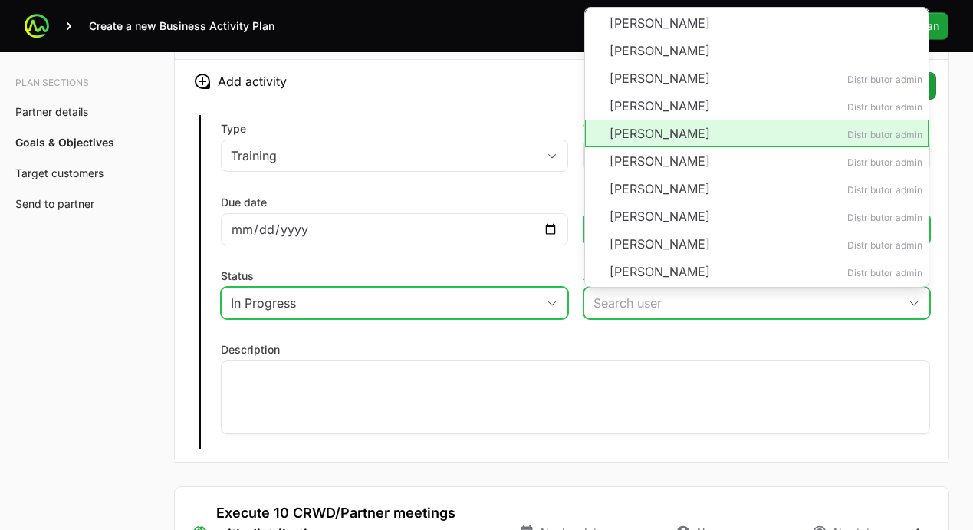
click at [630, 142] on li "[PERSON_NAME] Distributor admin" at bounding box center [757, 134] width 344 height 28
type input "[PERSON_NAME]"
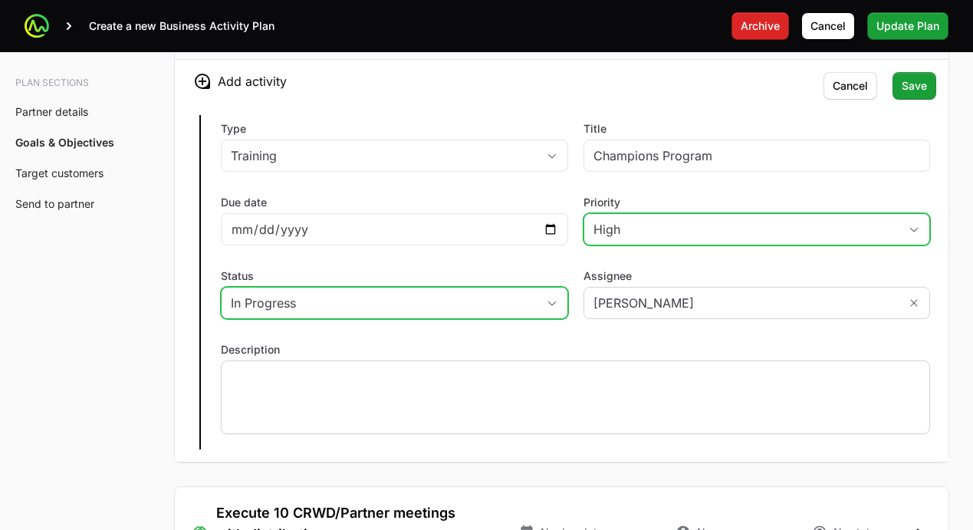
click at [435, 383] on div at bounding box center [575, 397] width 709 height 74
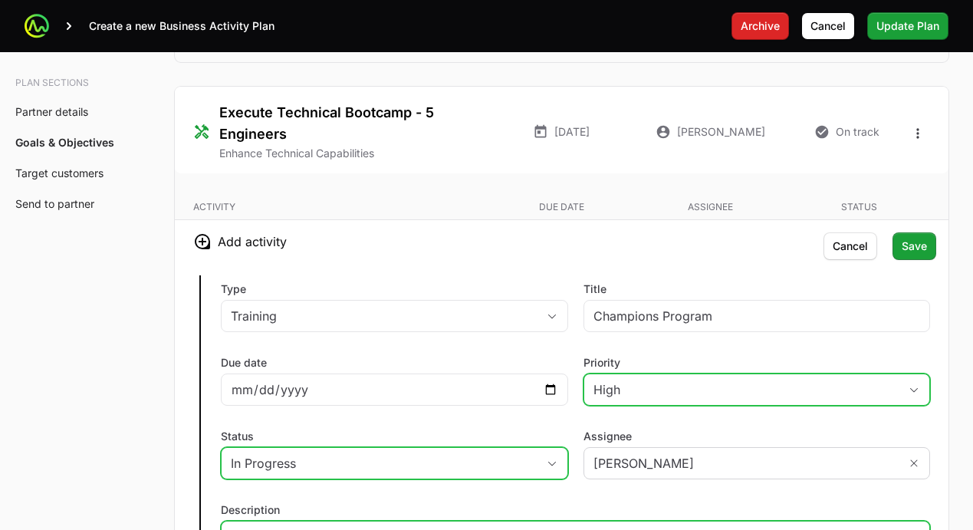
scroll to position [3325, 0]
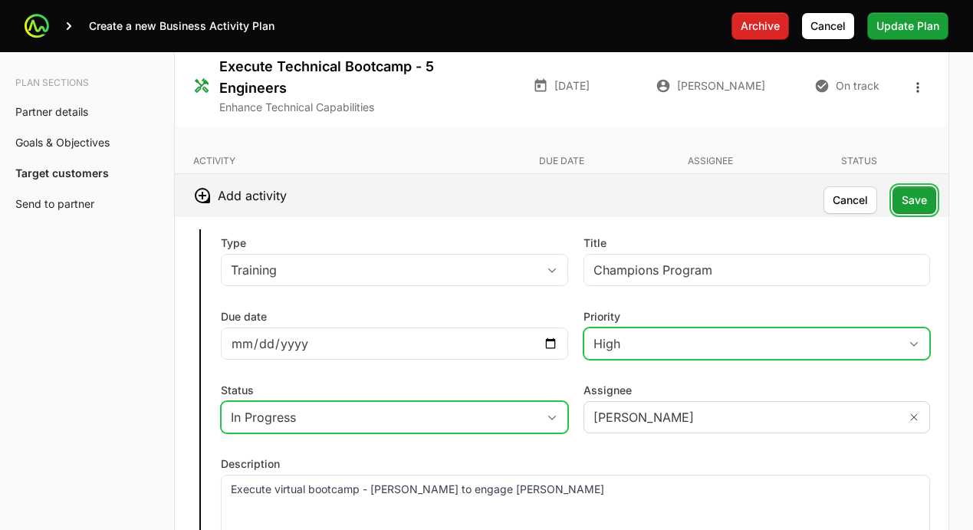
click at [912, 209] on span "Save" at bounding box center [914, 200] width 25 height 18
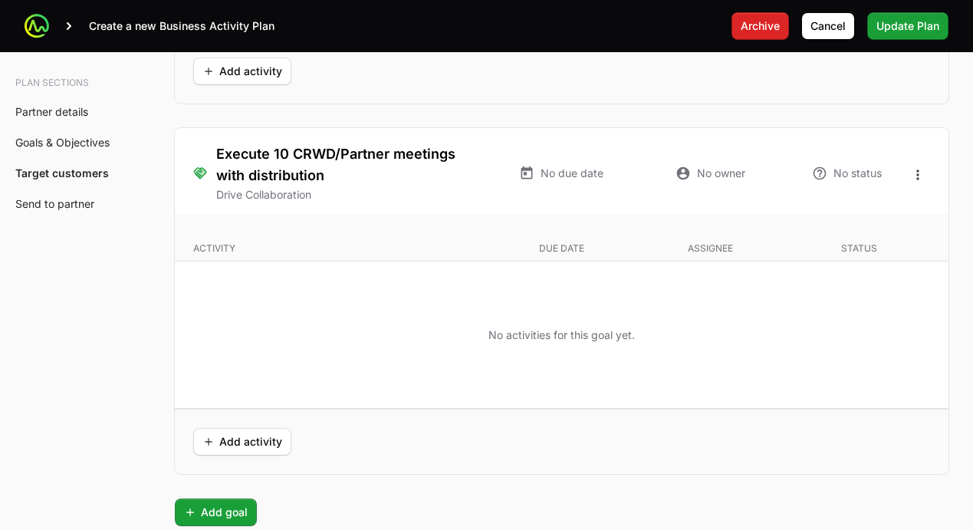
scroll to position [3541, 0]
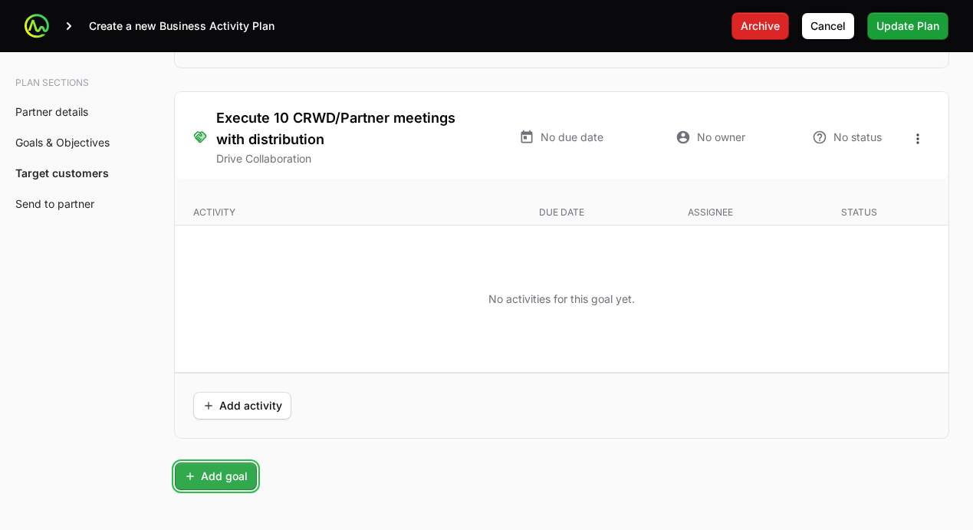
click at [209, 477] on span "Add goal" at bounding box center [216, 476] width 64 height 18
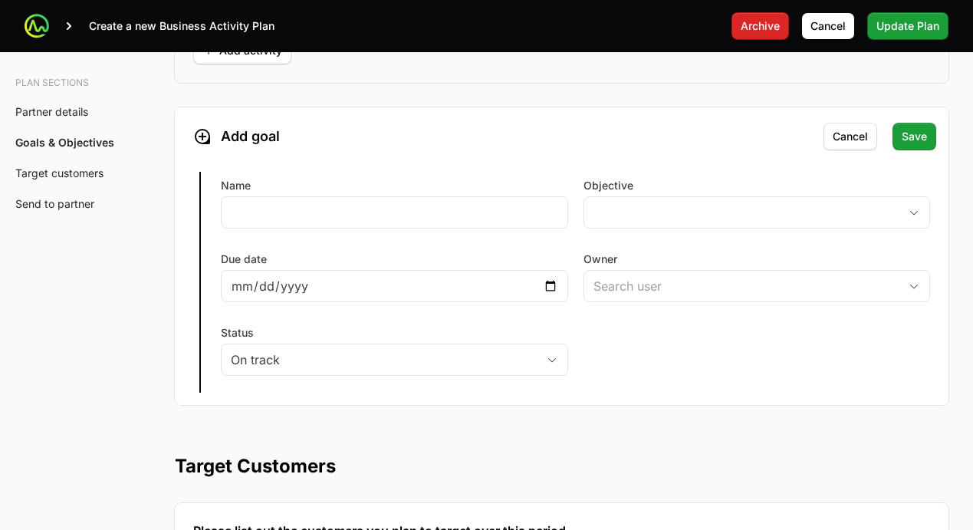
scroll to position [3879, 0]
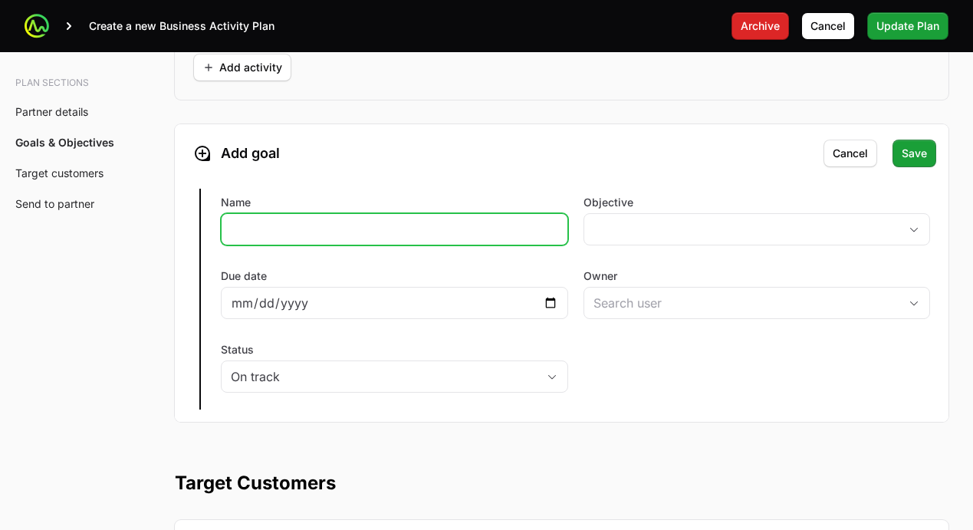
click at [288, 220] on input "Name" at bounding box center [394, 229] width 327 height 18
type input "S"
type input "Sales Training - 5 Sellers"
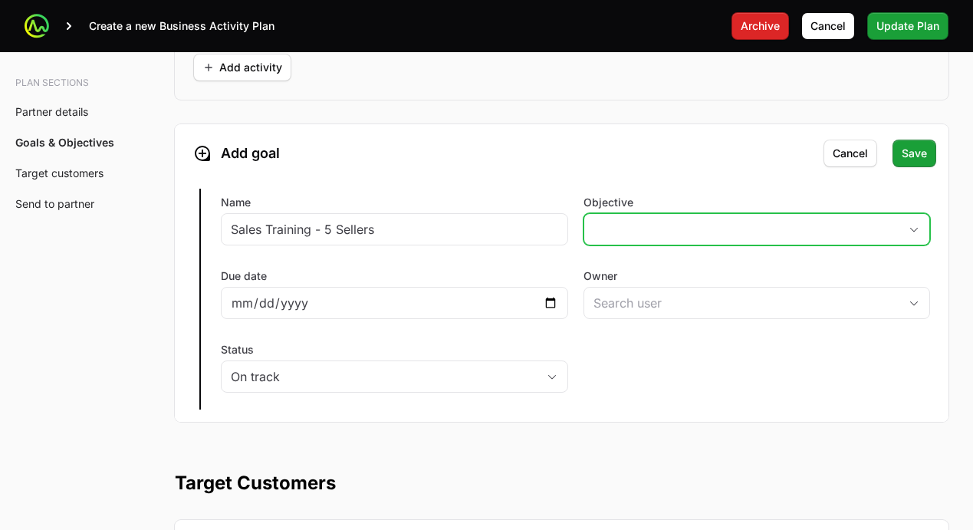
click at [617, 219] on button "placeholder" at bounding box center [757, 229] width 346 height 31
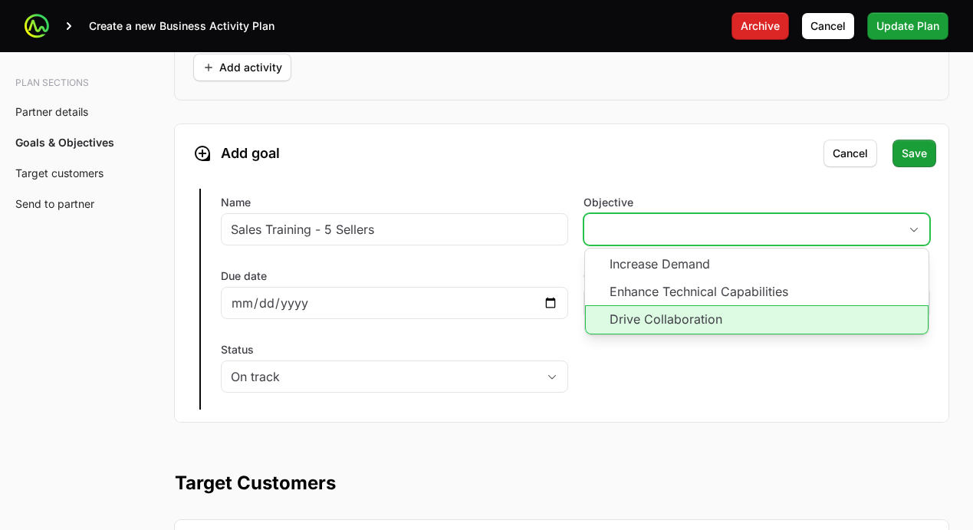
click at [634, 312] on li "Drive Collaboration" at bounding box center [757, 319] width 344 height 29
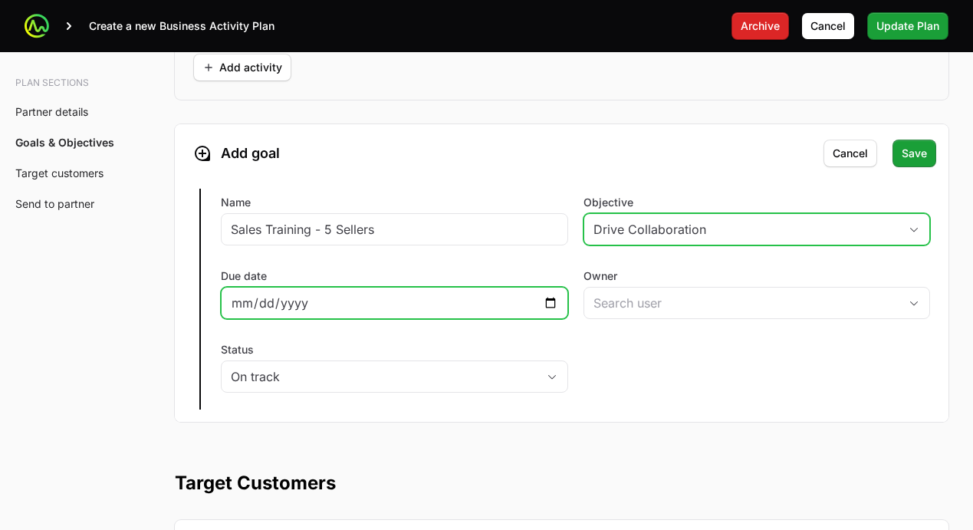
click at [488, 301] on input "Due date" at bounding box center [394, 303] width 327 height 18
click at [548, 301] on input "Due date" at bounding box center [394, 303] width 327 height 18
type input "[DATE]"
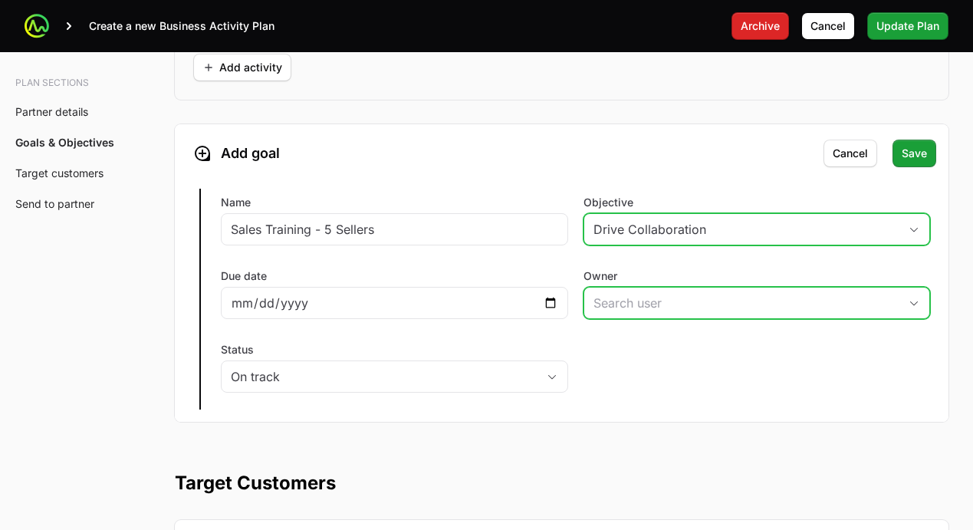
click at [589, 308] on input "Owner" at bounding box center [741, 303] width 315 height 31
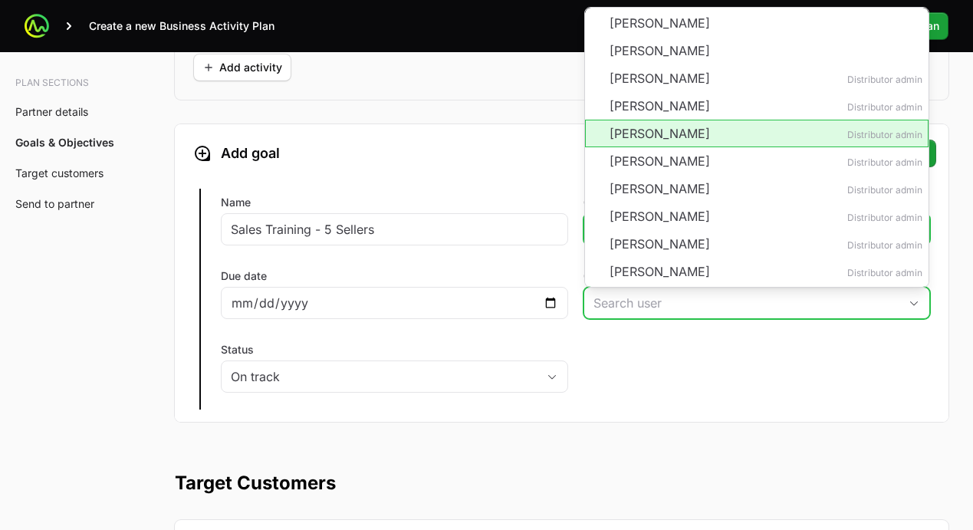
click at [637, 130] on li "[PERSON_NAME] Distributor admin" at bounding box center [757, 134] width 344 height 28
type input "[PERSON_NAME]"
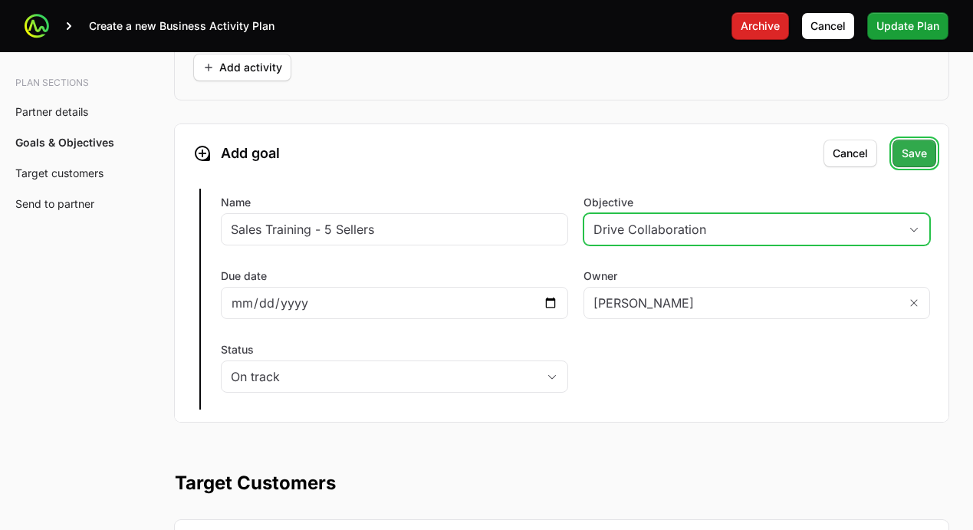
click at [895, 159] on button "Save" at bounding box center [915, 154] width 44 height 28
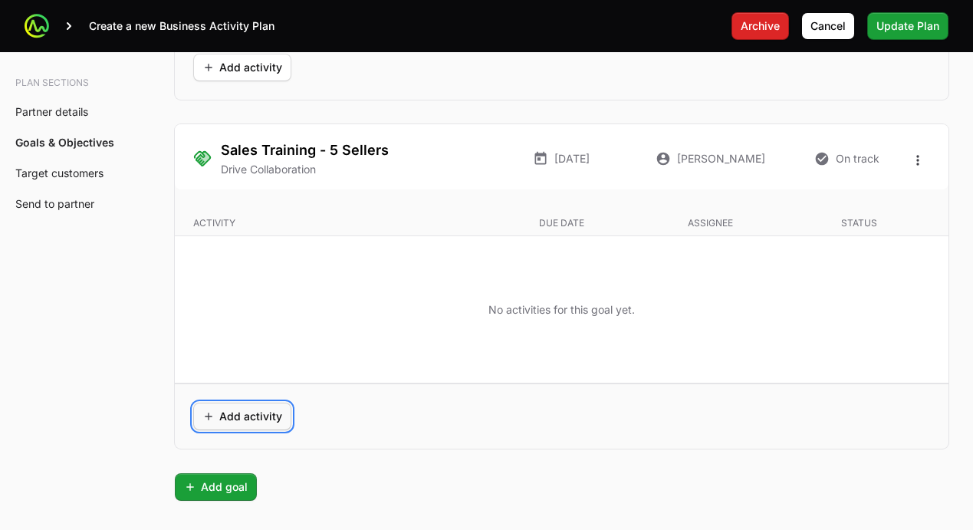
click at [265, 413] on span "Add activity" at bounding box center [242, 416] width 80 height 18
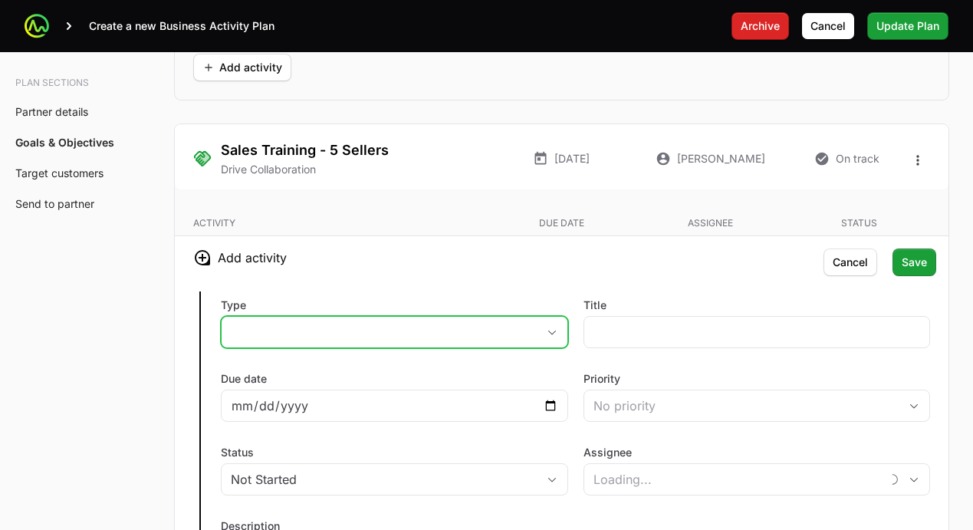
click at [312, 323] on button "placeholder" at bounding box center [395, 332] width 346 height 31
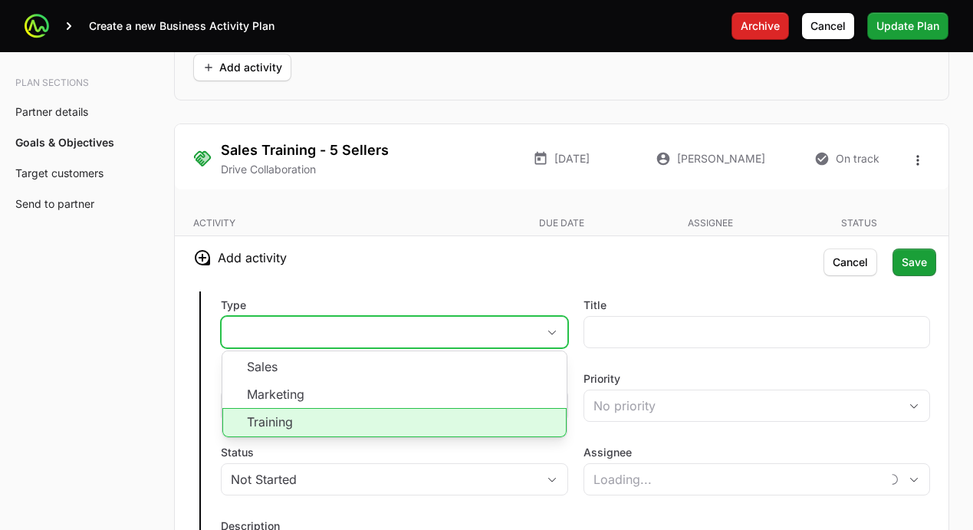
click at [307, 416] on li "Training" at bounding box center [394, 422] width 344 height 29
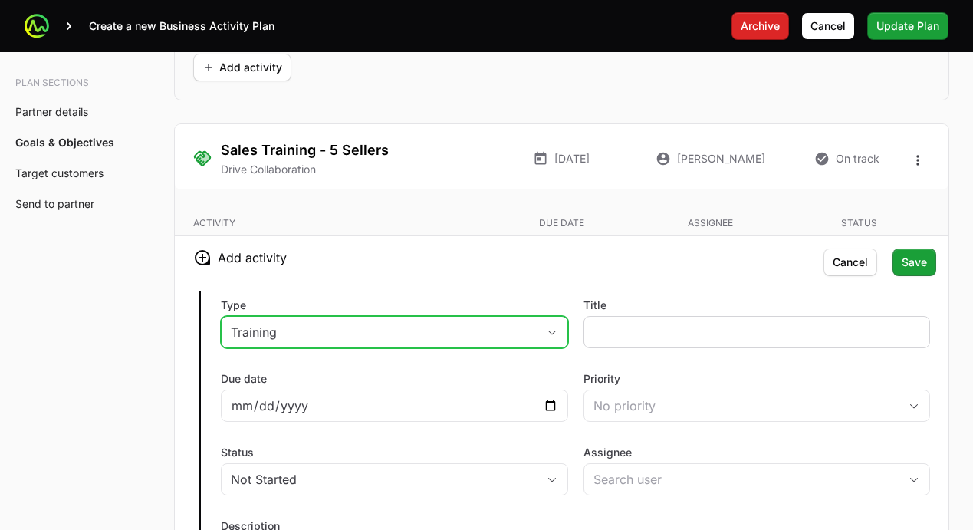
click at [592, 332] on div at bounding box center [757, 332] width 347 height 32
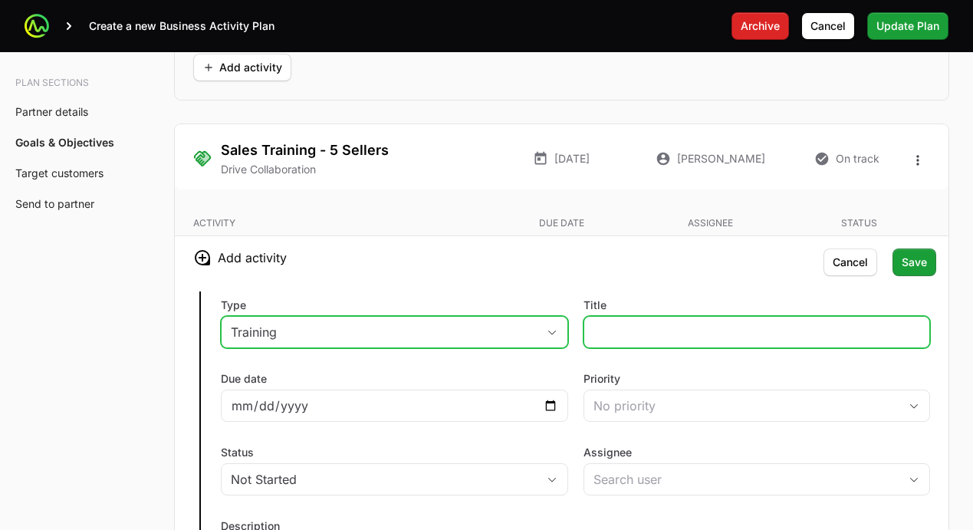
click at [640, 331] on input "Title" at bounding box center [757, 332] width 327 height 18
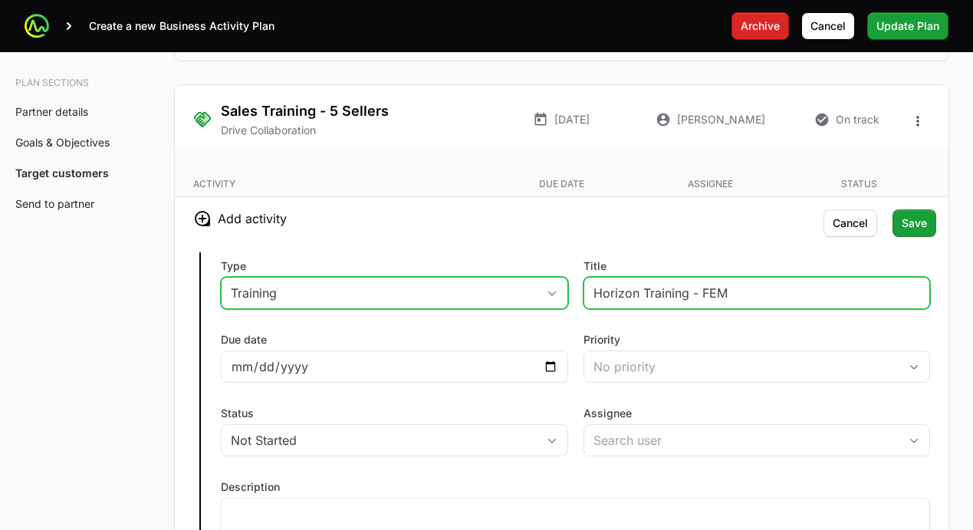
scroll to position [3928, 0]
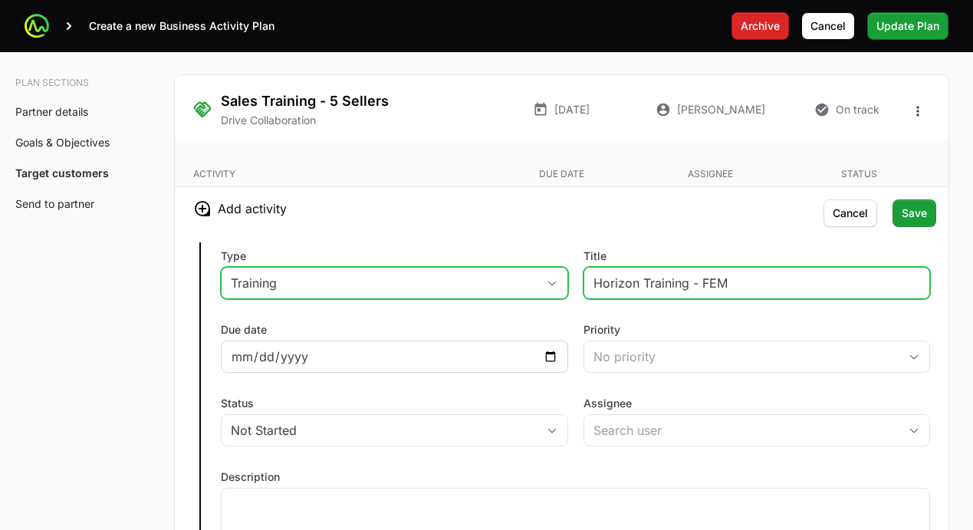
type input "Horizon Training - FEM"
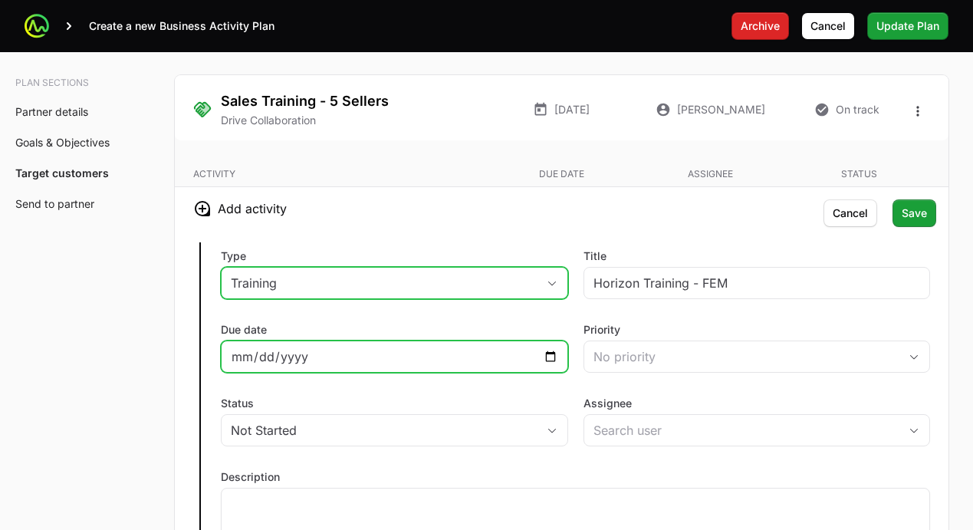
click at [546, 353] on input "Due date" at bounding box center [394, 356] width 327 height 18
type input "[DATE]"
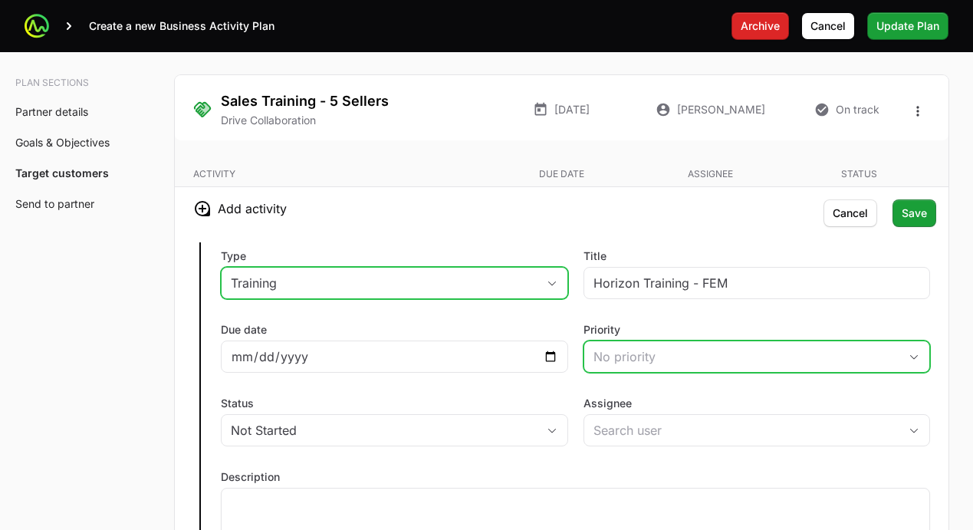
click at [646, 360] on div "No priority" at bounding box center [747, 356] width 306 height 18
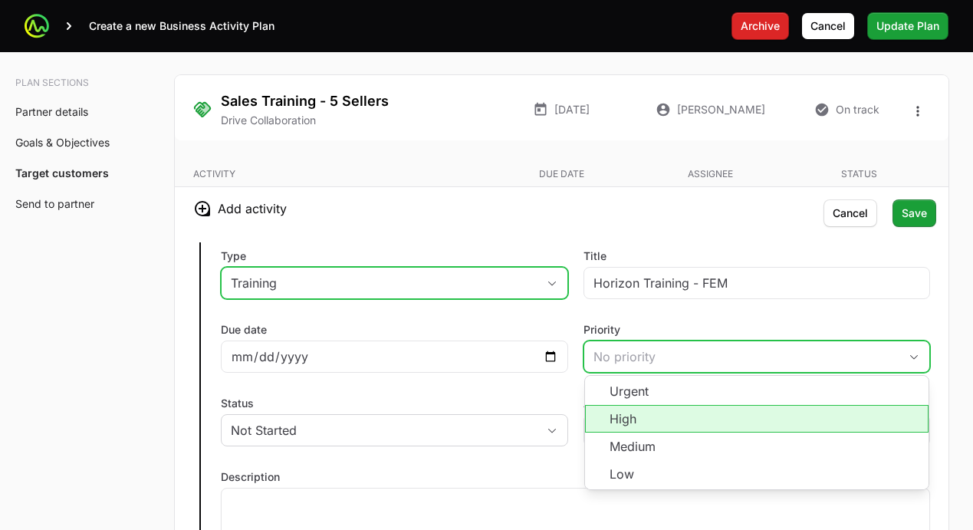
drag, startPoint x: 631, startPoint y: 415, endPoint x: 481, endPoint y: 438, distance: 152.1
click at [631, 415] on li "High" at bounding box center [757, 419] width 344 height 28
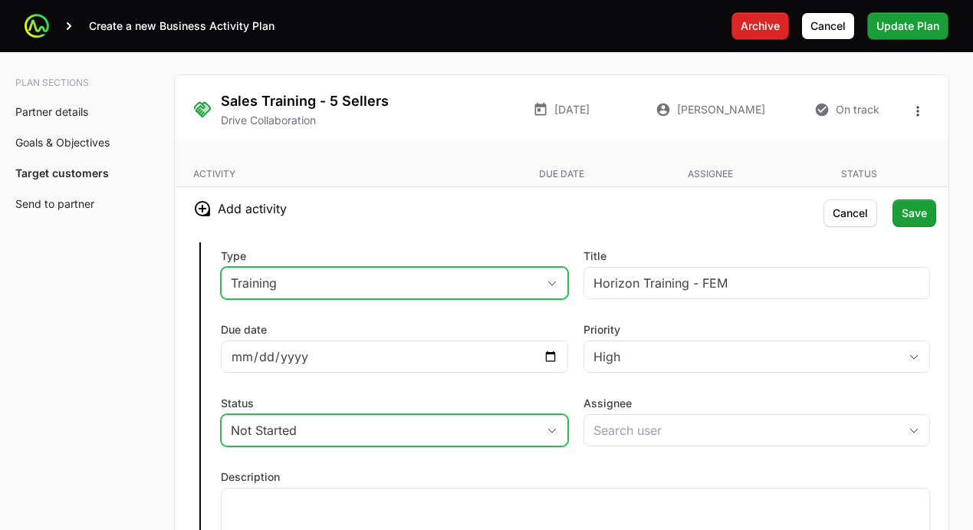
click at [456, 437] on div "Not Started" at bounding box center [384, 430] width 306 height 18
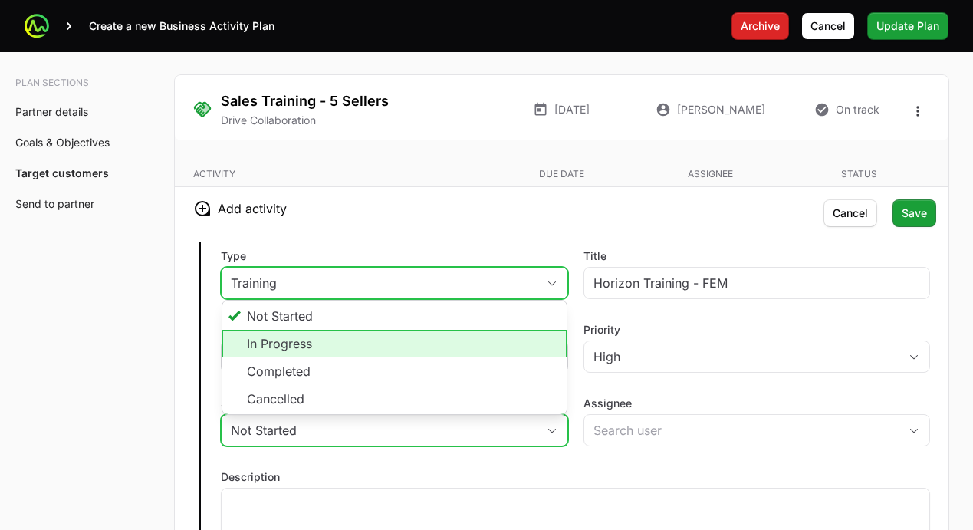
click at [350, 341] on li "In Progress" at bounding box center [394, 344] width 344 height 28
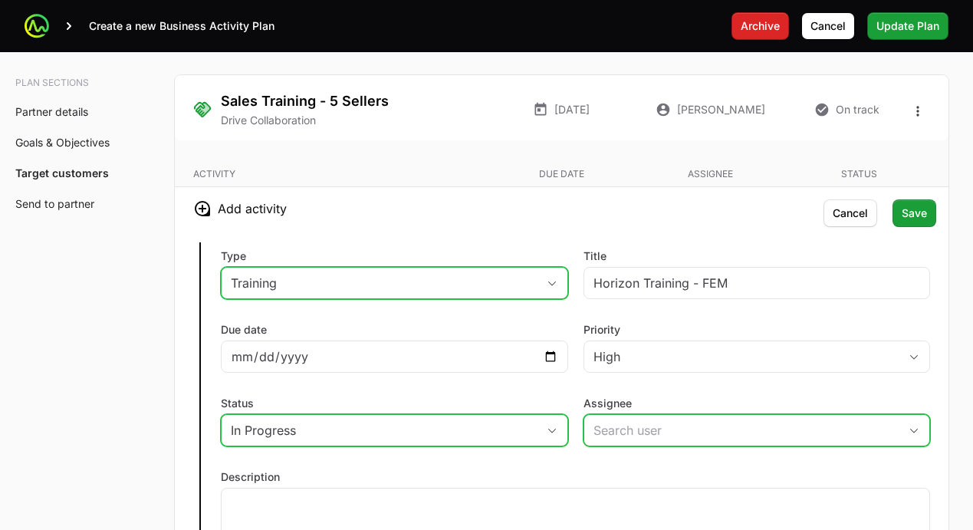
click at [629, 430] on input "Assignee" at bounding box center [741, 430] width 315 height 31
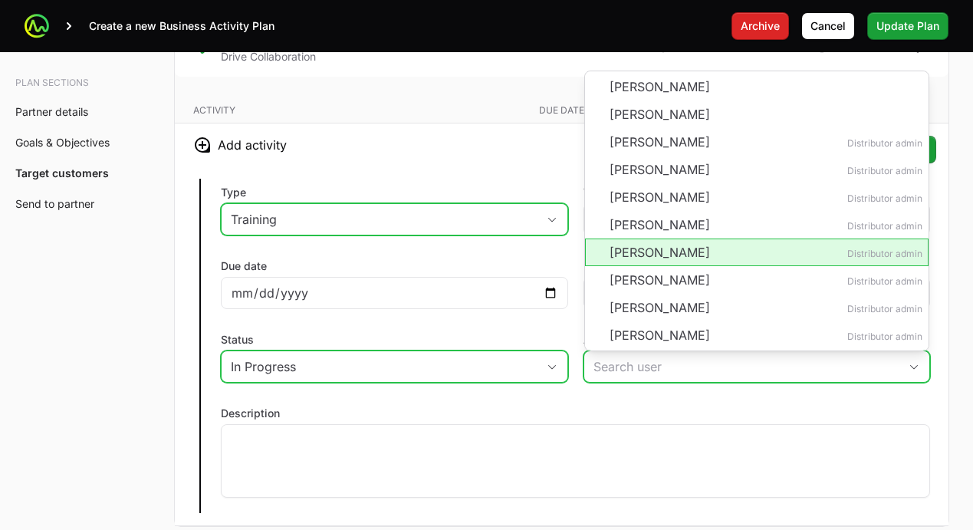
scroll to position [3995, 0]
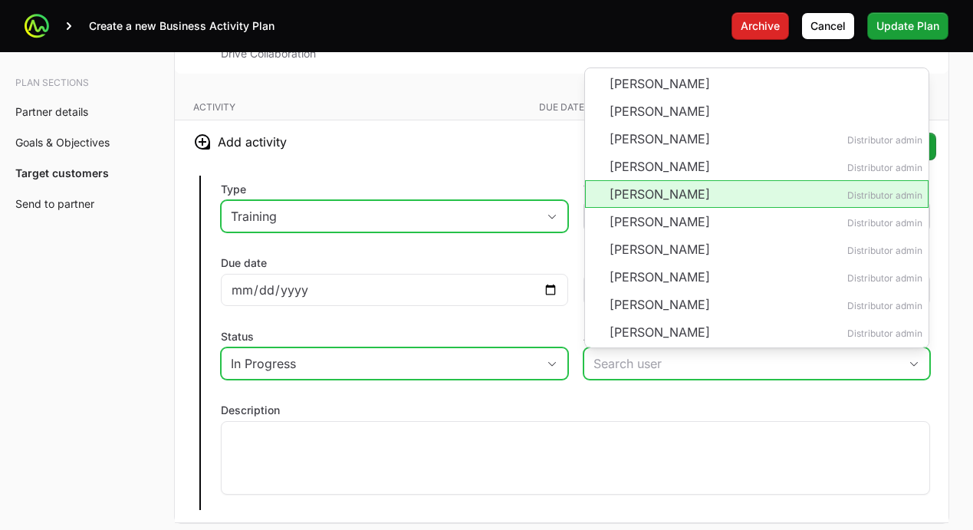
drag, startPoint x: 636, startPoint y: 191, endPoint x: 625, endPoint y: 219, distance: 29.6
click at [635, 192] on li "[PERSON_NAME] Distributor admin" at bounding box center [757, 194] width 344 height 28
type input "[PERSON_NAME]"
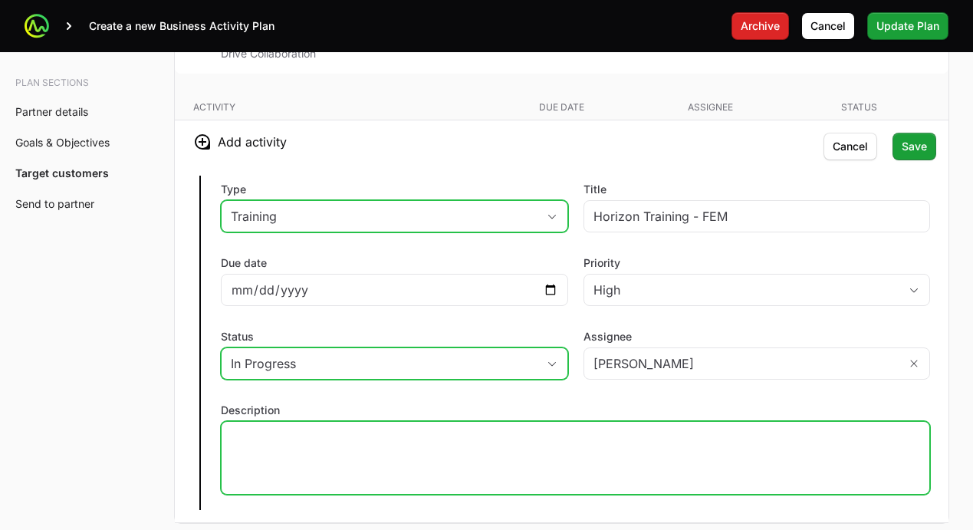
click at [374, 428] on p at bounding box center [575, 435] width 689 height 15
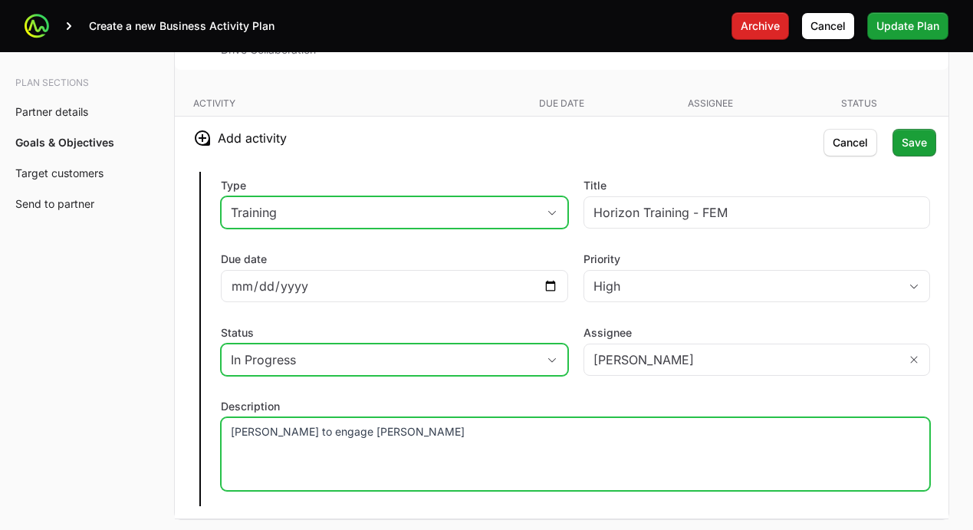
scroll to position [3996, 0]
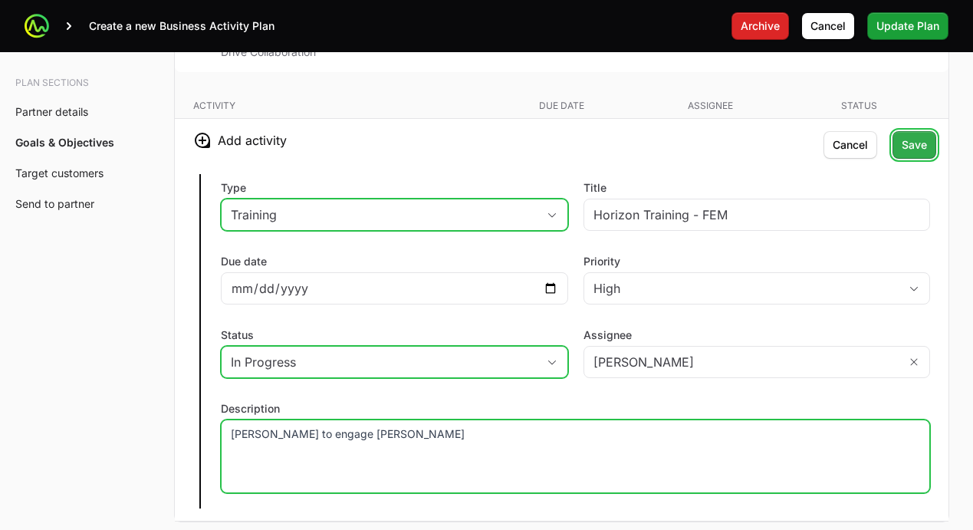
click at [909, 150] on span "Save" at bounding box center [914, 145] width 25 height 18
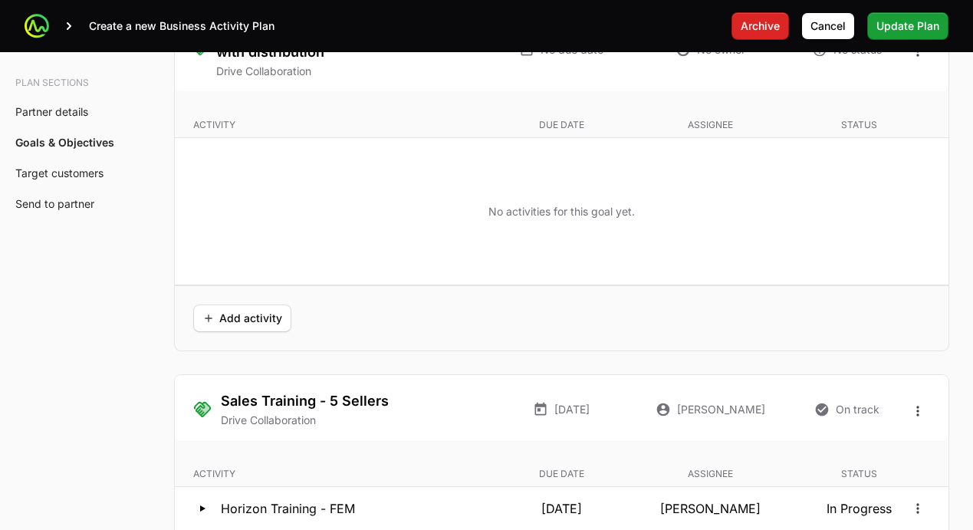
scroll to position [3542, 0]
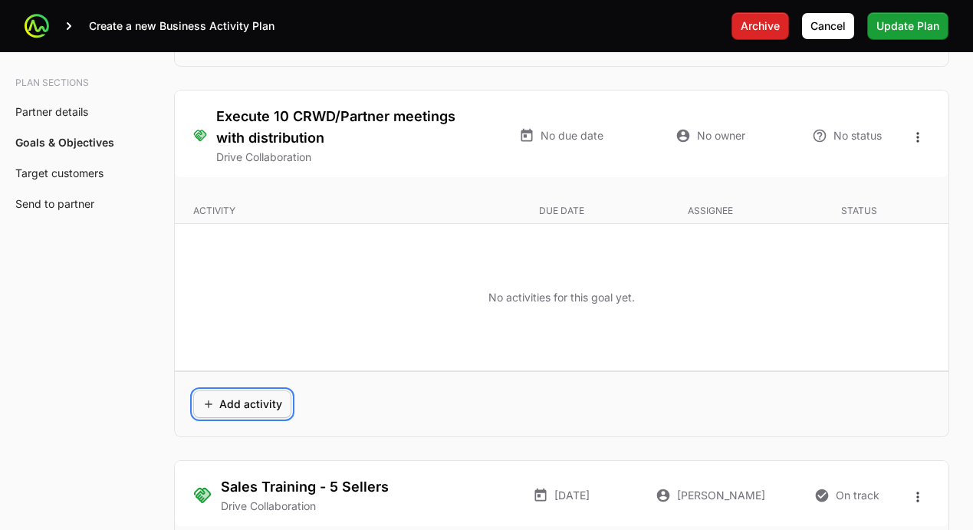
click at [256, 406] on span "Add activity" at bounding box center [242, 404] width 80 height 18
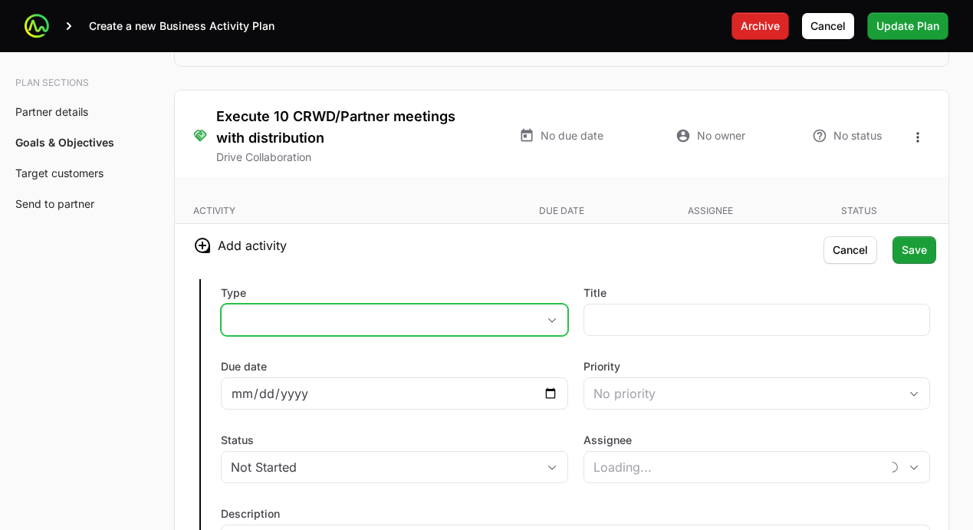
click at [297, 311] on button "placeholder" at bounding box center [395, 319] width 346 height 31
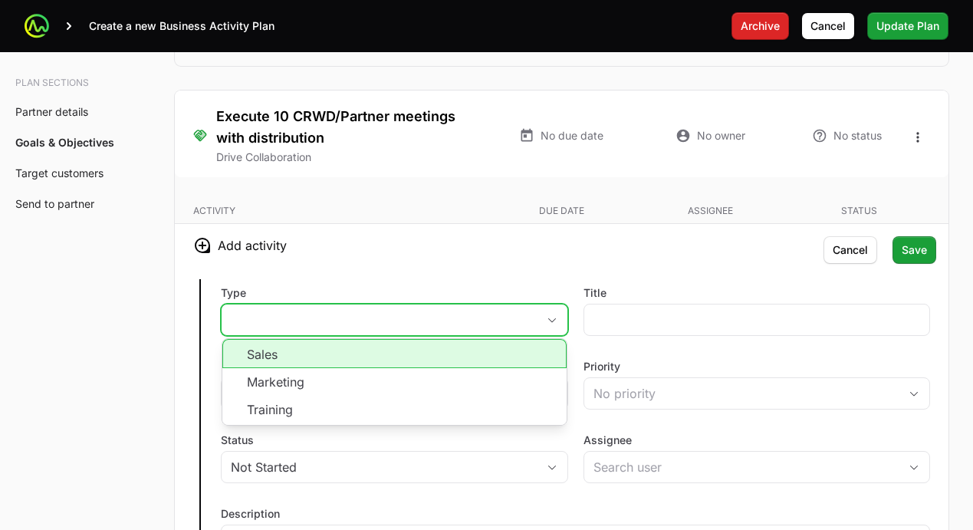
drag, startPoint x: 296, startPoint y: 364, endPoint x: 338, endPoint y: 346, distance: 45.7
click at [296, 364] on li "Sales" at bounding box center [394, 353] width 344 height 29
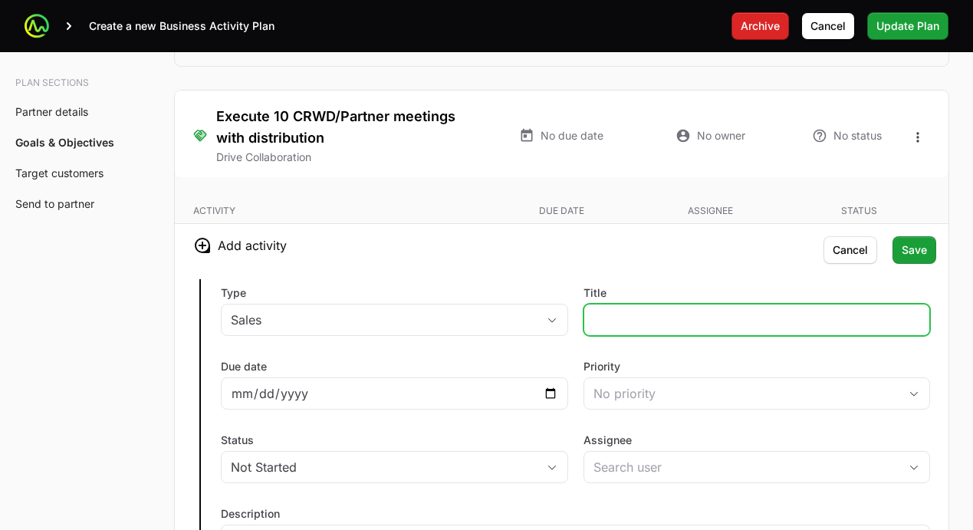
click at [623, 320] on input "Title" at bounding box center [757, 320] width 327 height 18
type input "Whitespace Account list"
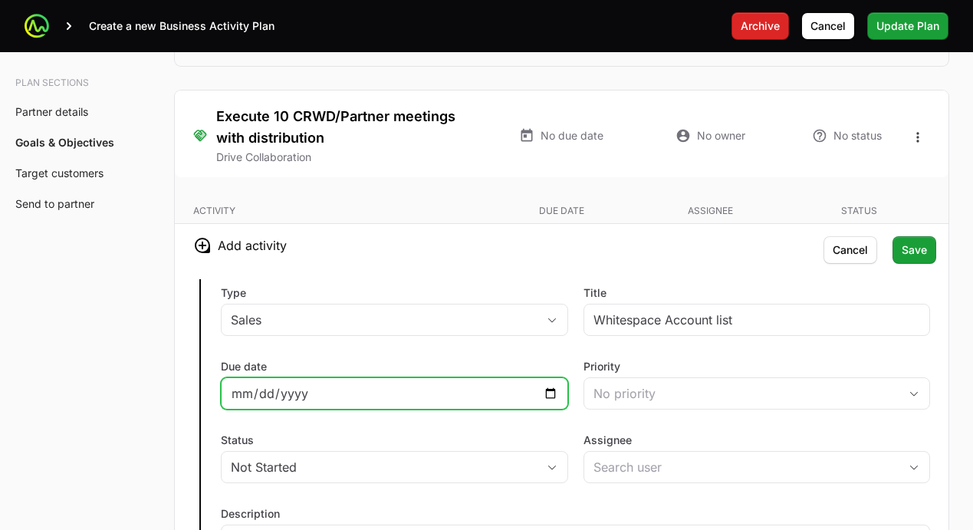
click at [479, 392] on input "Due date" at bounding box center [394, 393] width 327 height 18
click at [554, 390] on input "Due date" at bounding box center [394, 393] width 327 height 18
type input "[DATE]"
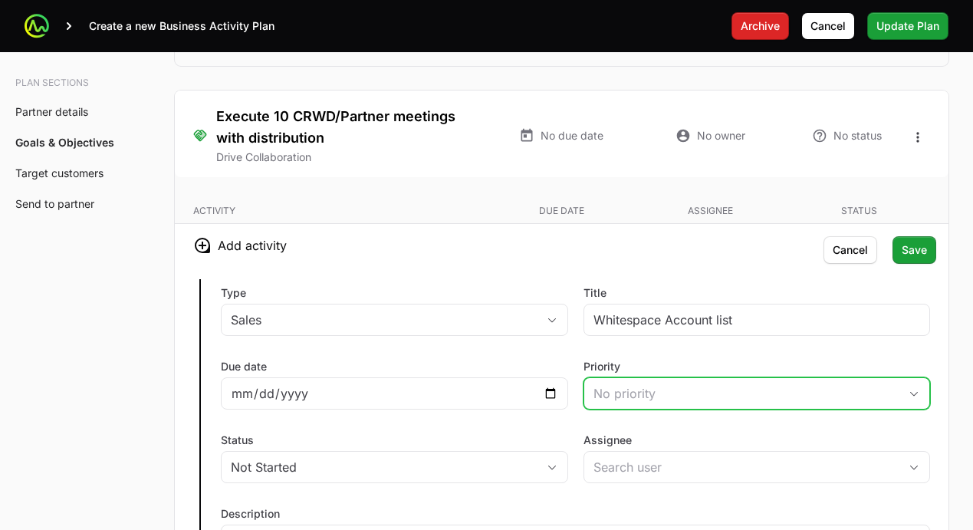
click at [620, 388] on div "No priority" at bounding box center [747, 393] width 306 height 18
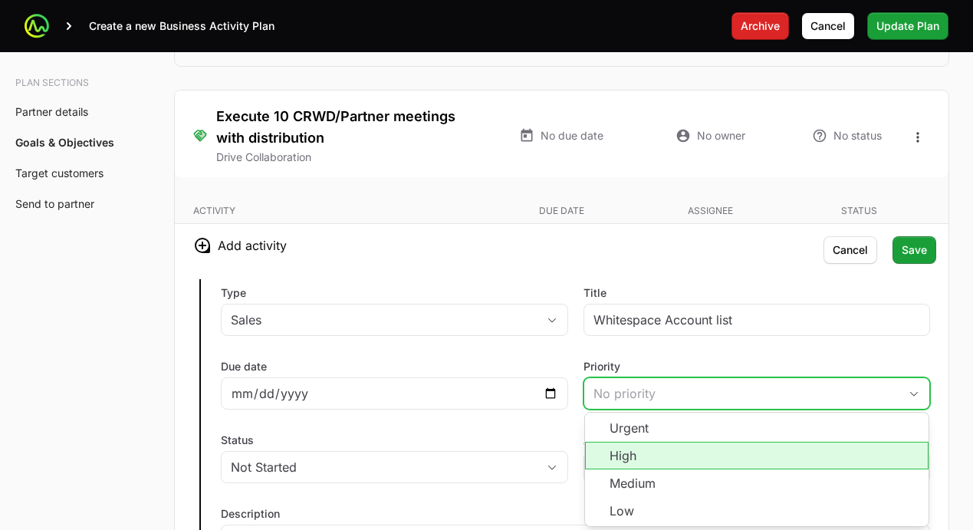
click at [628, 462] on li "High" at bounding box center [757, 456] width 344 height 28
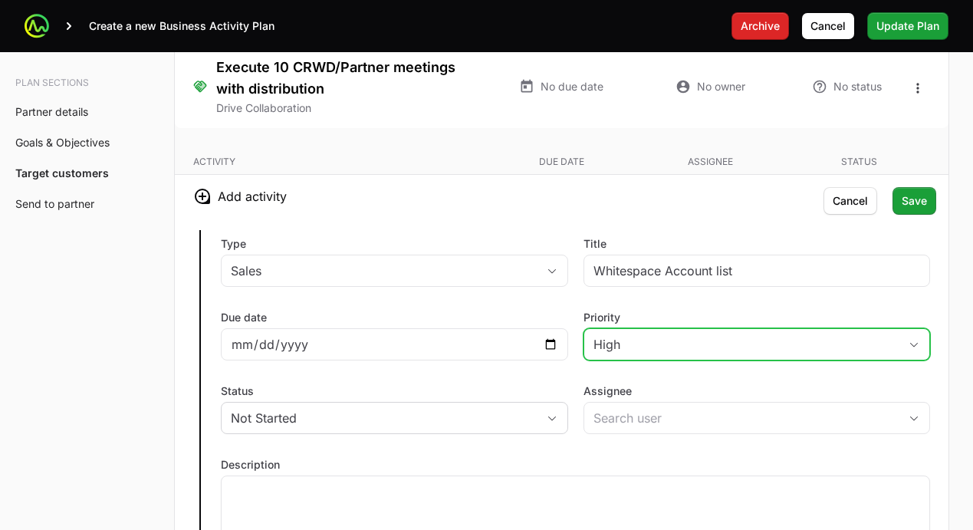
scroll to position [3603, 0]
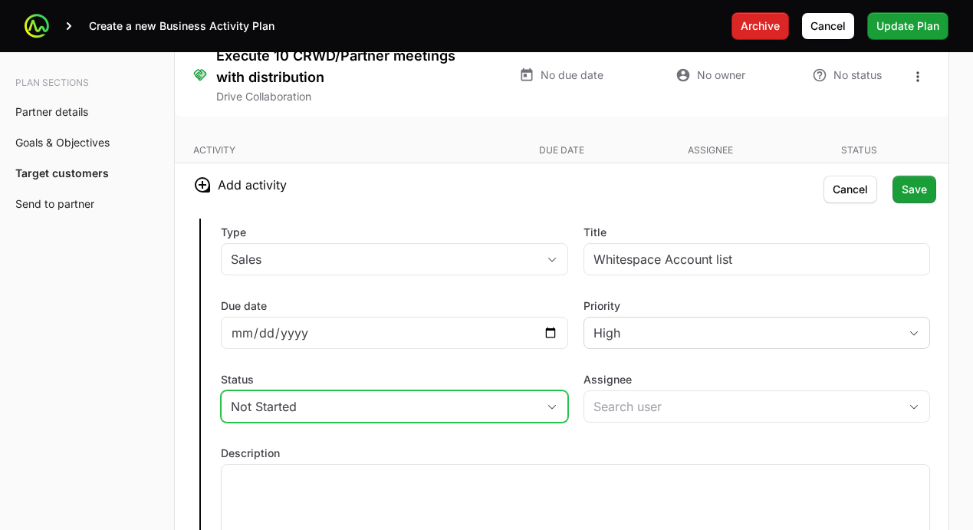
click at [426, 404] on div "Not Started" at bounding box center [384, 406] width 306 height 18
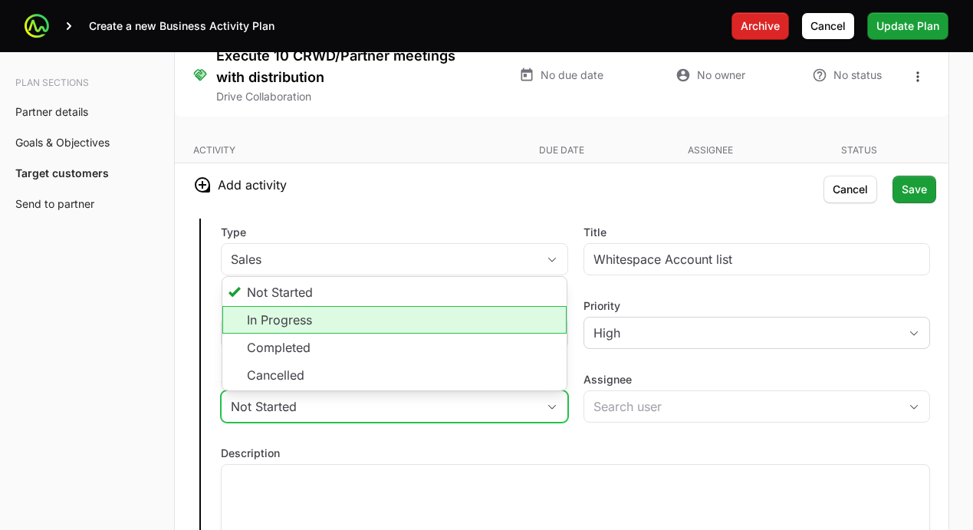
click at [304, 329] on li "In Progress" at bounding box center [394, 320] width 344 height 28
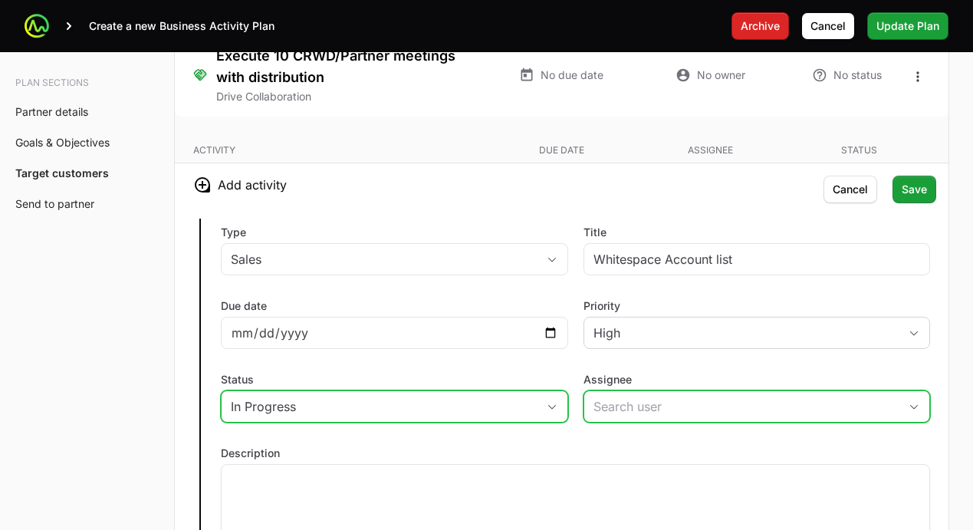
click at [662, 409] on input "Assignee" at bounding box center [741, 406] width 315 height 31
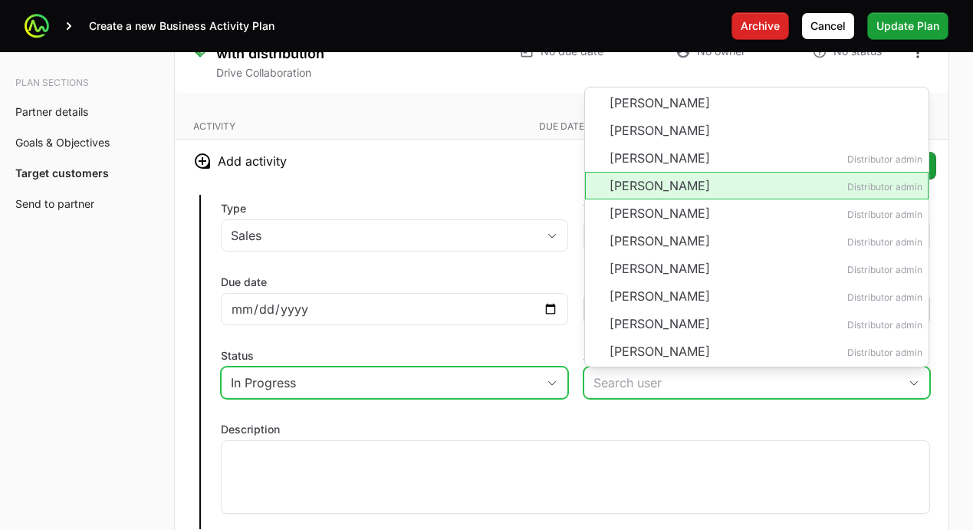
scroll to position [3630, 0]
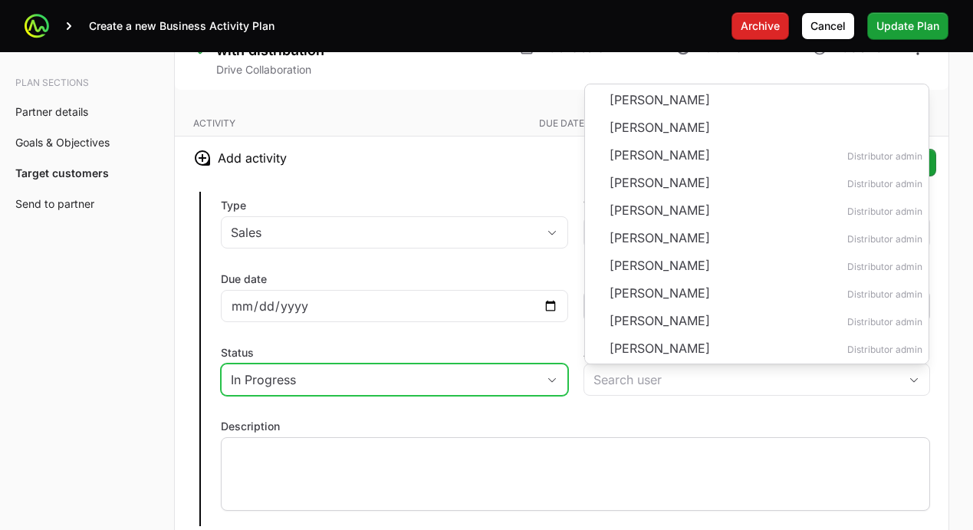
click at [584, 454] on p at bounding box center [575, 451] width 689 height 15
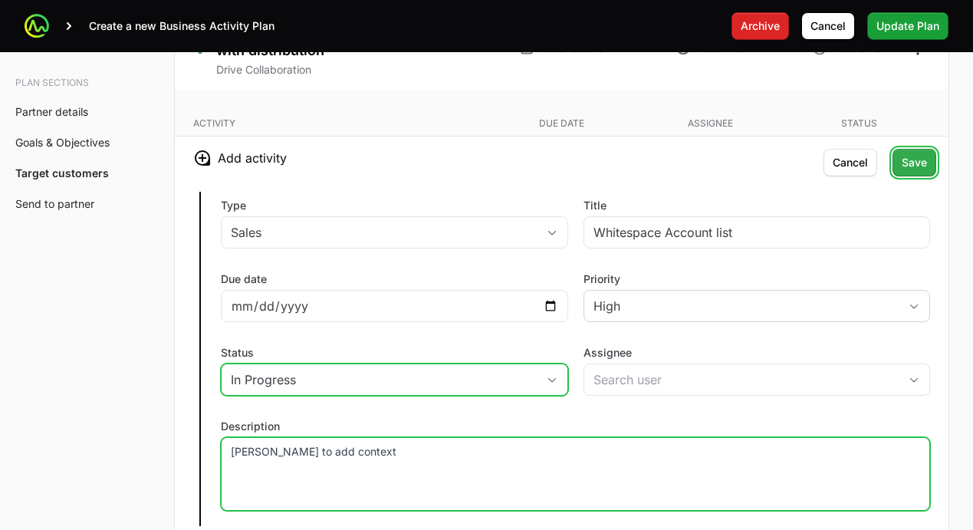
click at [913, 166] on span "Save" at bounding box center [914, 162] width 25 height 18
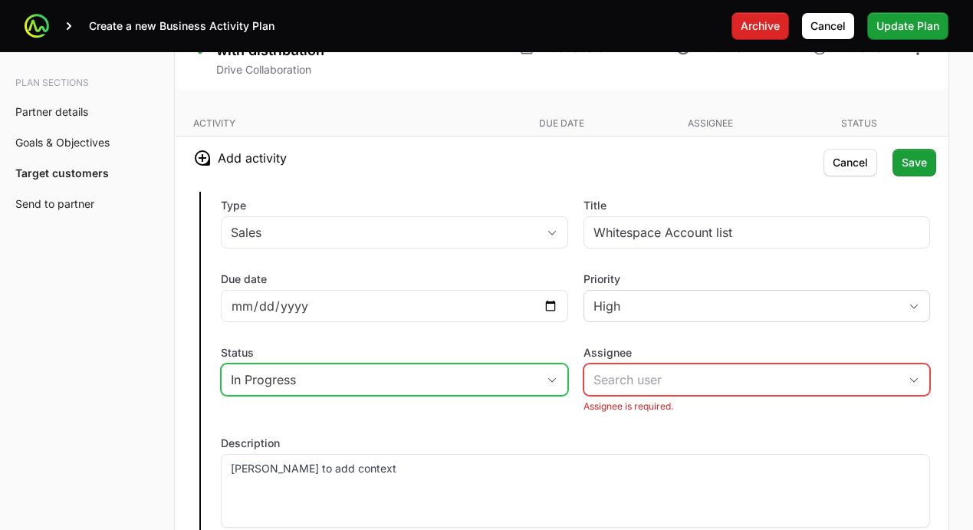
click at [712, 357] on label "Assignee" at bounding box center [757, 352] width 347 height 15
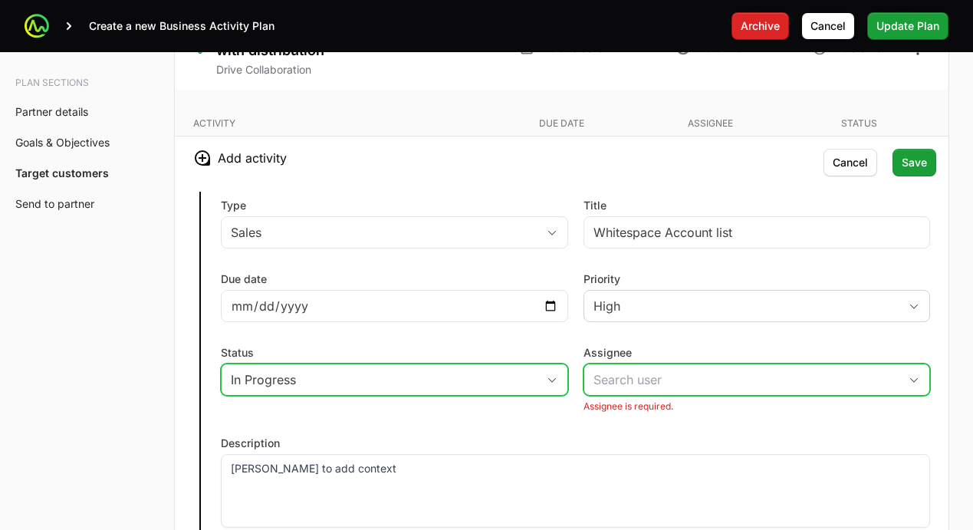
click at [712, 364] on input "Assignee" at bounding box center [741, 379] width 315 height 31
click at [709, 372] on input "Assignee" at bounding box center [732, 379] width 297 height 31
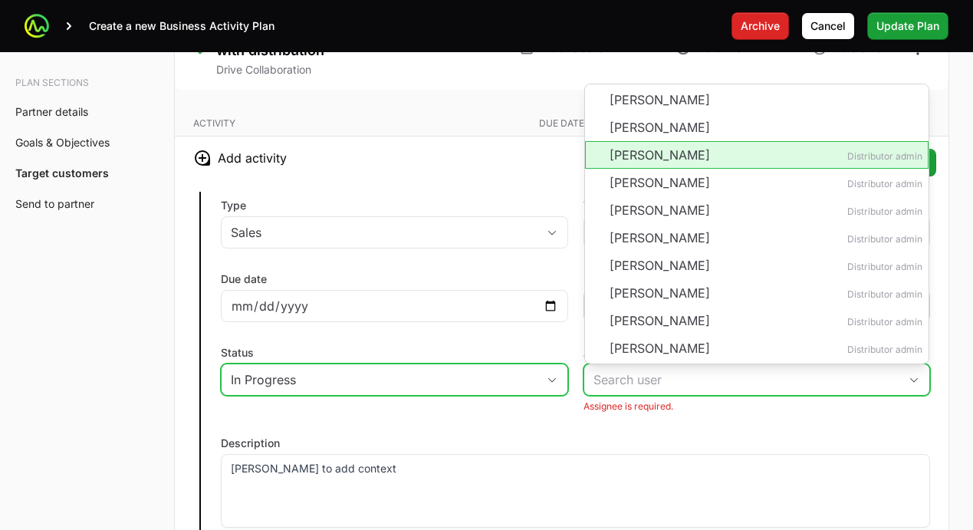
click at [670, 149] on li "[PERSON_NAME] Distributor admin" at bounding box center [757, 155] width 344 height 28
type input "[PERSON_NAME]"
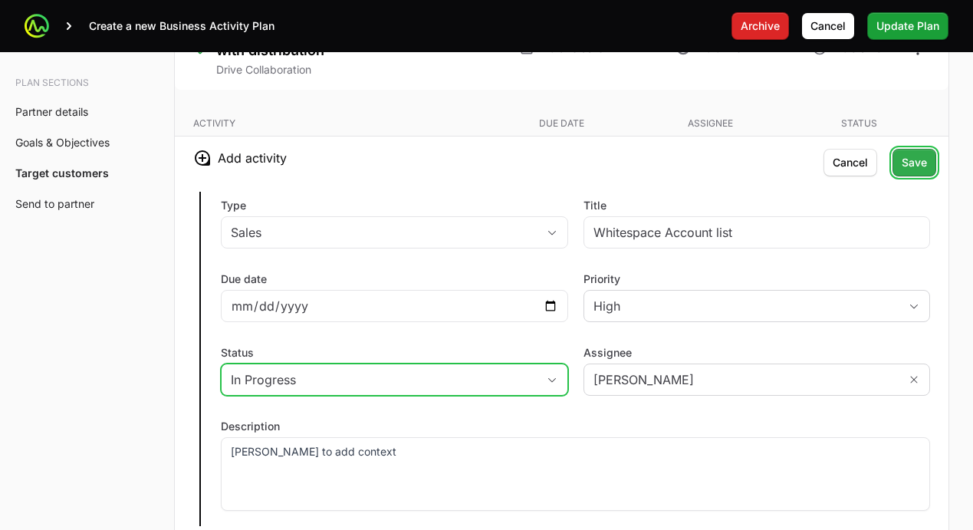
click at [903, 169] on span "Save" at bounding box center [914, 162] width 25 height 18
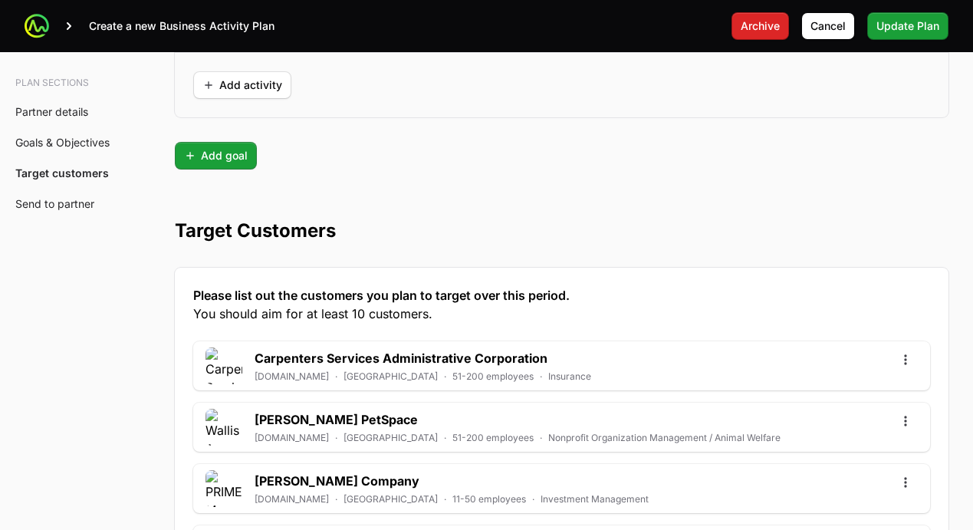
scroll to position [4005, 0]
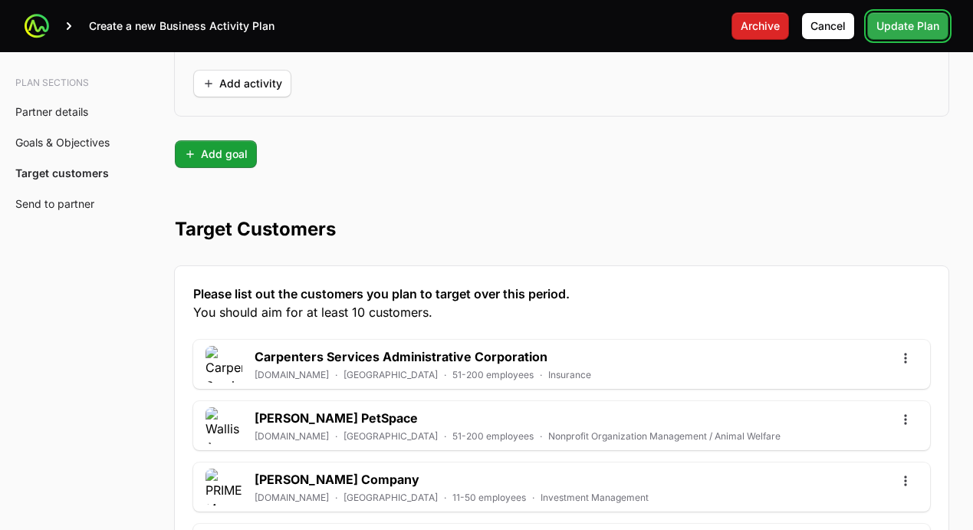
click at [903, 31] on span "Update Plan" at bounding box center [908, 26] width 63 height 18
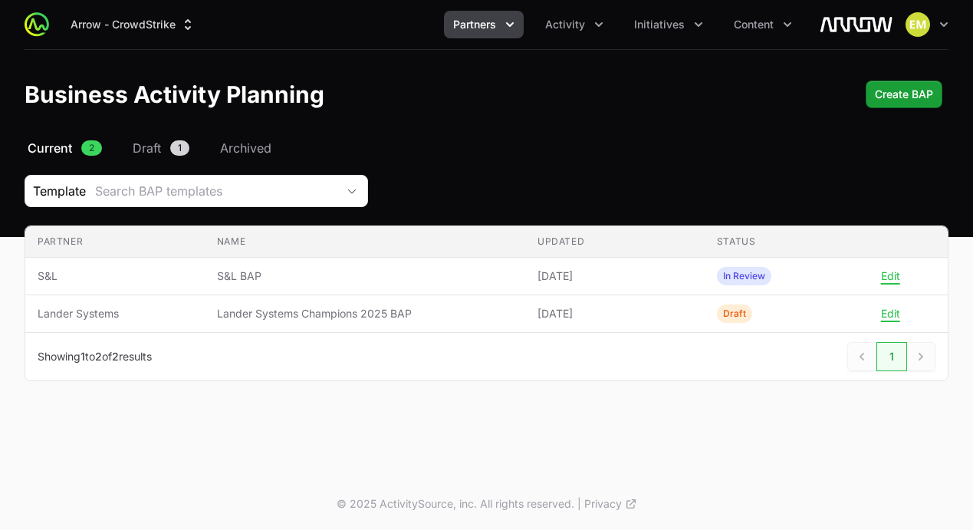
click at [476, 30] on span "Partners" at bounding box center [474, 24] width 43 height 15
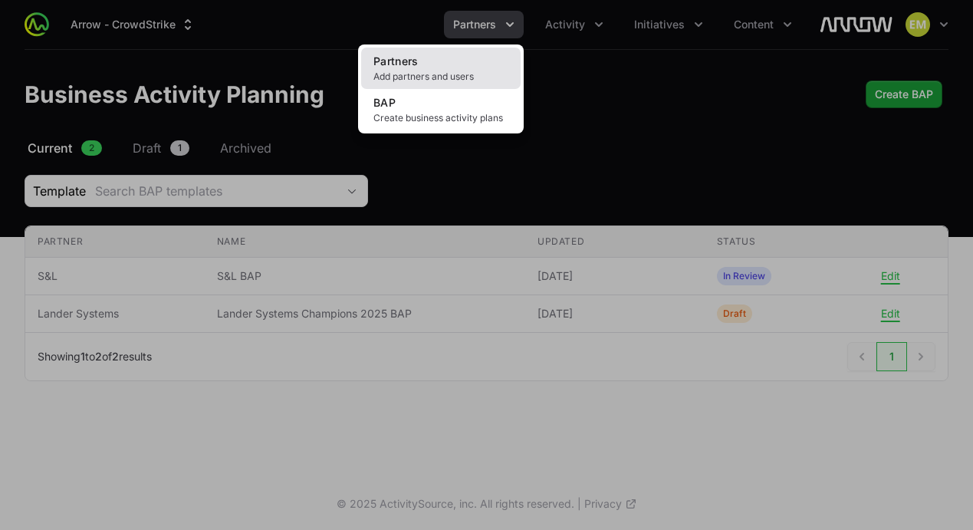
click at [440, 69] on link "Partners Add partners and users" at bounding box center [441, 68] width 160 height 41
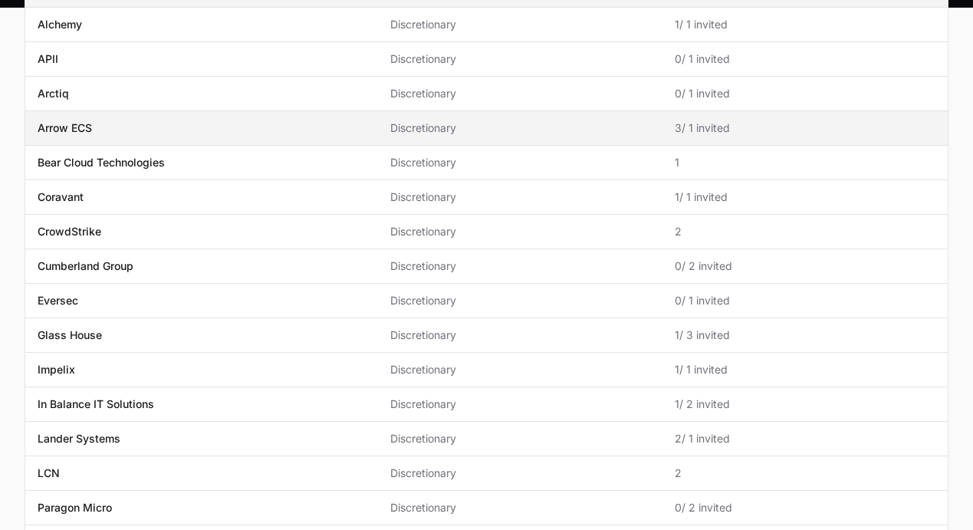
scroll to position [460, 0]
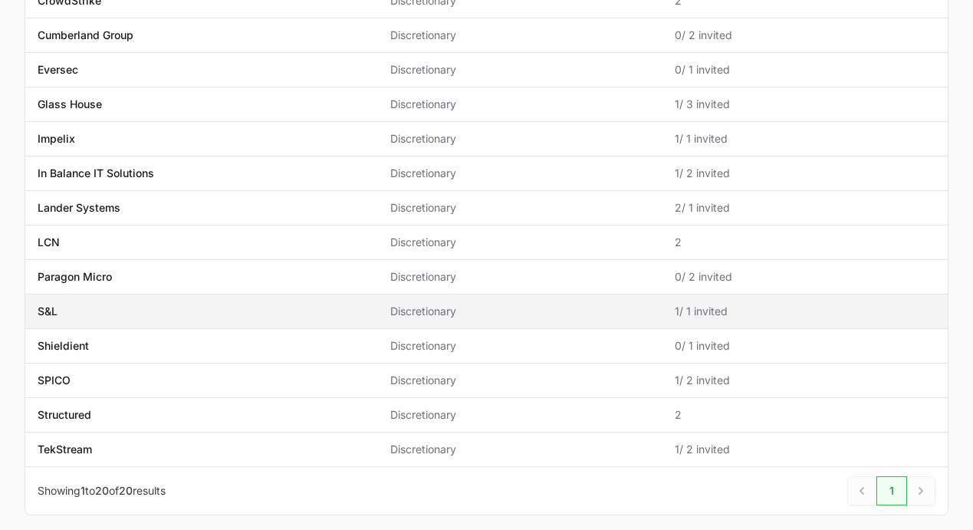
click at [120, 311] on span "S&L" at bounding box center [202, 311] width 328 height 15
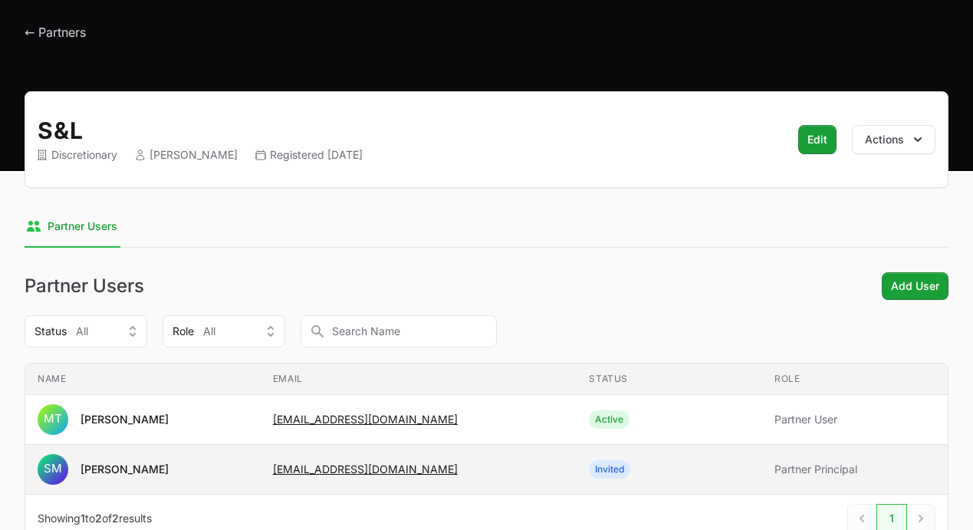
scroll to position [168, 0]
